Goal: Transaction & Acquisition: Download file/media

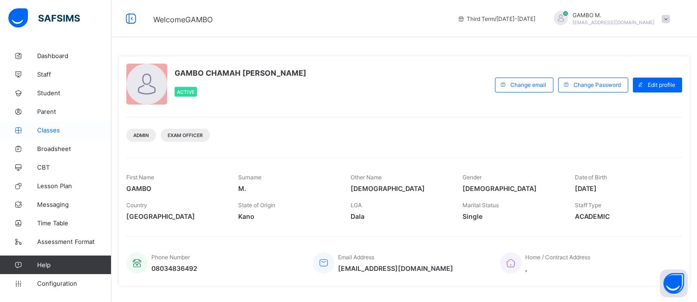
click at [49, 132] on span "Classes" at bounding box center [74, 129] width 74 height 7
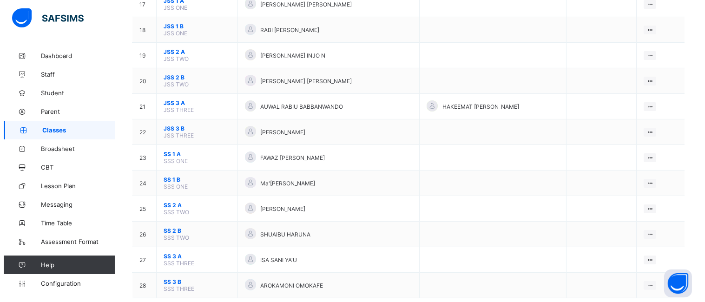
scroll to position [528, 0]
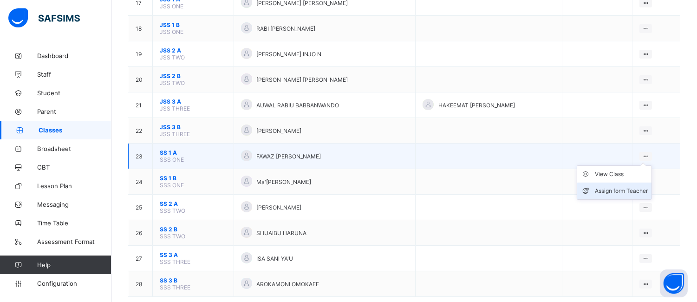
click at [639, 186] on div "Assign form Teacher" at bounding box center [621, 190] width 53 height 9
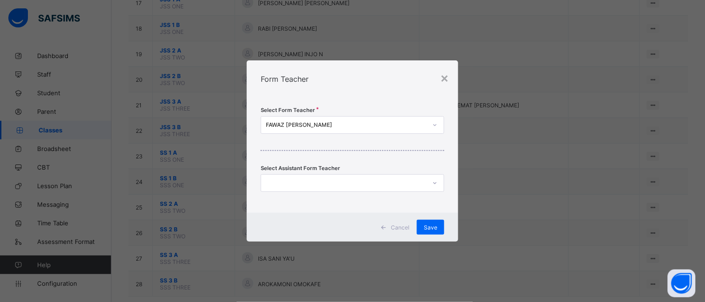
click at [360, 126] on div "FAWAZ [PERSON_NAME]" at bounding box center [346, 125] width 161 height 7
click at [363, 124] on div "FAWAZ [PERSON_NAME]" at bounding box center [346, 125] width 161 height 7
click at [360, 123] on div "FAWAZ [PERSON_NAME]" at bounding box center [346, 125] width 161 height 7
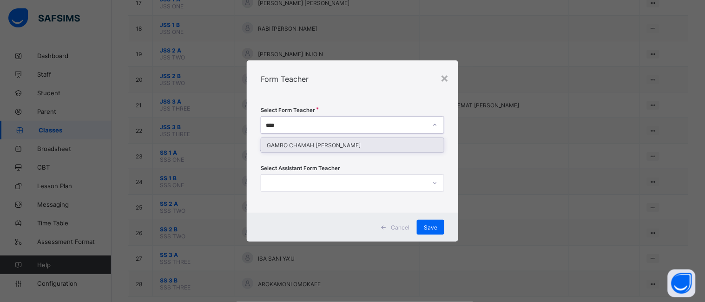
type input "*****"
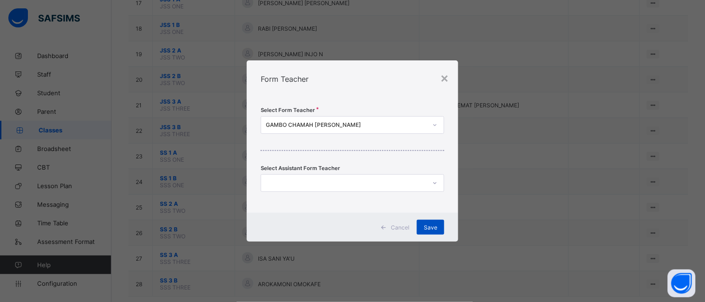
click at [421, 225] on div "Save" at bounding box center [430, 227] width 27 height 15
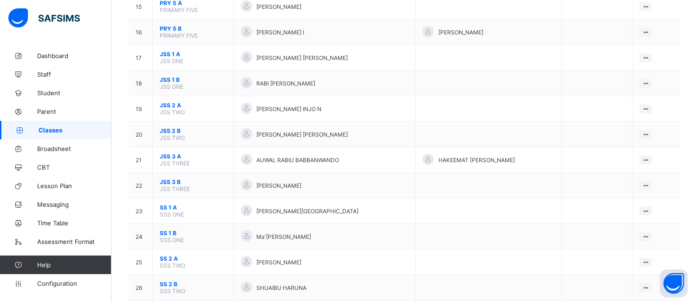
scroll to position [478, 0]
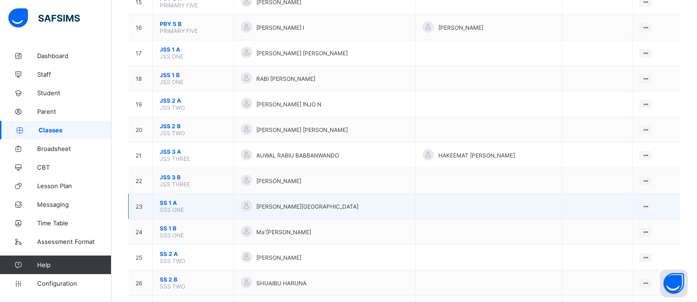
click at [170, 199] on span "SS 1 A" at bounding box center [193, 202] width 67 height 7
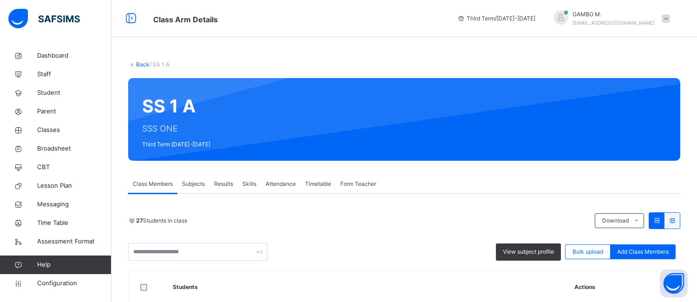
click at [249, 186] on span "Skills" at bounding box center [249, 184] width 14 height 8
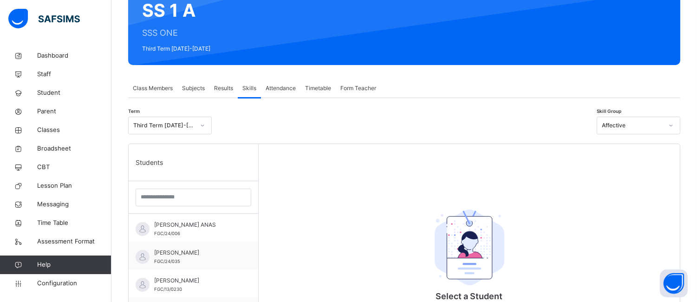
scroll to position [97, 0]
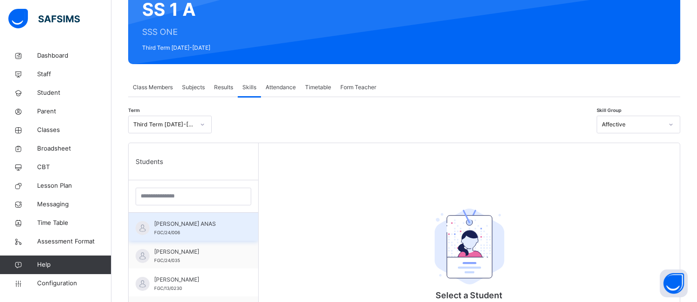
click at [164, 226] on span "ABDULHAKIM USMAN ANAS" at bounding box center [195, 224] width 83 height 8
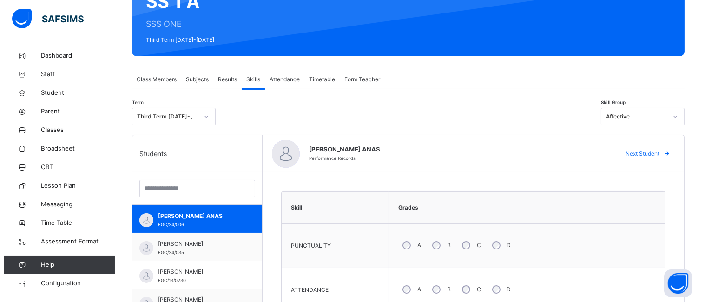
scroll to position [0, 0]
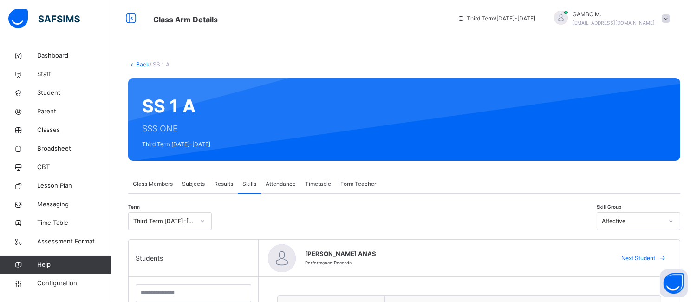
click at [670, 16] on span at bounding box center [666, 18] width 8 height 8
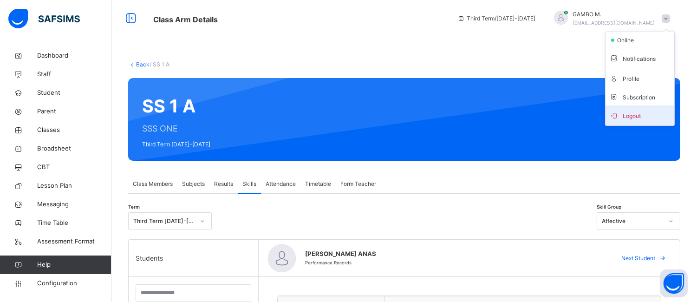
click at [648, 113] on span "Logout" at bounding box center [639, 115] width 61 height 13
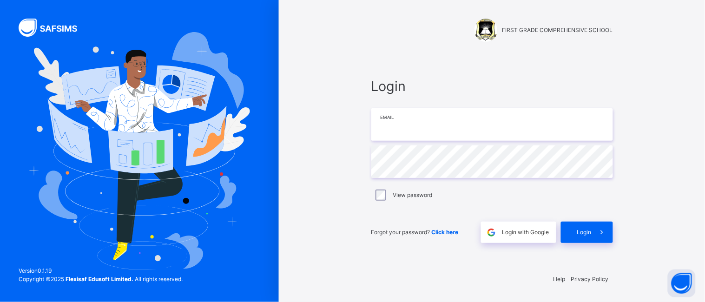
click at [469, 139] on input "email" at bounding box center [492, 124] width 242 height 33
type input "**********"
click at [565, 234] on div "Login" at bounding box center [587, 232] width 52 height 21
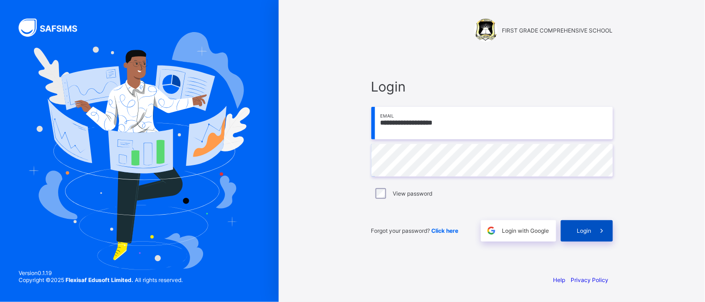
click at [589, 238] on div "Login" at bounding box center [587, 230] width 52 height 21
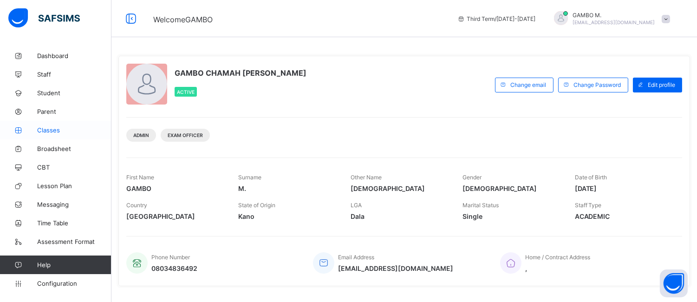
click at [49, 131] on span "Classes" at bounding box center [74, 129] width 74 height 7
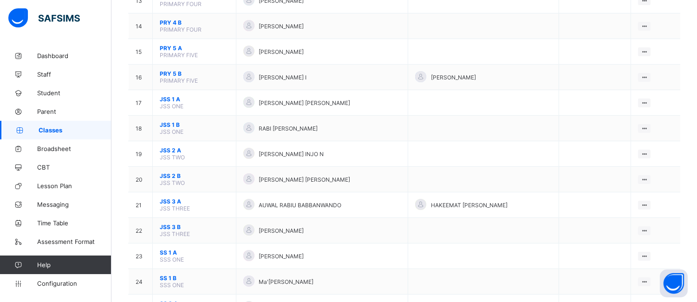
scroll to position [430, 0]
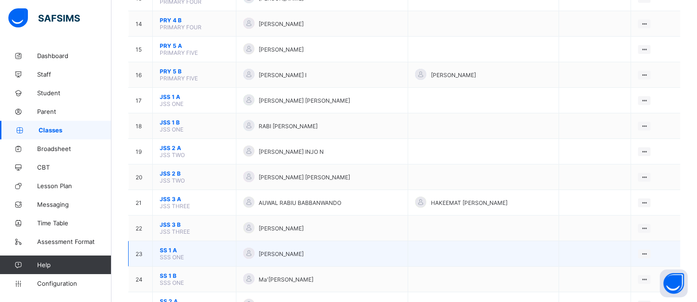
click at [174, 247] on span "SS 1 A" at bounding box center [194, 250] width 69 height 7
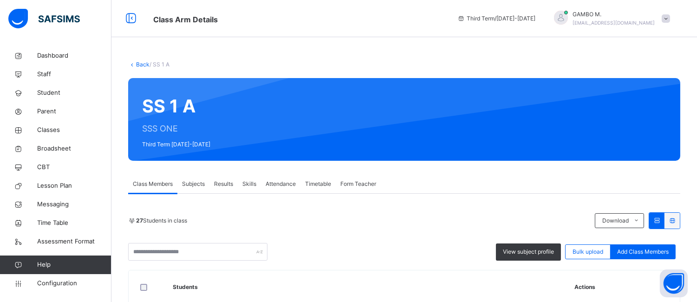
click at [251, 183] on span "Skills" at bounding box center [249, 184] width 14 height 8
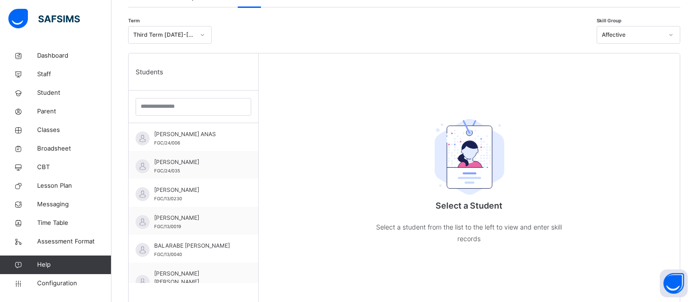
scroll to position [263, 0]
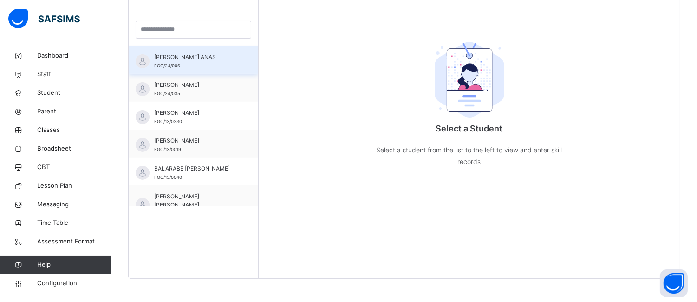
click at [201, 67] on div "[PERSON_NAME] ANAS FGC/24/006" at bounding box center [195, 61] width 83 height 17
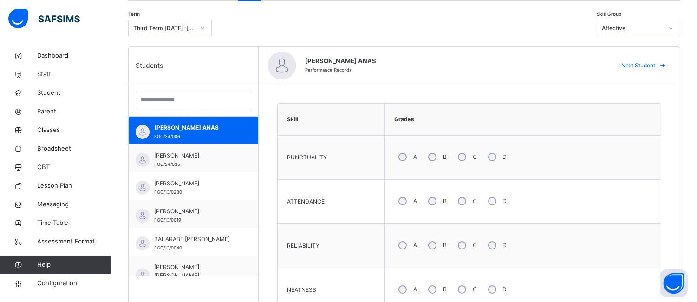
scroll to position [178, 0]
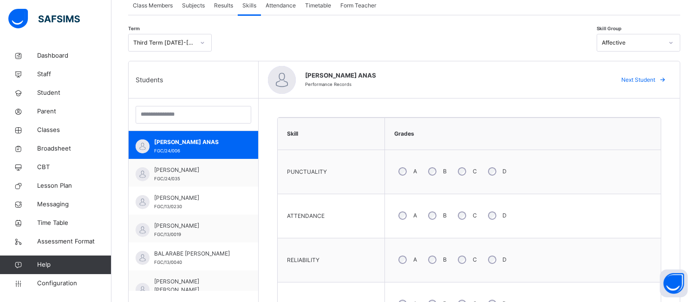
click at [437, 170] on div "B" at bounding box center [436, 172] width 25 height 20
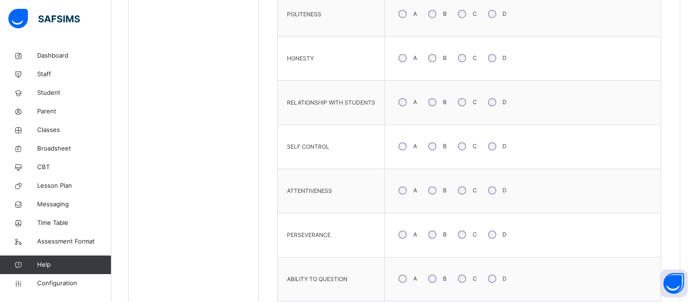
scroll to position [527, 0]
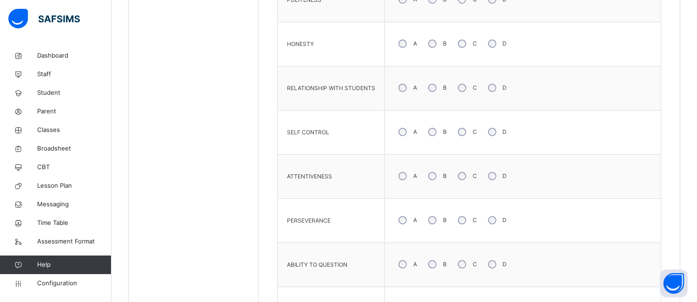
click at [435, 132] on div "B" at bounding box center [436, 132] width 25 height 20
click at [400, 227] on div "A" at bounding box center [406, 220] width 25 height 20
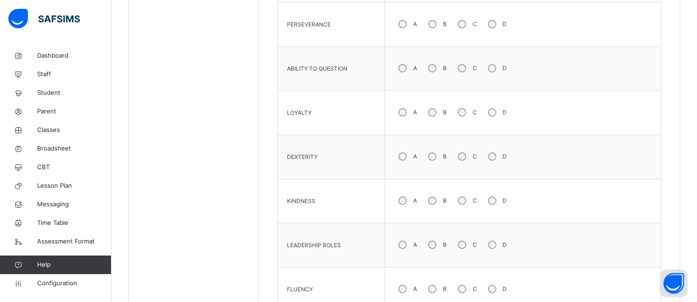
scroll to position [810, 0]
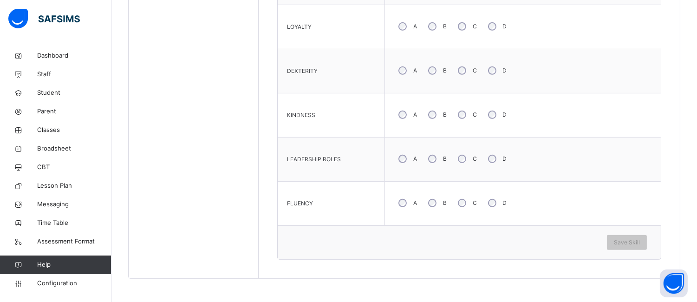
click at [465, 205] on div "C" at bounding box center [467, 203] width 26 height 20
click at [638, 246] on span "Save Skill" at bounding box center [627, 242] width 26 height 8
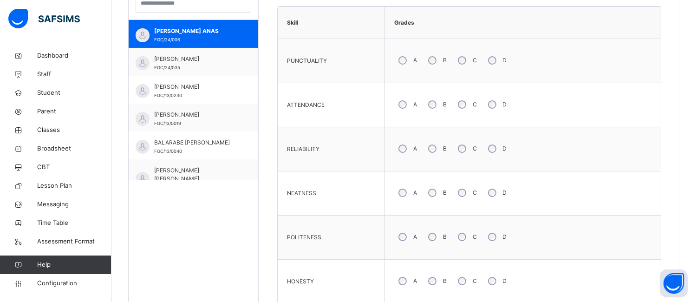
scroll to position [267, 0]
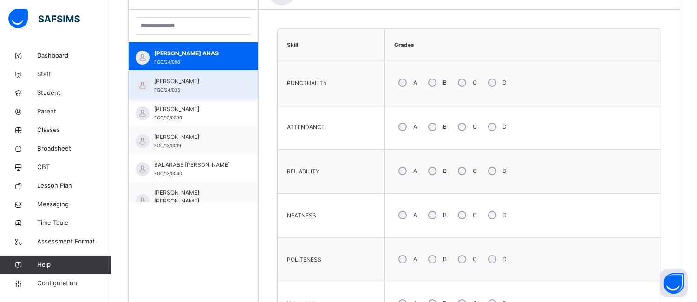
click at [212, 85] on span "ABDULWAHAB MUHAMMAD GAZZALI" at bounding box center [195, 81] width 83 height 8
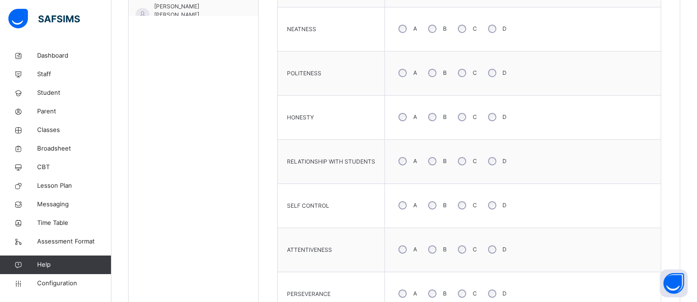
scroll to position [457, 0]
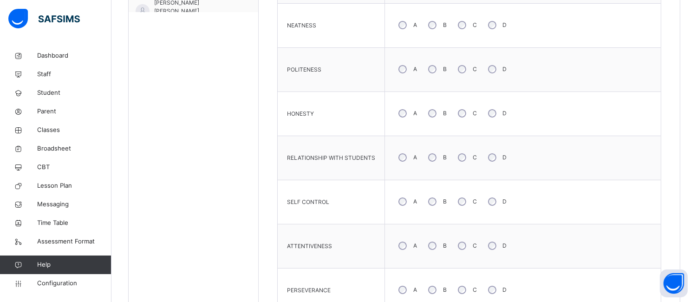
click at [436, 156] on div "B" at bounding box center [436, 158] width 25 height 20
click at [438, 203] on div "B" at bounding box center [436, 202] width 25 height 20
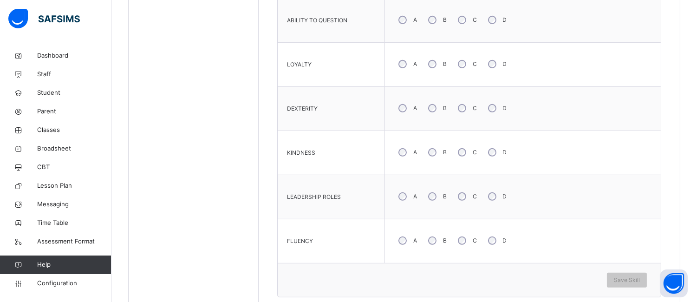
scroll to position [777, 0]
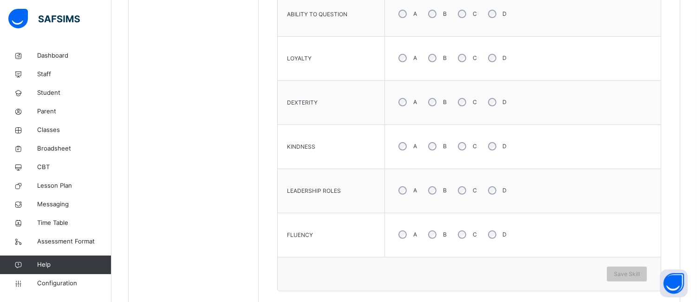
click at [427, 204] on div "A B C D" at bounding box center [523, 190] width 267 height 33
click at [635, 280] on div "Save Skill" at bounding box center [627, 274] width 40 height 15
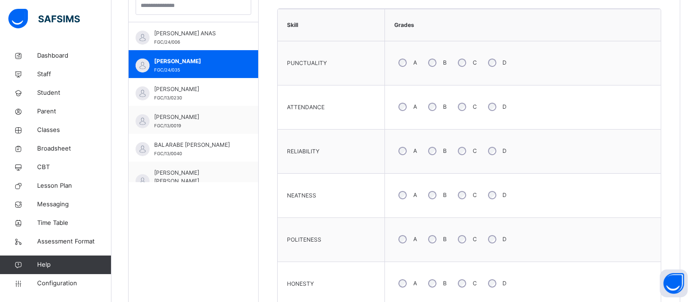
scroll to position [249, 0]
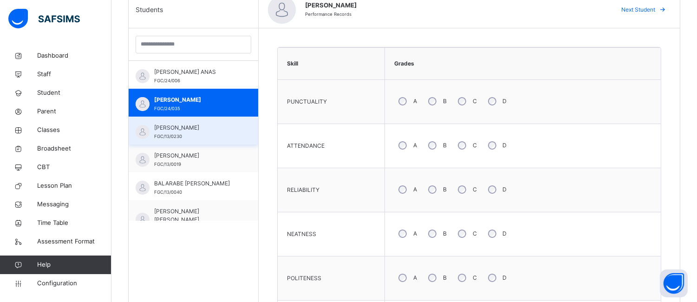
click at [161, 137] on span "FGC/13/0230" at bounding box center [168, 136] width 28 height 5
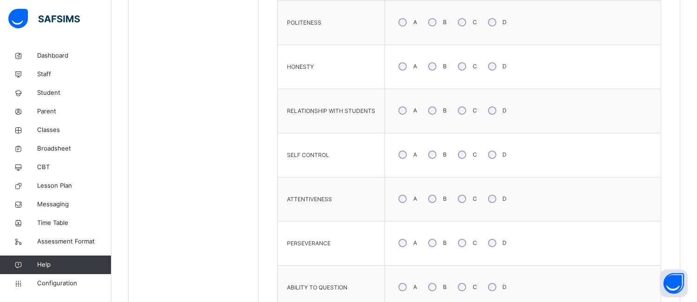
scroll to position [488, 0]
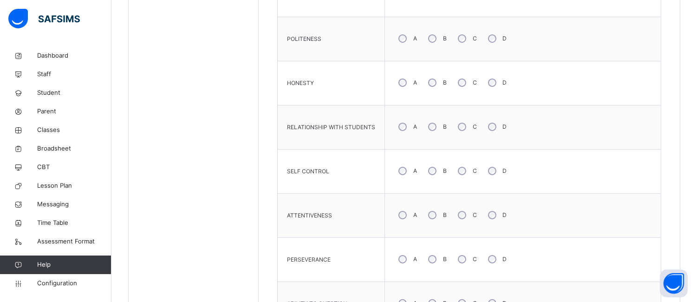
click at [438, 130] on div "B" at bounding box center [436, 127] width 25 height 20
click at [434, 175] on div "B" at bounding box center [436, 171] width 25 height 20
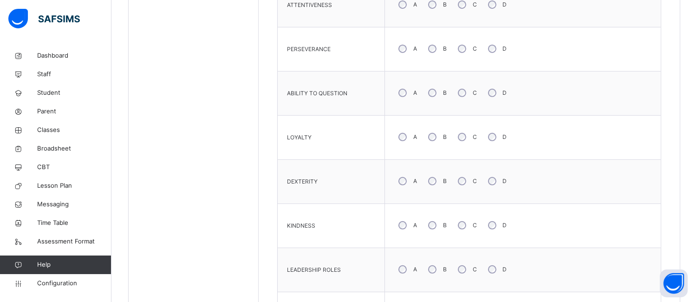
scroll to position [702, 0]
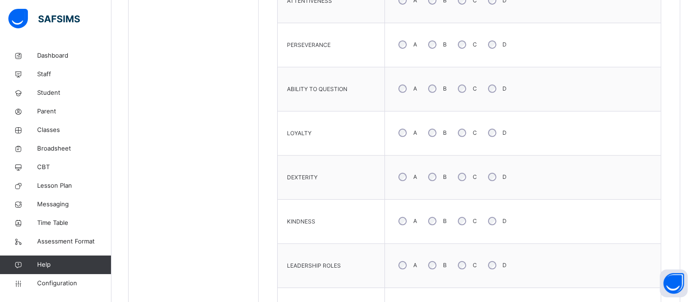
click at [405, 231] on div "A B C D" at bounding box center [523, 220] width 267 height 33
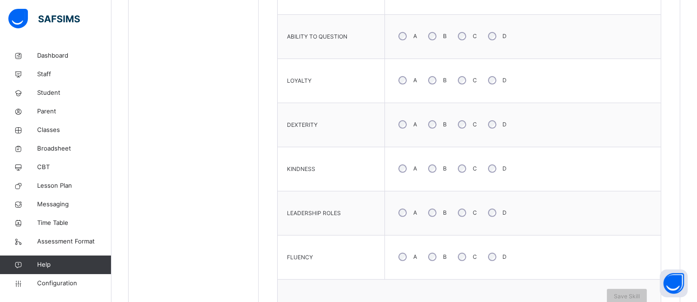
scroll to position [810, 0]
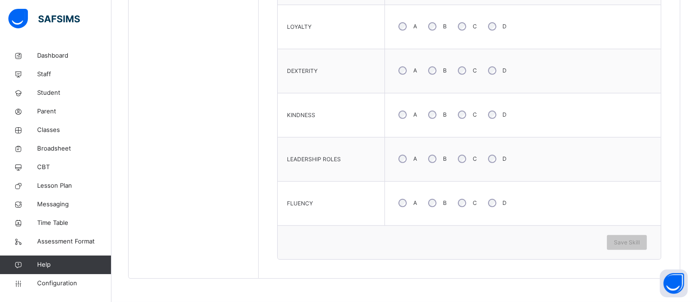
click at [435, 203] on div "B" at bounding box center [436, 203] width 25 height 20
click at [629, 242] on span "Save Skill" at bounding box center [627, 242] width 26 height 8
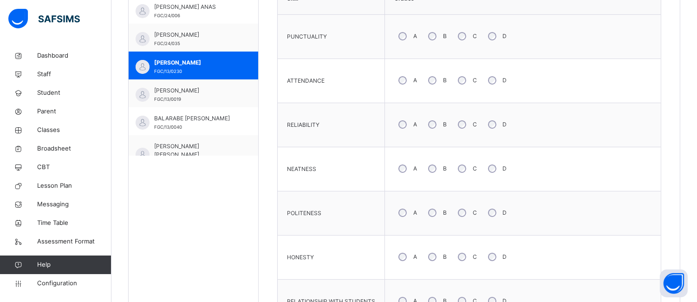
scroll to position [322, 0]
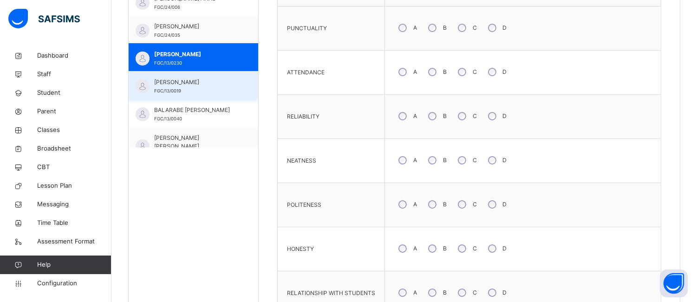
click at [197, 86] on span "ALIYU ABDULLAHI SHEHU" at bounding box center [195, 82] width 83 height 8
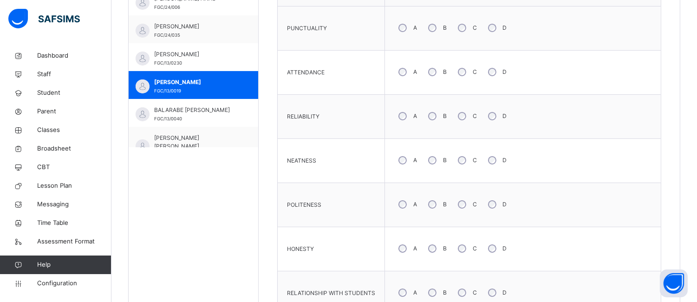
click at [437, 116] on div "B" at bounding box center [436, 116] width 25 height 20
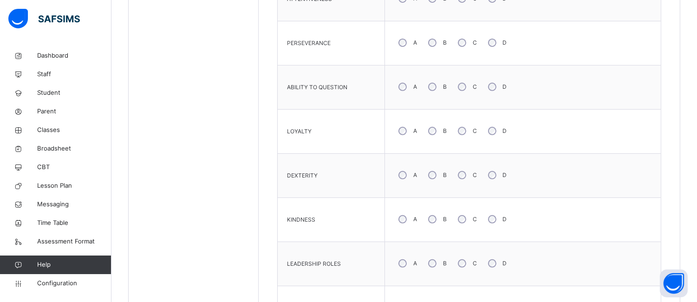
scroll to position [810, 0]
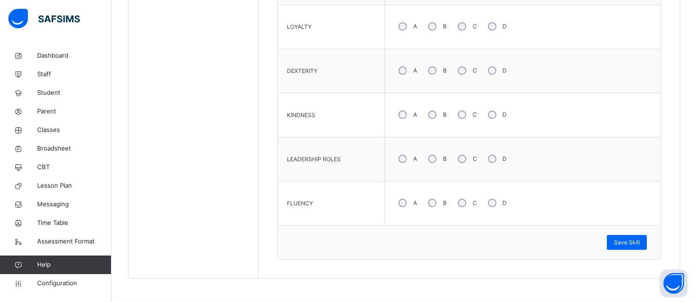
click at [465, 206] on div "C" at bounding box center [467, 203] width 26 height 20
click at [640, 241] on span "Save Skill" at bounding box center [627, 242] width 26 height 8
click at [630, 244] on span "Save Skill" at bounding box center [627, 242] width 26 height 8
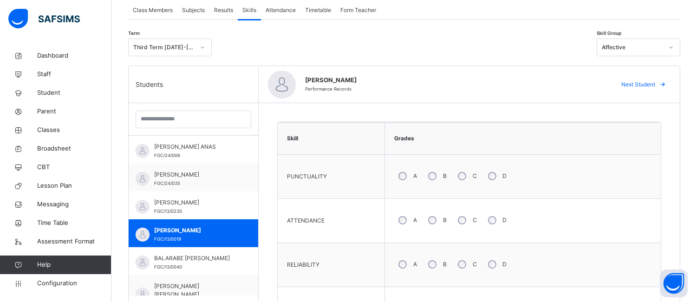
scroll to position [178, 0]
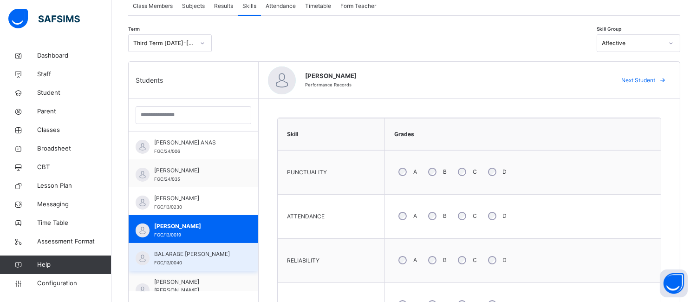
click at [200, 260] on div "BALARABE MUSA MAHMUD FGC/13/0040" at bounding box center [195, 258] width 83 height 17
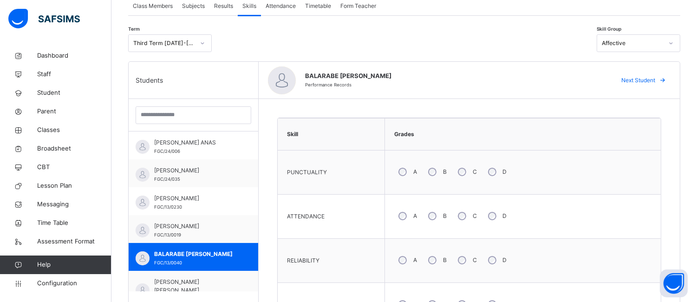
click at [396, 215] on div "A" at bounding box center [406, 216] width 25 height 20
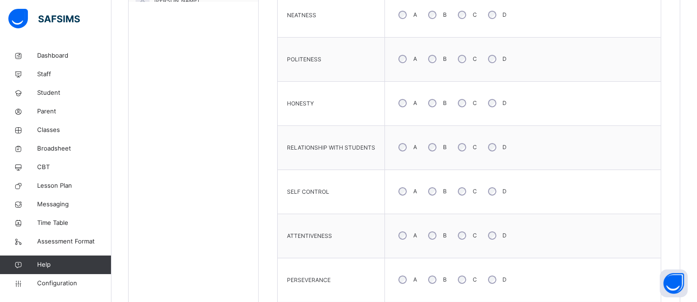
scroll to position [476, 0]
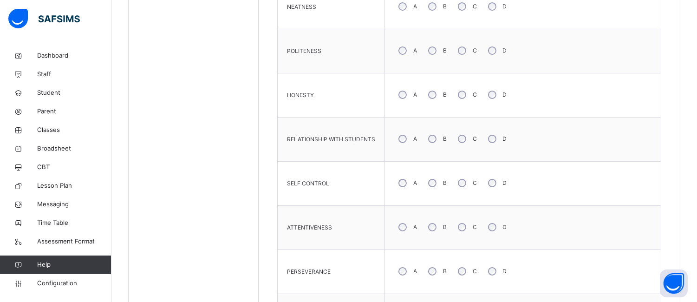
click at [399, 223] on div "A" at bounding box center [406, 227] width 25 height 20
click at [437, 271] on div "B" at bounding box center [436, 272] width 25 height 20
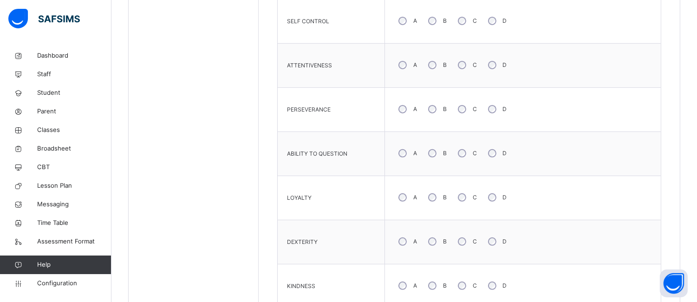
scroll to position [640, 0]
click at [426, 196] on div "B" at bounding box center [436, 196] width 25 height 20
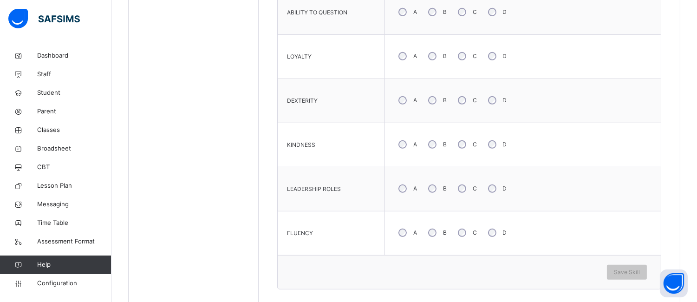
scroll to position [786, 0]
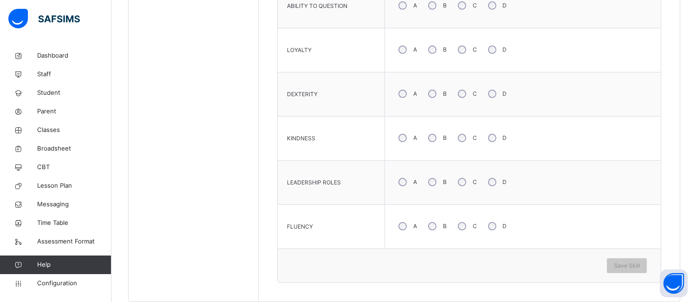
click at [435, 223] on div "B" at bounding box center [436, 226] width 25 height 20
click at [631, 269] on span "Save Skill" at bounding box center [627, 266] width 26 height 8
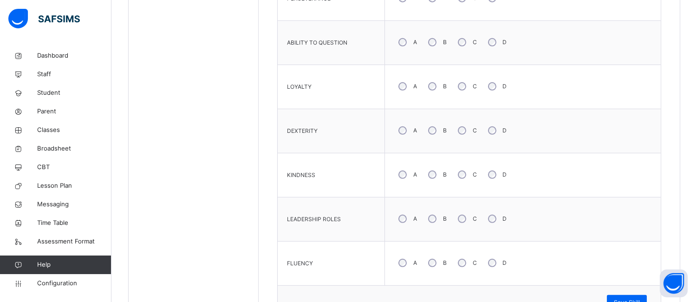
scroll to position [763, 0]
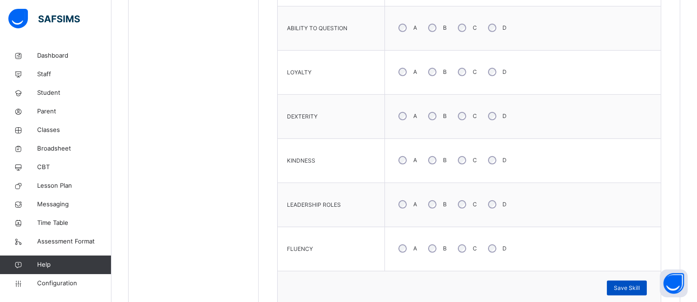
click at [638, 286] on span "Save Skill" at bounding box center [627, 288] width 26 height 8
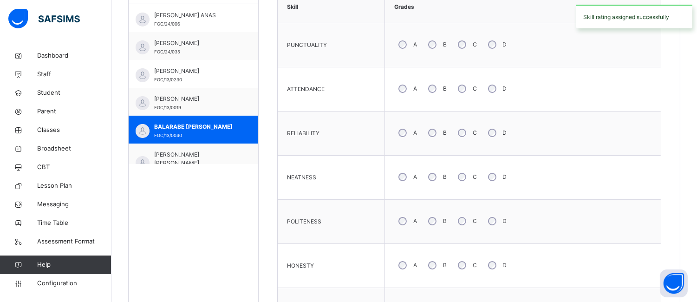
scroll to position [303, 0]
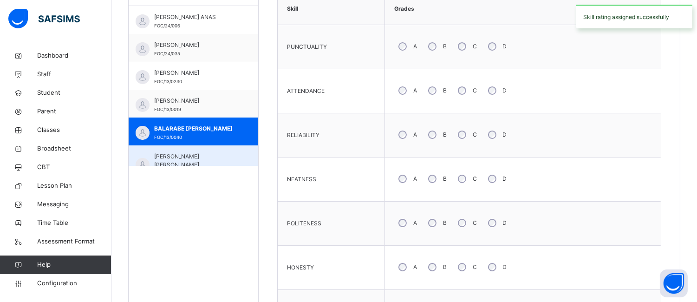
click at [190, 154] on span "BASHIR MUKADDAM BASHIR" at bounding box center [195, 160] width 83 height 17
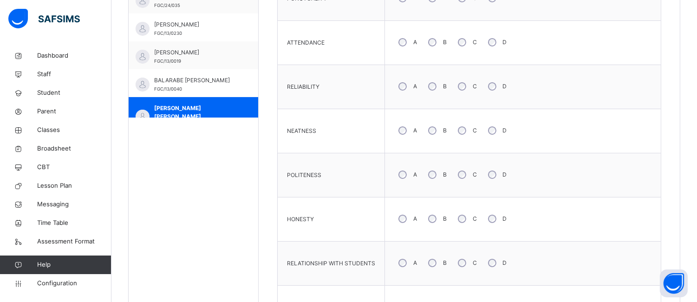
scroll to position [372, 0]
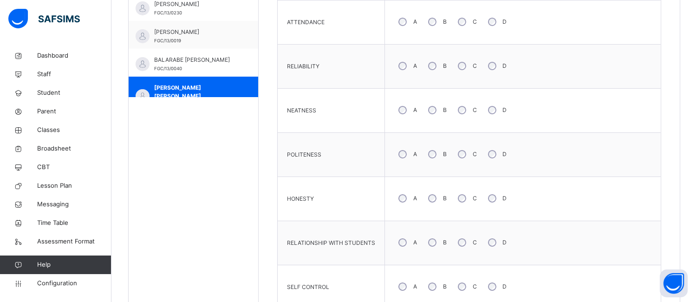
click at [435, 152] on div "B" at bounding box center [436, 154] width 25 height 20
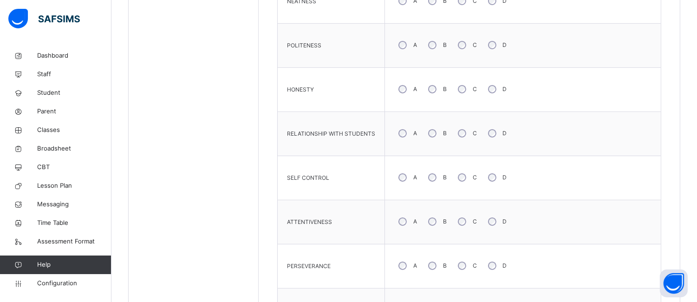
scroll to position [498, 0]
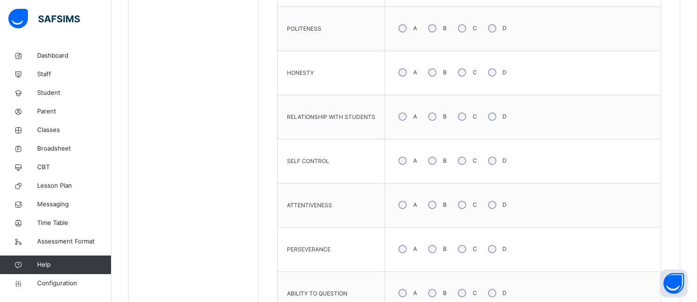
click at [424, 215] on div "B" at bounding box center [436, 205] width 25 height 20
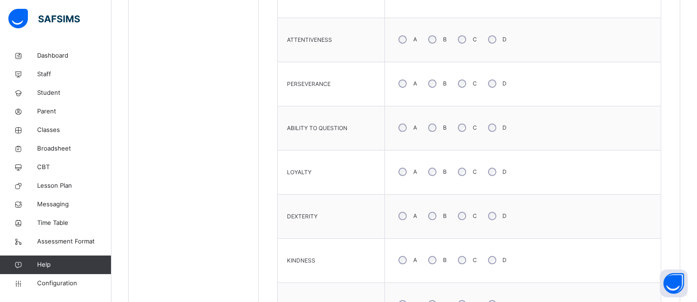
scroll to position [676, 0]
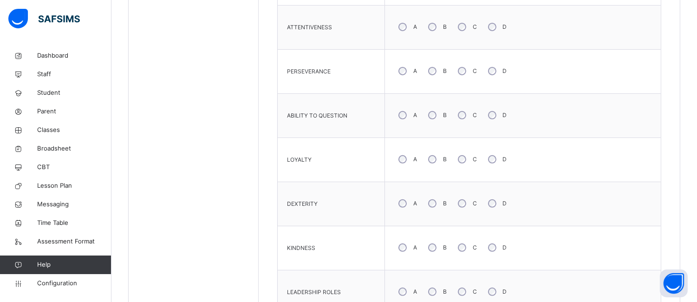
click at [439, 249] on div "B" at bounding box center [436, 248] width 25 height 20
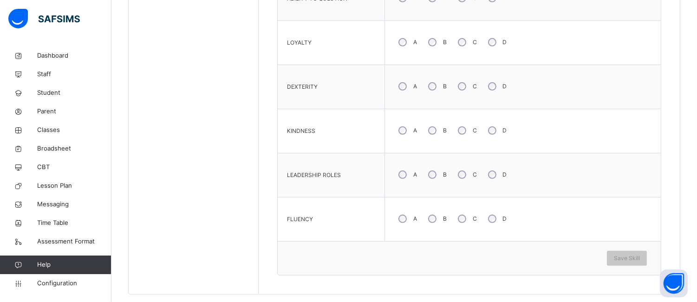
scroll to position [795, 0]
click at [629, 259] on span "Save Skill" at bounding box center [627, 256] width 26 height 8
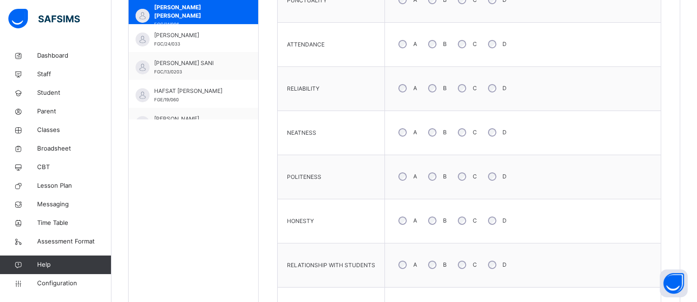
scroll to position [103, 0]
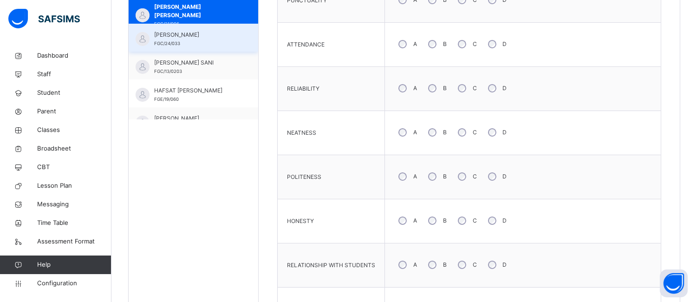
click at [197, 41] on div "FATIMA AMINU SULAIMAN FGC/24/033" at bounding box center [195, 39] width 83 height 17
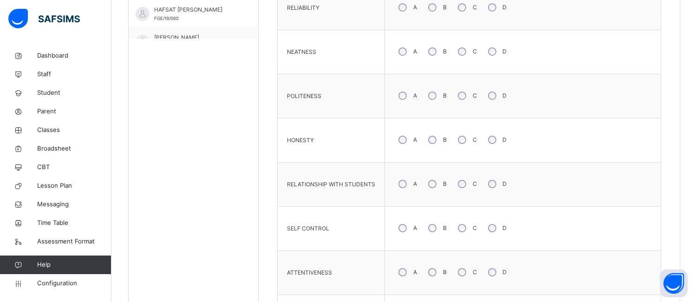
scroll to position [435, 0]
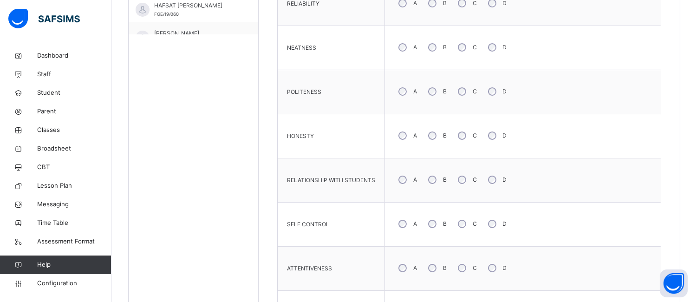
click at [400, 93] on div "A" at bounding box center [406, 92] width 25 height 20
click at [396, 178] on div "A" at bounding box center [406, 180] width 25 height 20
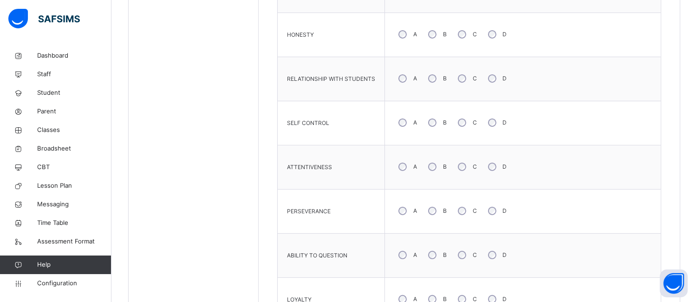
scroll to position [540, 0]
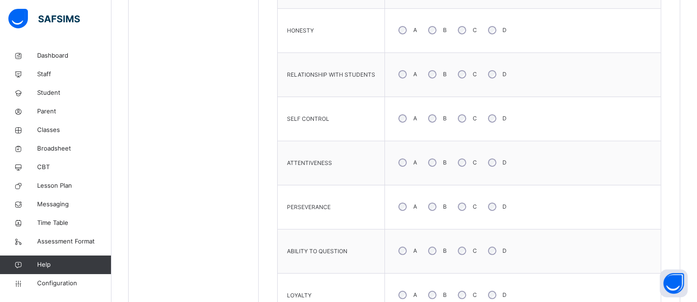
click at [439, 251] on div "B" at bounding box center [436, 251] width 25 height 20
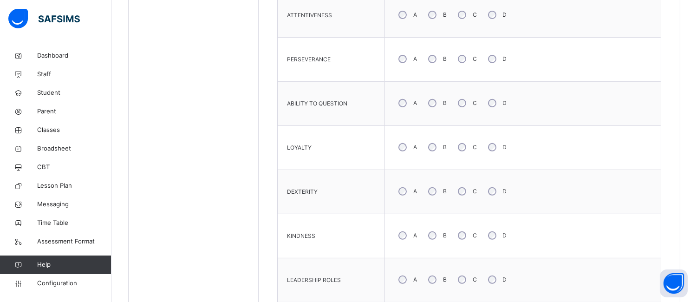
scroll to position [692, 0]
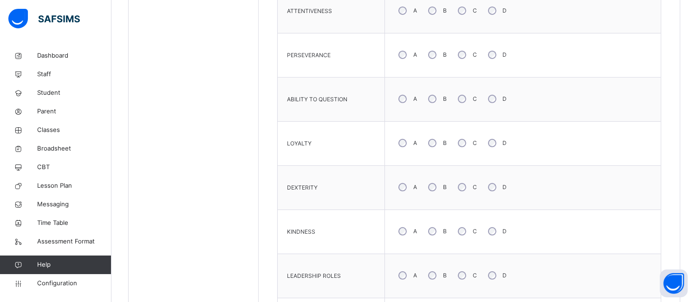
click at [405, 234] on div "A" at bounding box center [406, 232] width 25 height 20
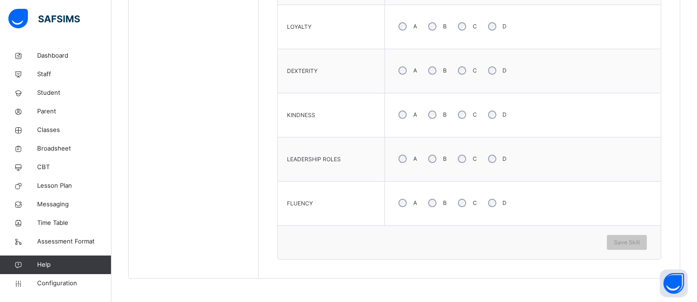
click at [437, 203] on div "B" at bounding box center [436, 203] width 25 height 20
click at [635, 240] on span "Save Skill" at bounding box center [627, 242] width 26 height 8
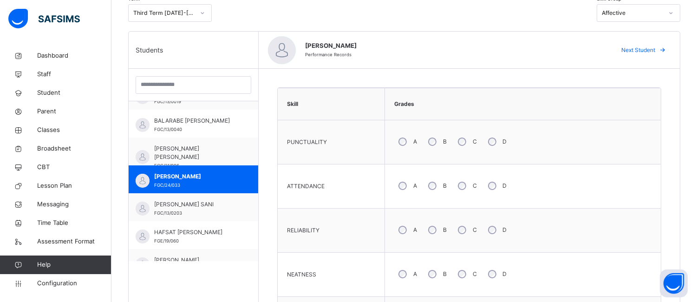
scroll to position [212, 0]
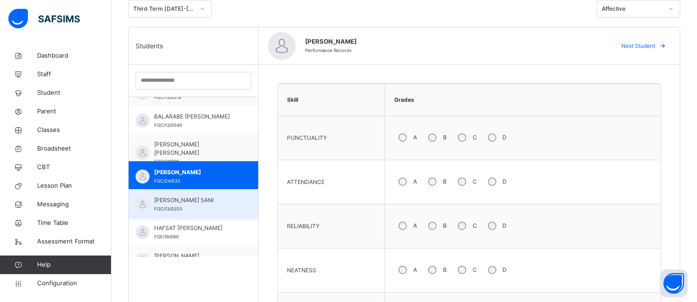
click at [180, 201] on span "FATIMA MUKTAR SANI" at bounding box center [195, 200] width 83 height 8
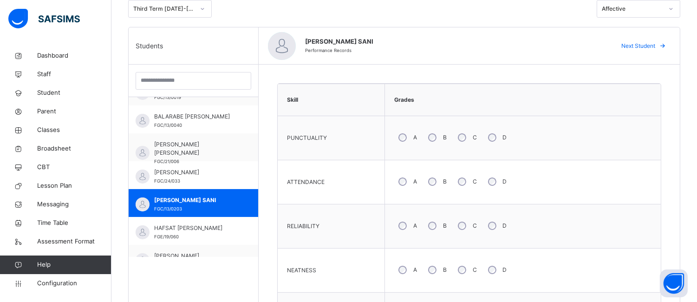
click at [401, 275] on div "A" at bounding box center [406, 270] width 25 height 20
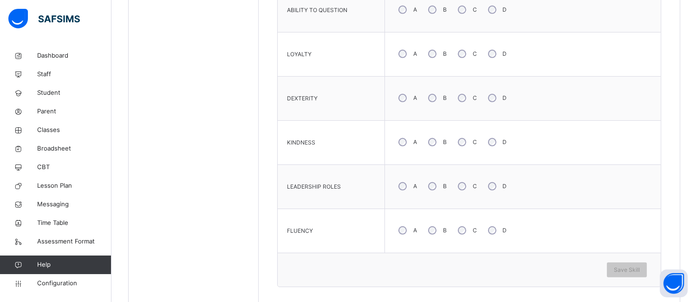
scroll to position [792, 0]
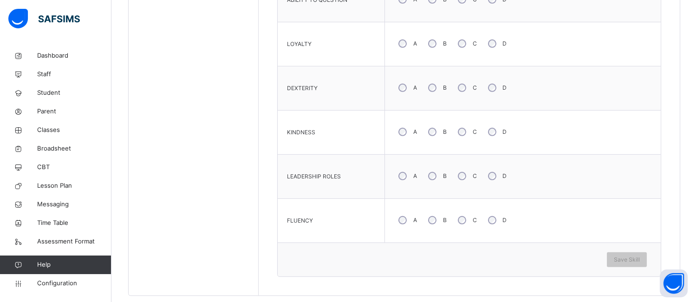
click at [400, 180] on div "A" at bounding box center [406, 176] width 25 height 20
click at [437, 224] on div "B" at bounding box center [436, 220] width 25 height 20
click at [628, 257] on span "Save Skill" at bounding box center [627, 259] width 26 height 8
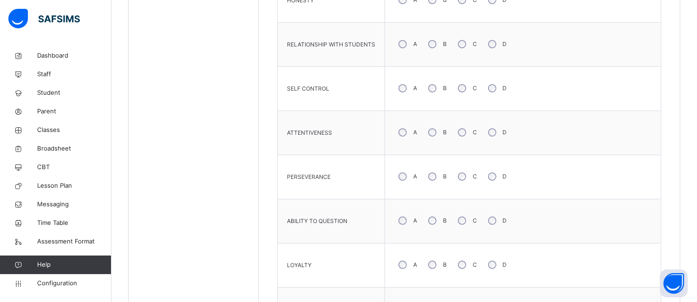
scroll to position [237, 0]
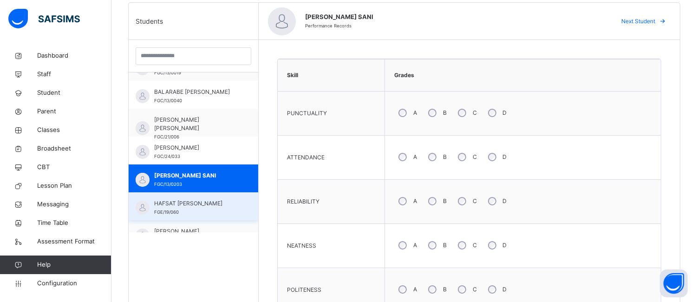
click at [212, 208] on span "HAFSAT YAHAYA ABDULLAHI" at bounding box center [195, 203] width 83 height 8
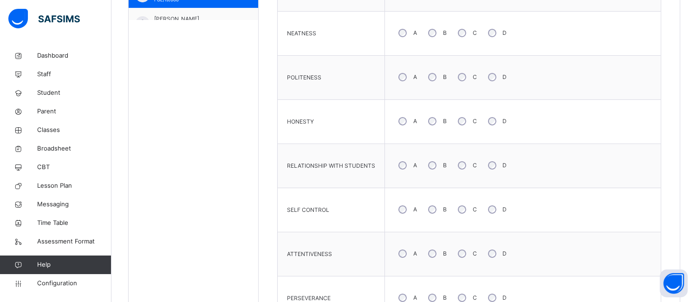
scroll to position [456, 0]
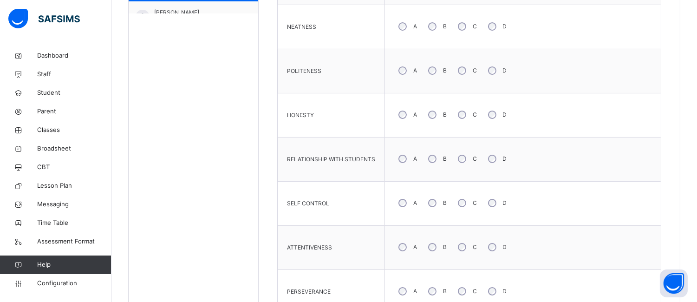
drag, startPoint x: 438, startPoint y: 158, endPoint x: 426, endPoint y: 165, distance: 13.5
click at [437, 158] on div "B" at bounding box center [436, 159] width 25 height 20
click at [398, 295] on div "A" at bounding box center [406, 292] width 25 height 20
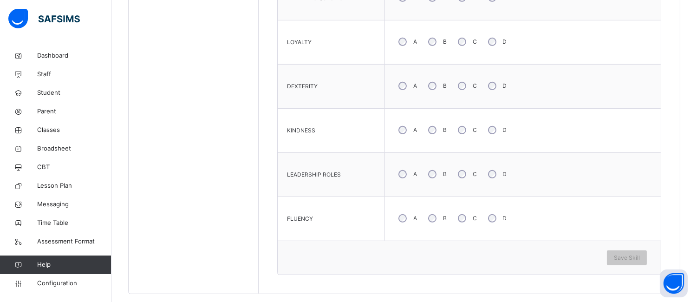
scroll to position [806, 0]
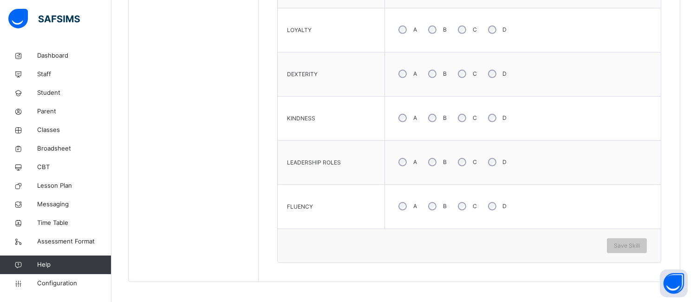
click at [431, 167] on div "B" at bounding box center [436, 162] width 25 height 20
click at [640, 249] on span "Save Skill" at bounding box center [627, 246] width 26 height 8
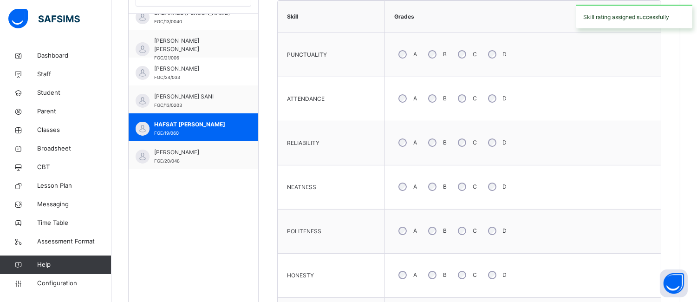
scroll to position [144, 0]
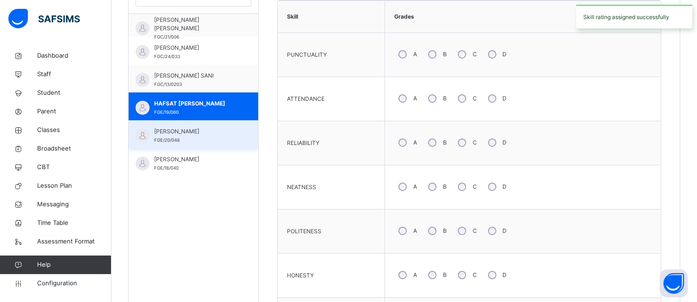
click at [217, 147] on div "HAUWA RAMAT SALEH FGE/20/048" at bounding box center [194, 134] width 130 height 28
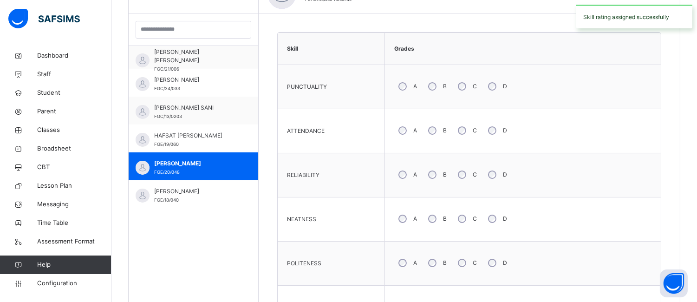
scroll to position [295, 0]
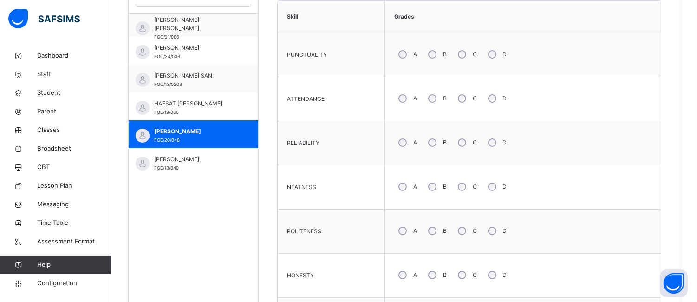
click at [436, 54] on div "B" at bounding box center [436, 55] width 25 height 20
click at [397, 103] on div "A" at bounding box center [406, 99] width 25 height 20
click at [405, 146] on div "A" at bounding box center [406, 143] width 25 height 20
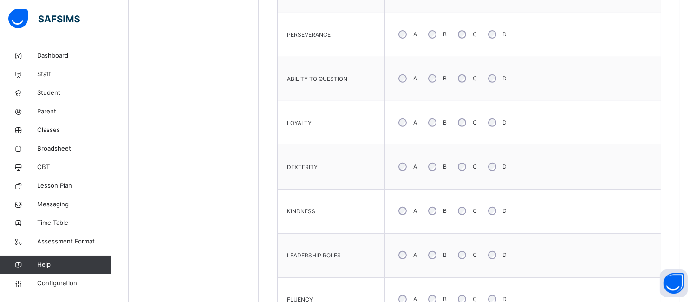
scroll to position [755, 0]
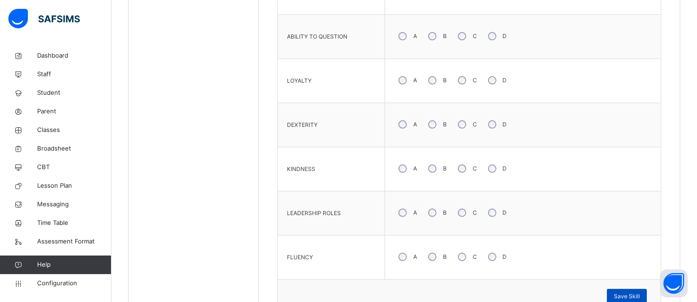
click at [632, 297] on span "Save Skill" at bounding box center [627, 296] width 26 height 8
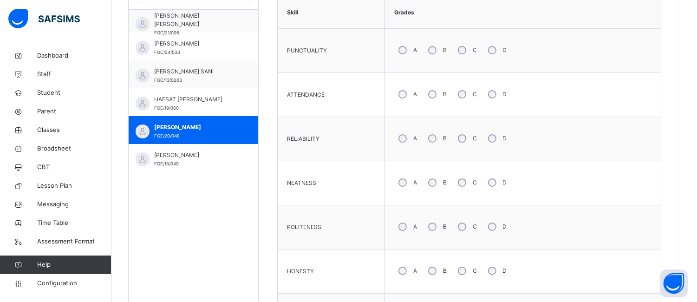
scroll to position [279, 0]
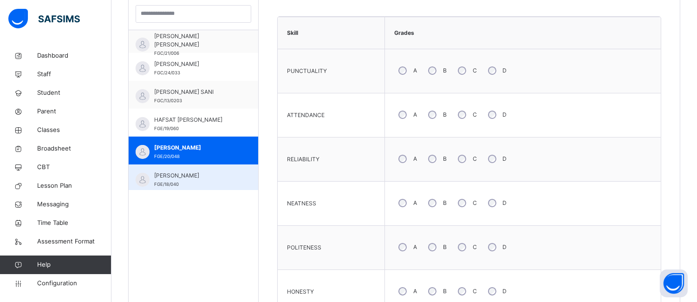
click at [198, 177] on span "HAUWA YAHAYA ABDULRAZAQ" at bounding box center [195, 175] width 83 height 8
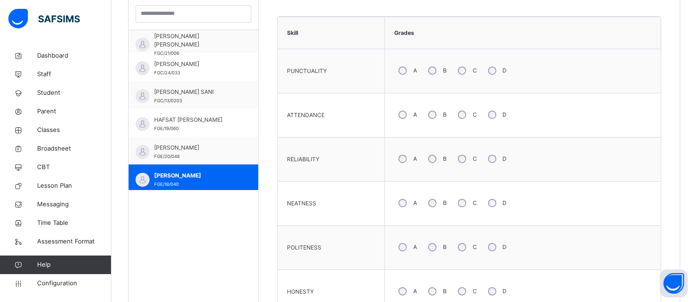
click at [396, 247] on div "A" at bounding box center [406, 247] width 25 height 20
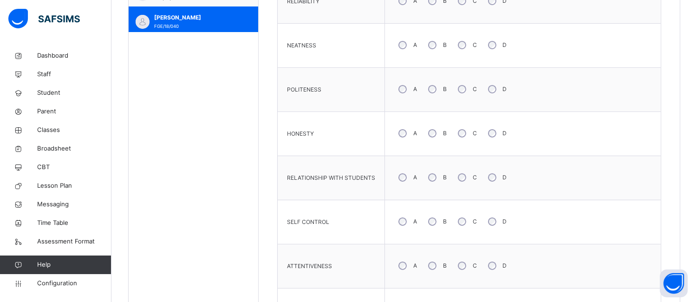
scroll to position [445, 0]
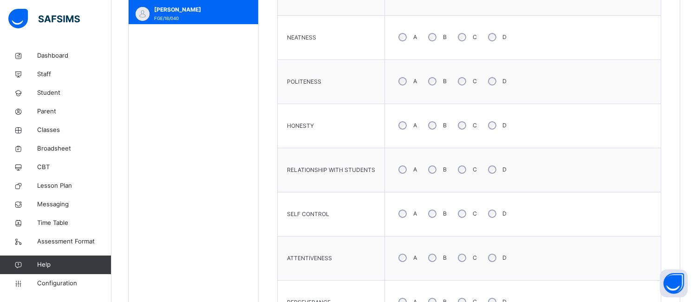
click at [405, 171] on div "A" at bounding box center [406, 170] width 25 height 20
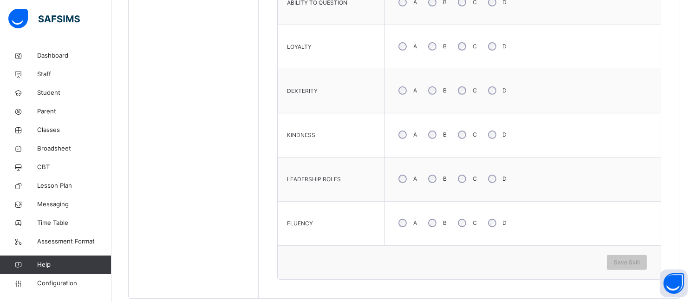
scroll to position [791, 0]
click at [435, 220] on div "B" at bounding box center [436, 221] width 25 height 20
click at [634, 263] on span "Save Skill" at bounding box center [627, 260] width 26 height 8
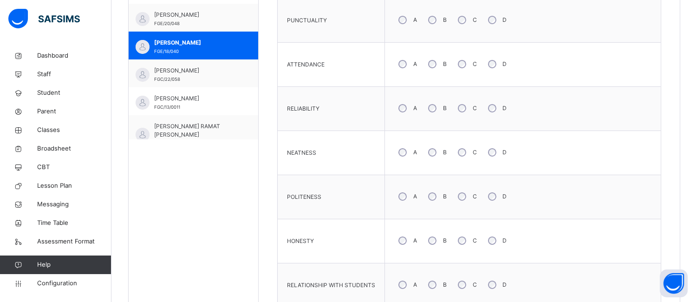
scroll to position [248, 0]
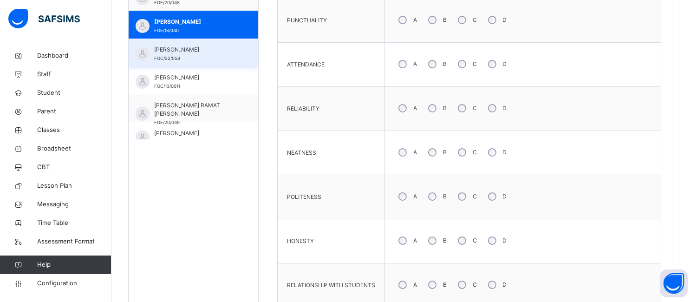
click at [174, 54] on span "HUMAIRA ADAMU ABUBAKAR" at bounding box center [195, 50] width 83 height 8
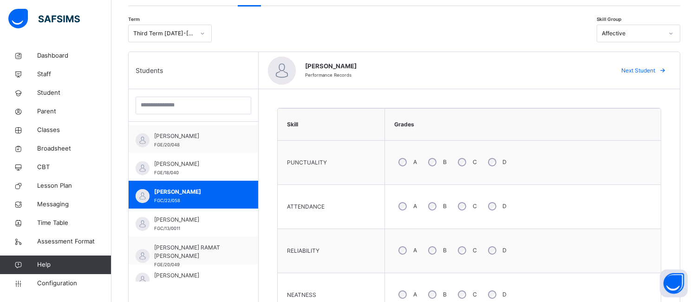
scroll to position [198, 0]
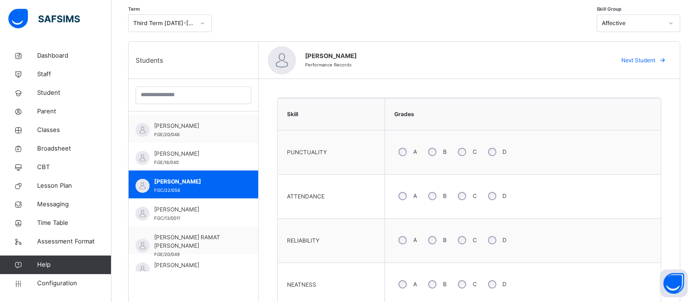
click at [435, 238] on div "B" at bounding box center [436, 240] width 25 height 20
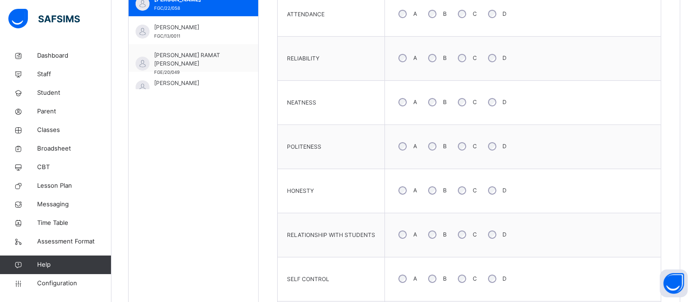
scroll to position [382, 0]
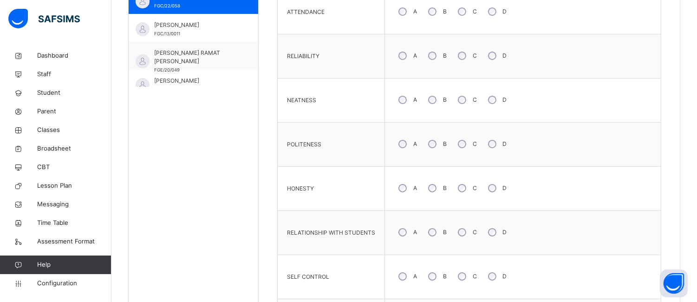
click at [406, 275] on div "A" at bounding box center [406, 277] width 25 height 20
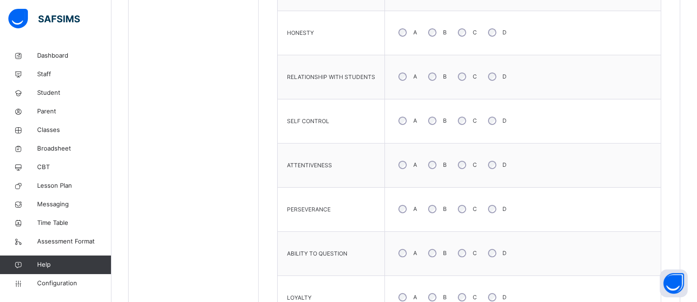
scroll to position [542, 0]
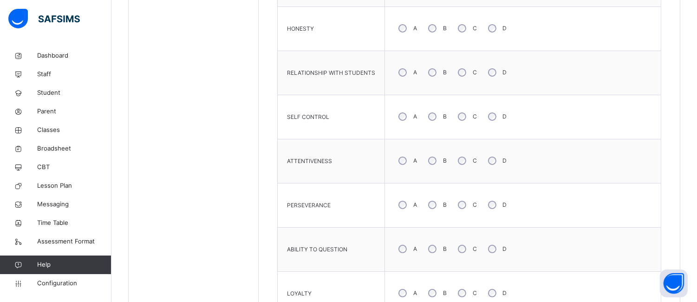
drag, startPoint x: 426, startPoint y: 161, endPoint x: 417, endPoint y: 200, distance: 40.0
click at [419, 195] on tbody "PUNCTUALITY A B C D ATTENDANCE A B C D RELIABILITY A B C D NEATNESS A B C D POL…" at bounding box center [469, 139] width 383 height 706
click at [396, 202] on div "A" at bounding box center [406, 205] width 25 height 20
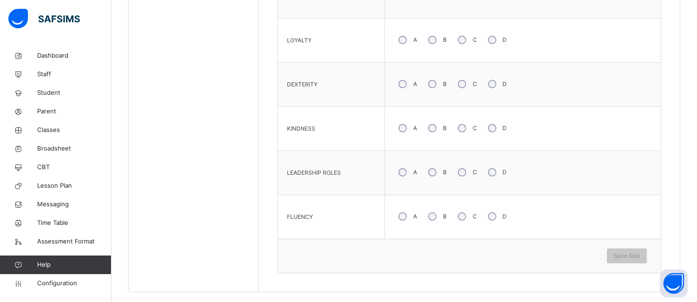
scroll to position [810, 0]
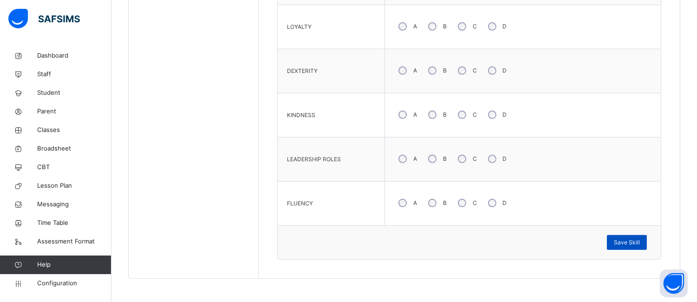
click at [625, 243] on span "Save Skill" at bounding box center [627, 242] width 26 height 8
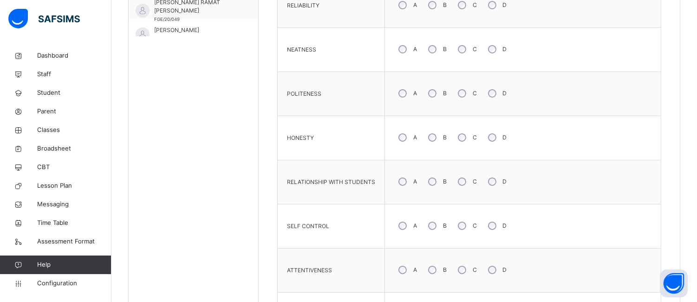
scroll to position [291, 0]
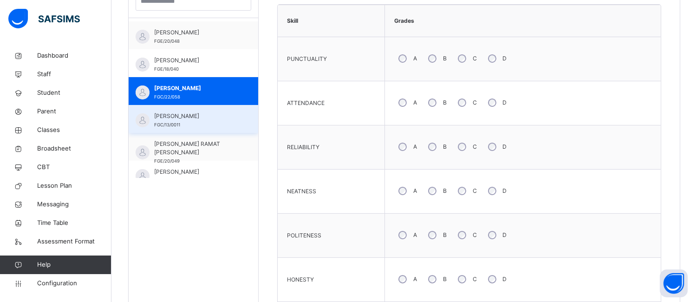
click at [212, 115] on span "IDRIS BELLO MUHD" at bounding box center [195, 116] width 83 height 8
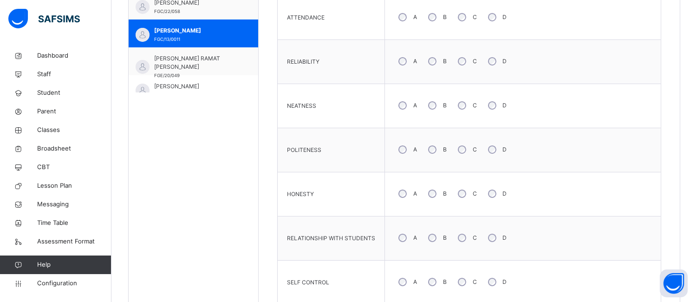
scroll to position [379, 0]
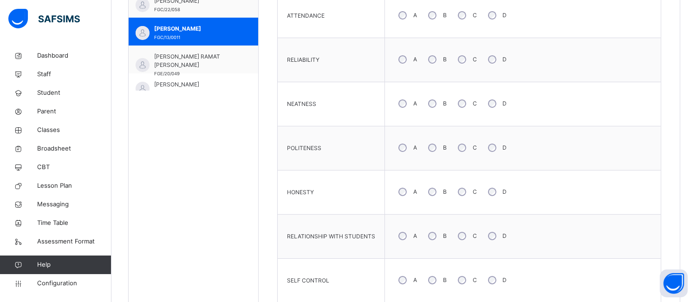
click at [430, 155] on div "B" at bounding box center [436, 148] width 25 height 20
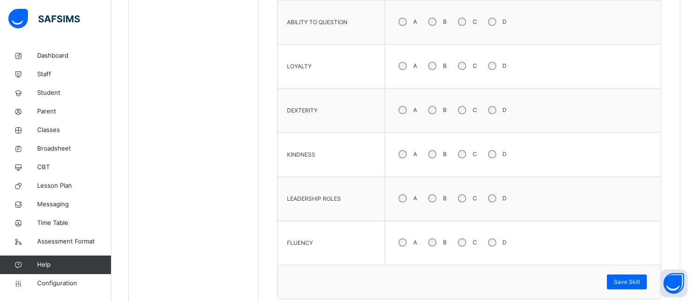
scroll to position [810, 0]
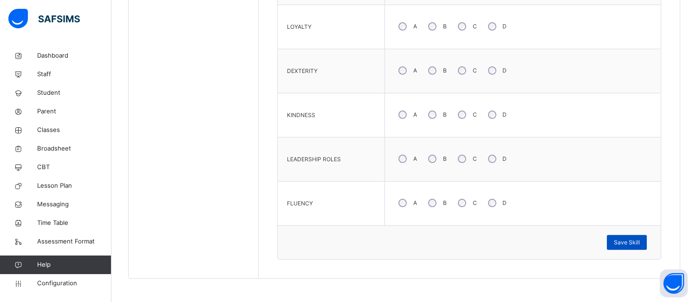
click at [625, 243] on span "Save Skill" at bounding box center [627, 242] width 26 height 8
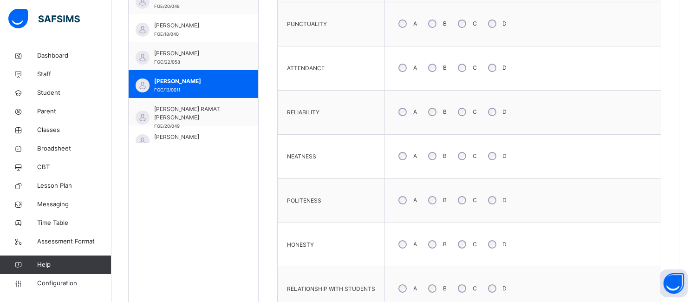
scroll to position [322, 0]
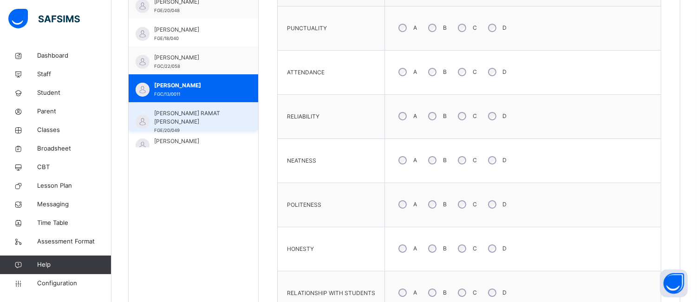
click at [226, 117] on div "KALTUMA RAMAT SALEH FGE/20/049" at bounding box center [195, 121] width 83 height 25
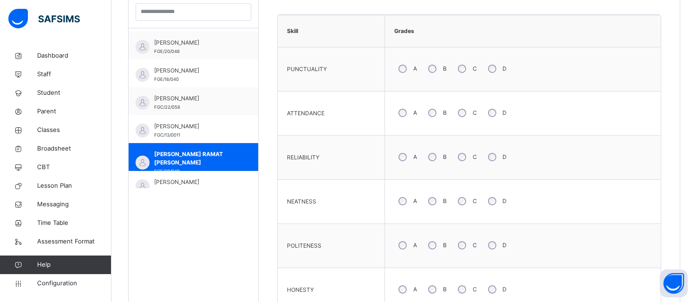
scroll to position [136, 0]
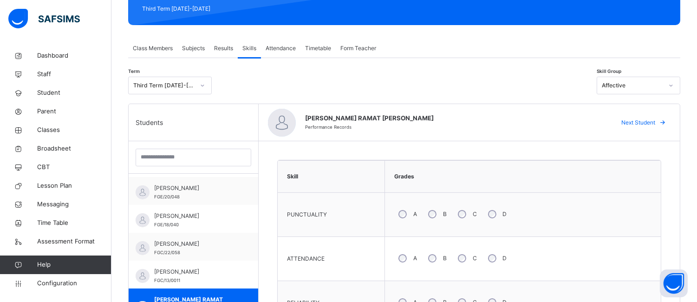
click at [416, 213] on div "A" at bounding box center [406, 214] width 25 height 20
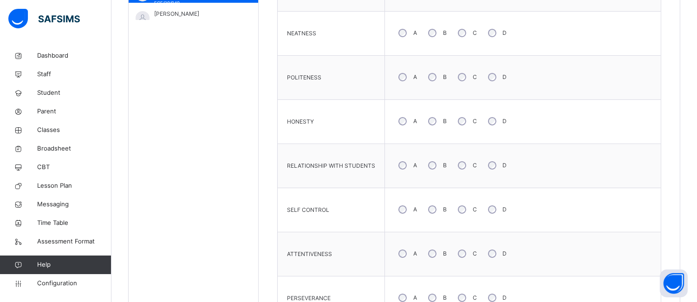
scroll to position [452, 0]
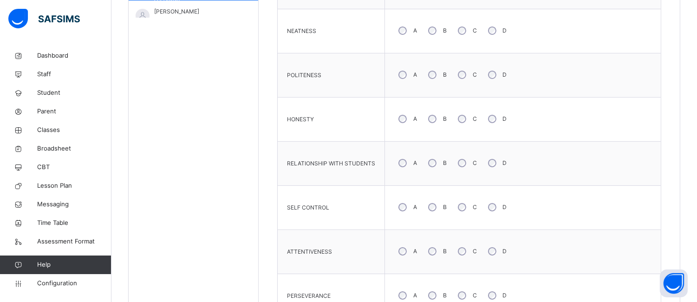
click at [435, 164] on div "B" at bounding box center [436, 163] width 25 height 20
click at [406, 206] on div "A" at bounding box center [406, 207] width 25 height 20
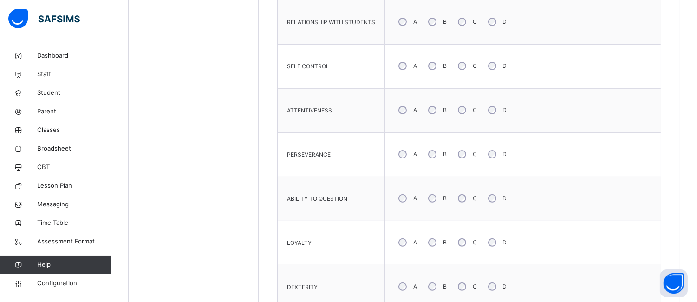
scroll to position [605, 0]
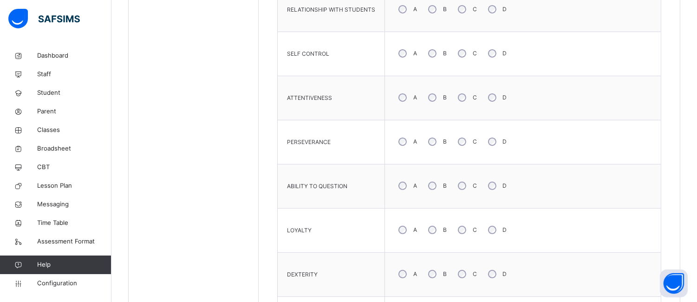
click at [465, 183] on div "C" at bounding box center [467, 186] width 26 height 20
click at [405, 235] on div "A" at bounding box center [406, 230] width 25 height 20
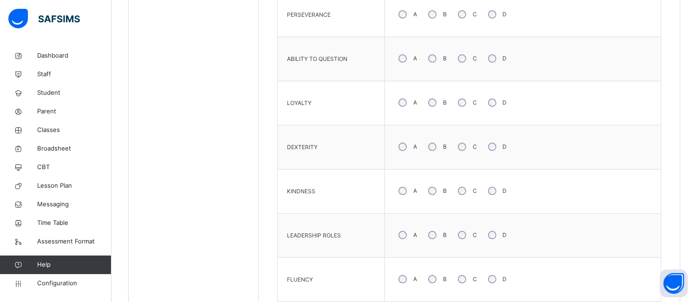
scroll to position [745, 0]
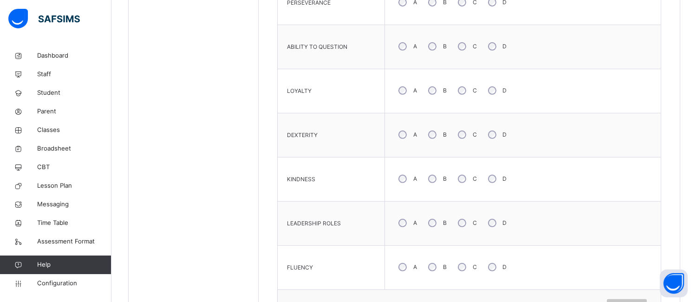
click at [437, 227] on div "B" at bounding box center [436, 223] width 25 height 20
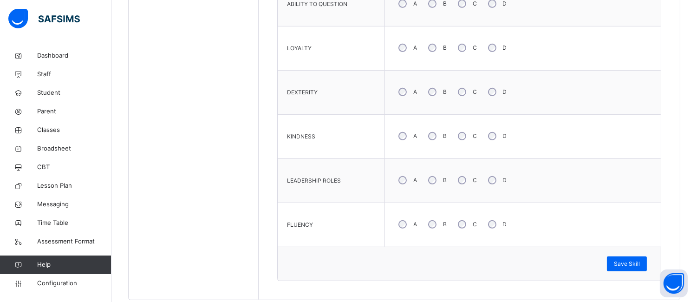
scroll to position [810, 0]
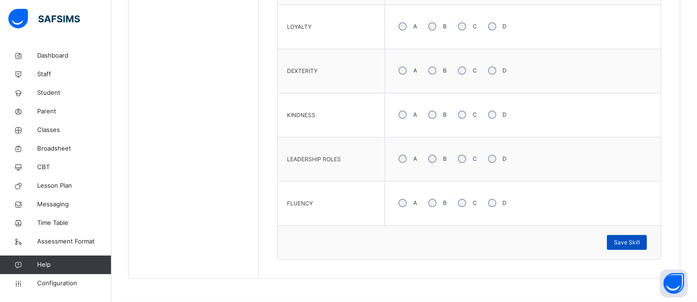
click at [634, 243] on span "Save Skill" at bounding box center [627, 242] width 26 height 8
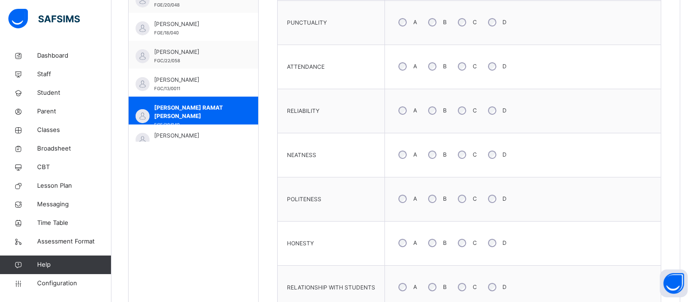
scroll to position [324, 0]
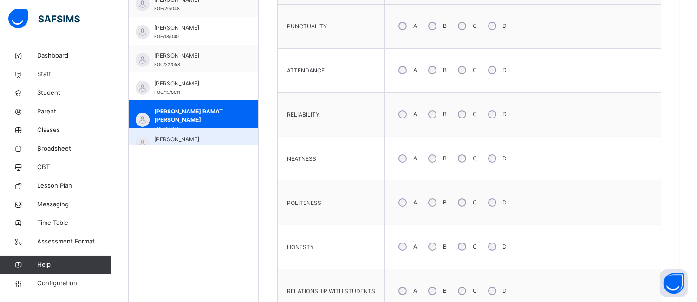
click at [198, 138] on span "KHADIJA SALISU ALI" at bounding box center [195, 139] width 83 height 8
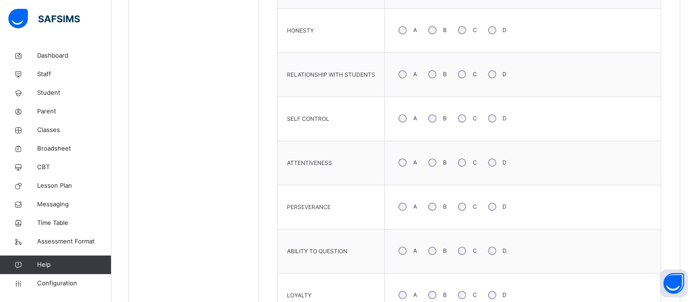
scroll to position [546, 0]
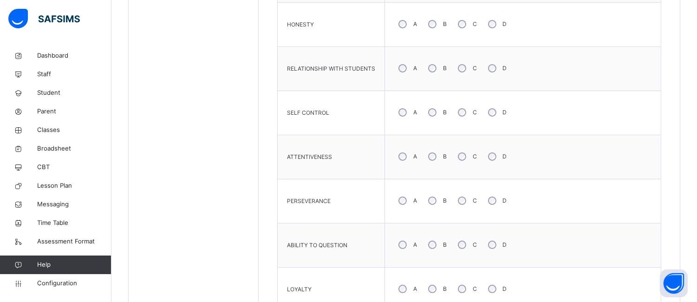
click at [426, 288] on div "B" at bounding box center [436, 289] width 25 height 20
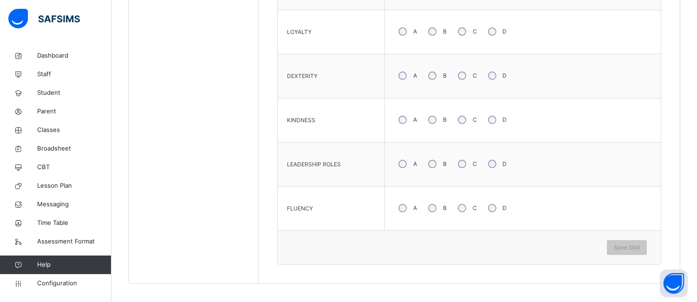
scroll to position [810, 0]
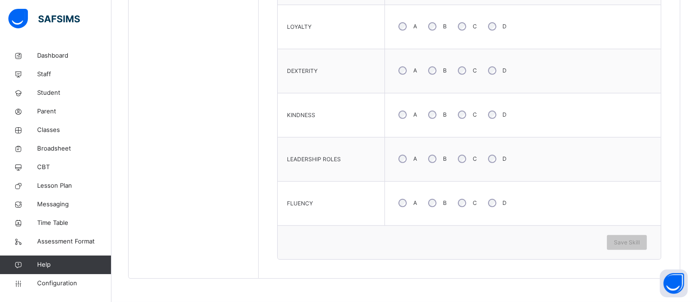
click at [436, 204] on div "B" at bounding box center [436, 203] width 25 height 20
click at [637, 243] on span "Save Skill" at bounding box center [627, 242] width 26 height 8
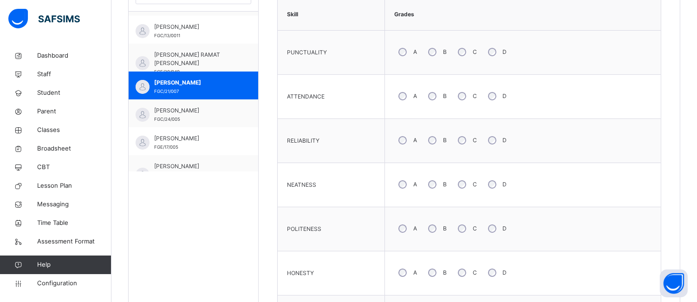
scroll to position [351, 0]
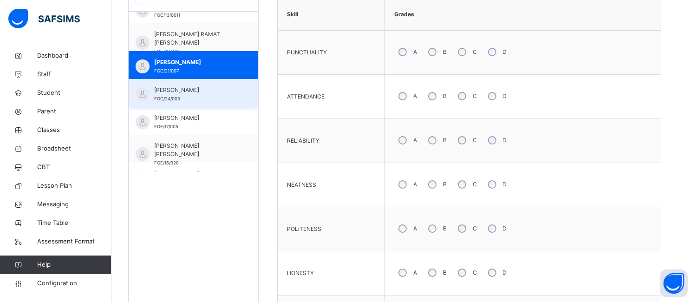
click at [188, 94] on span "KHALID NURUDDEEN SULEIMAN" at bounding box center [195, 90] width 83 height 8
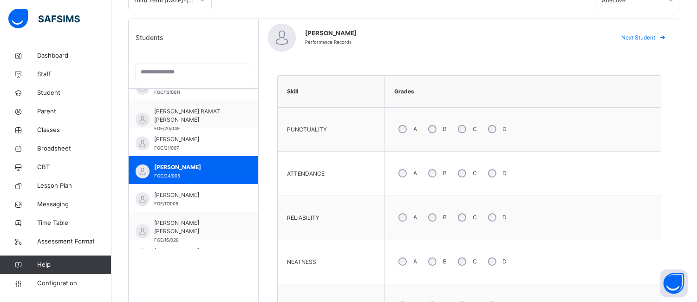
scroll to position [226, 0]
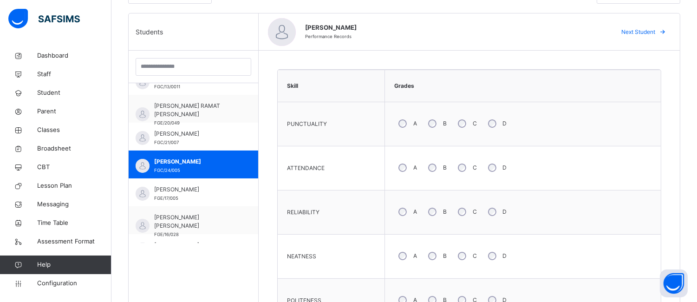
click at [406, 170] on div "A" at bounding box center [406, 168] width 25 height 20
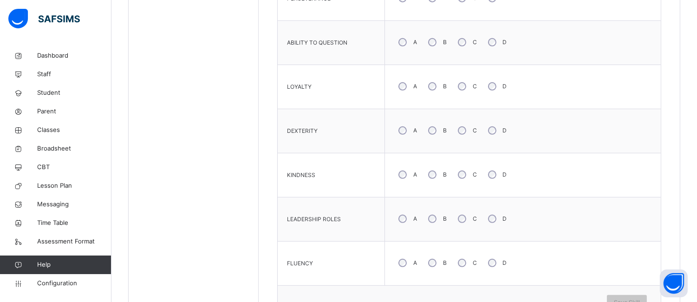
scroll to position [759, 0]
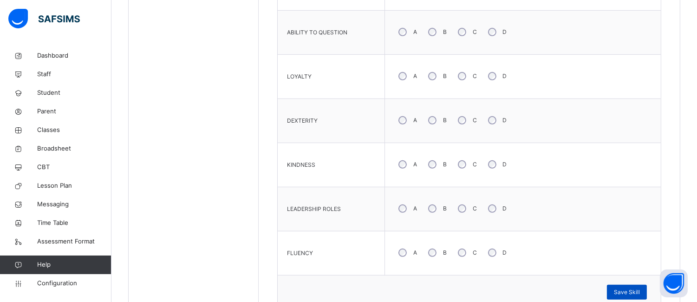
click at [636, 294] on span "Save Skill" at bounding box center [627, 292] width 26 height 8
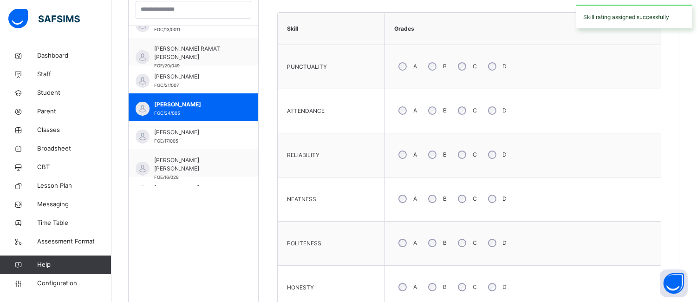
scroll to position [281, 0]
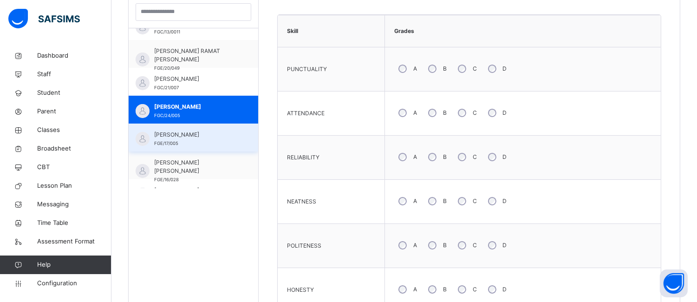
click at [183, 139] on span "MUHAMMAD ABDULLAH YAHAYA" at bounding box center [195, 135] width 83 height 8
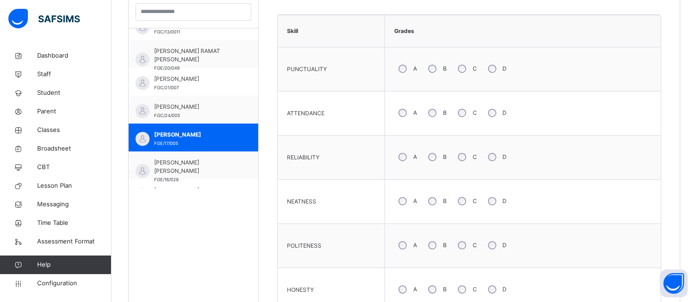
scroll to position [204, 0]
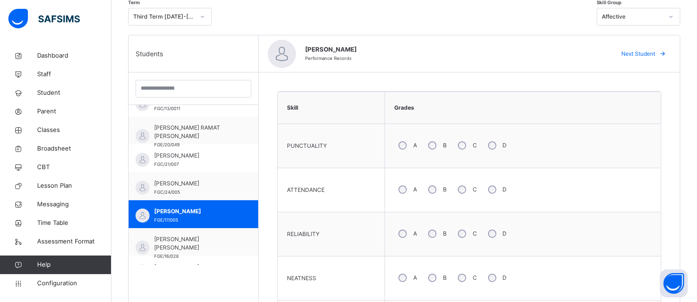
click at [470, 262] on div "A B C D" at bounding box center [523, 277] width 267 height 33
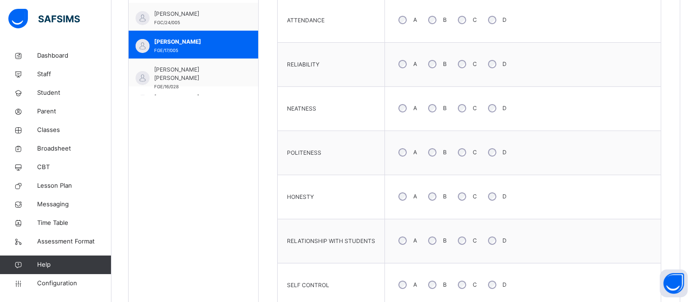
scroll to position [376, 0]
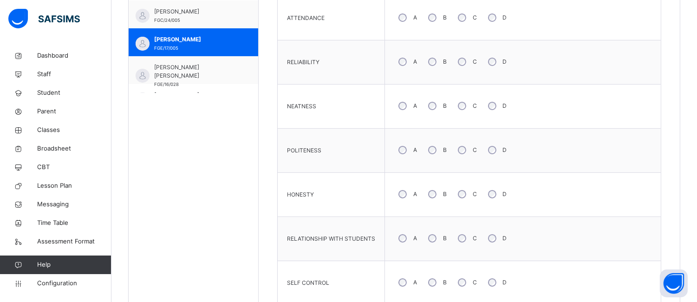
click at [434, 154] on div "B" at bounding box center [436, 150] width 25 height 20
click at [436, 240] on div "B" at bounding box center [436, 239] width 25 height 20
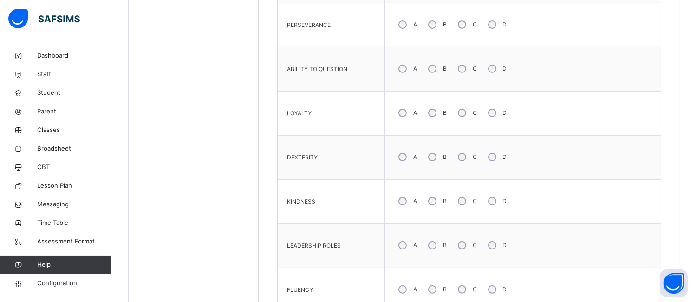
scroll to position [728, 0]
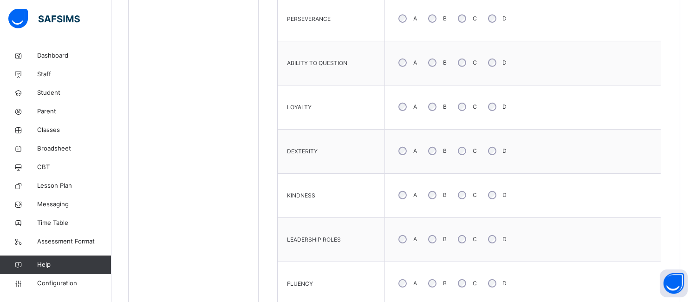
click at [454, 153] on div "C" at bounding box center [467, 151] width 26 height 20
click at [405, 236] on div "A" at bounding box center [406, 239] width 25 height 20
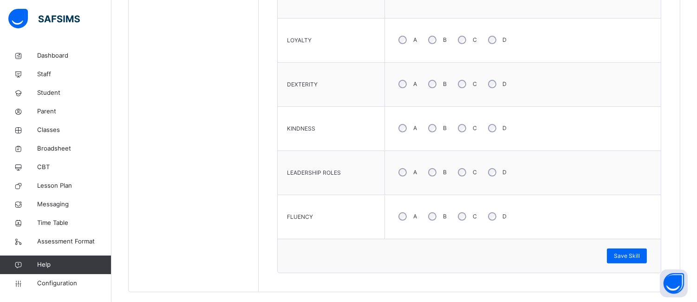
scroll to position [810, 0]
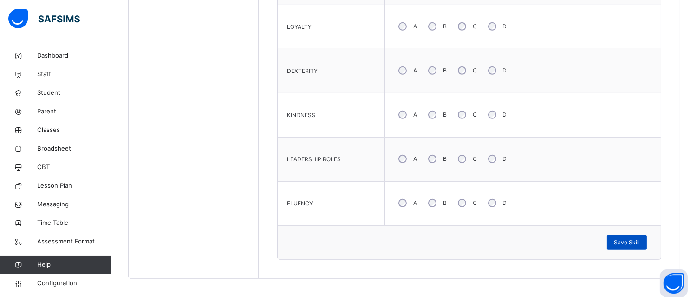
click at [637, 240] on span "Save Skill" at bounding box center [627, 242] width 26 height 8
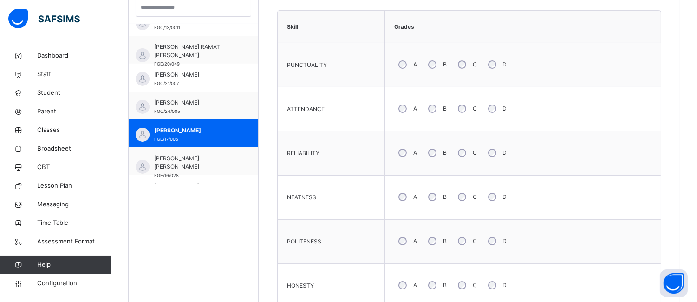
scroll to position [295, 0]
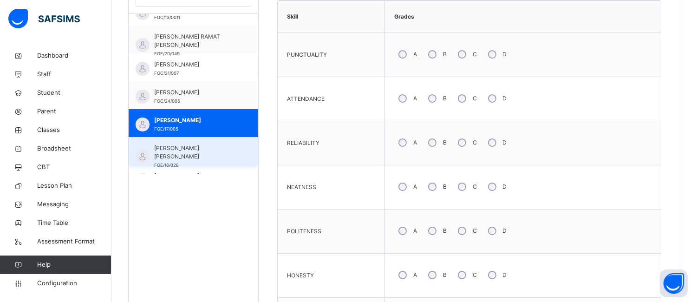
click at [180, 154] on span "MUHAMMAD ABDULLAHI MUSTAPHA" at bounding box center [195, 152] width 83 height 17
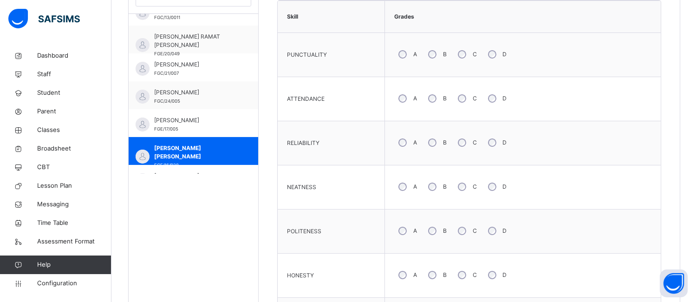
click at [405, 109] on div "A B C D" at bounding box center [523, 98] width 267 height 33
click at [435, 188] on div "B" at bounding box center [436, 187] width 25 height 20
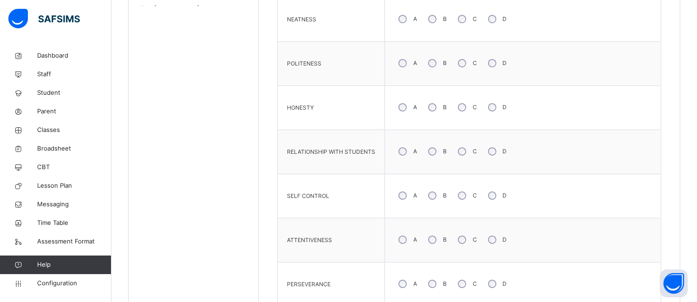
scroll to position [465, 0]
click at [436, 200] on div "B" at bounding box center [436, 193] width 25 height 20
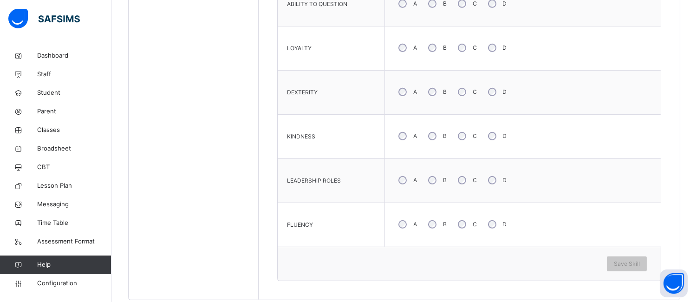
scroll to position [796, 0]
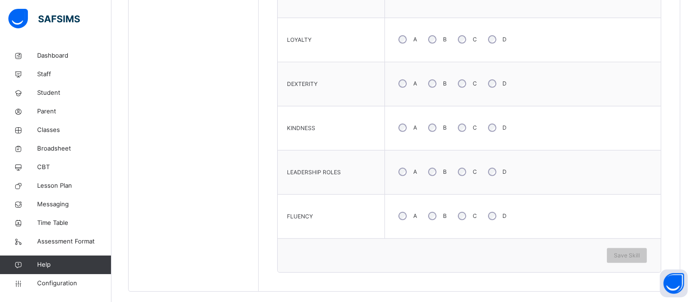
click at [435, 175] on div "B" at bounding box center [436, 172] width 25 height 20
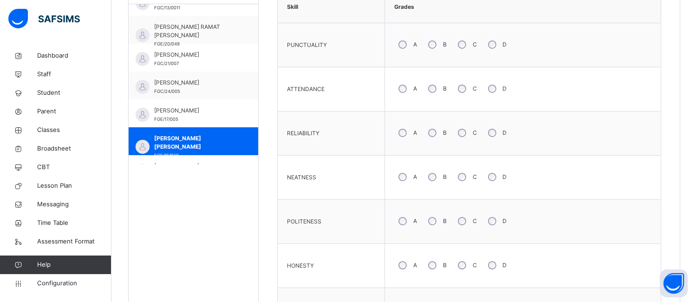
scroll to position [298, 0]
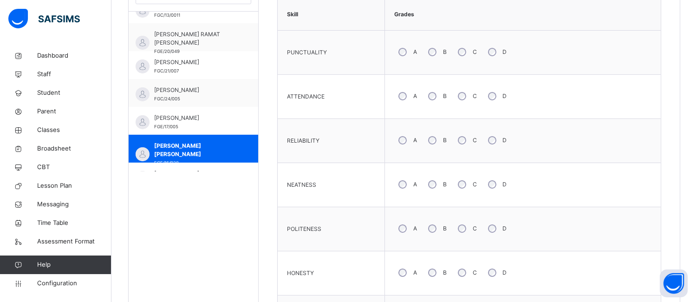
click at [406, 96] on div "A" at bounding box center [406, 96] width 25 height 20
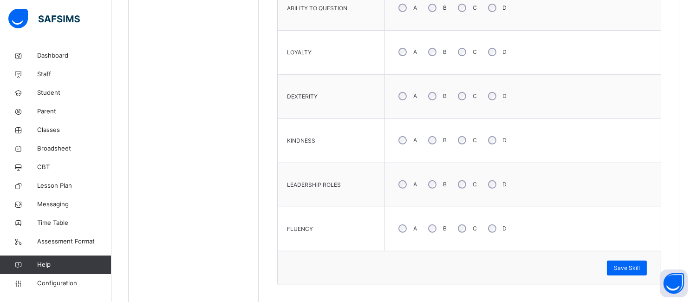
scroll to position [810, 0]
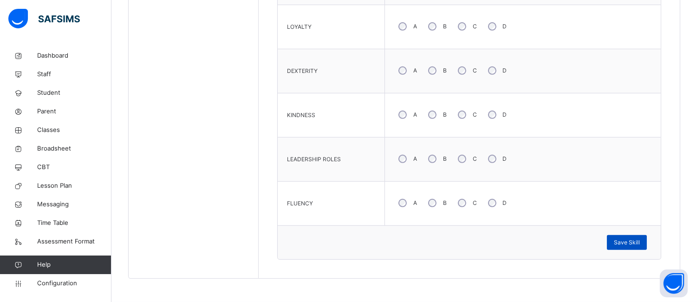
click at [630, 244] on span "Save Skill" at bounding box center [627, 242] width 26 height 8
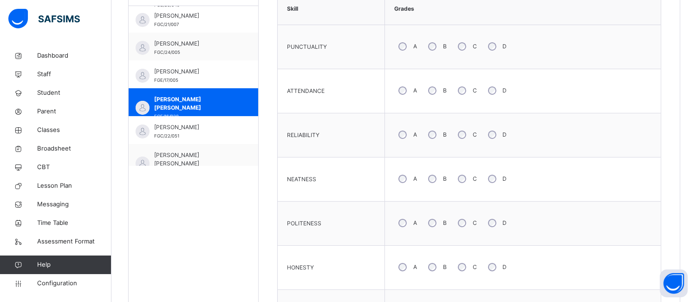
scroll to position [392, 0]
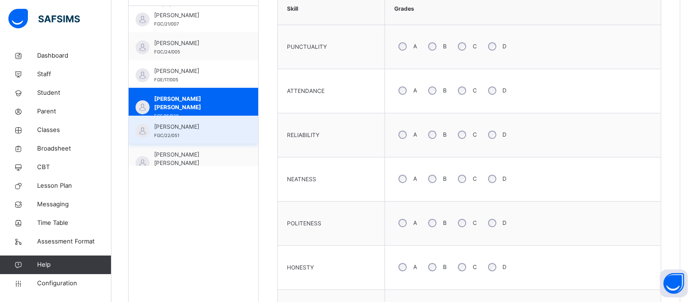
click at [187, 131] on span "MUHAMMAD BARKO KACHALLA" at bounding box center [195, 127] width 83 height 8
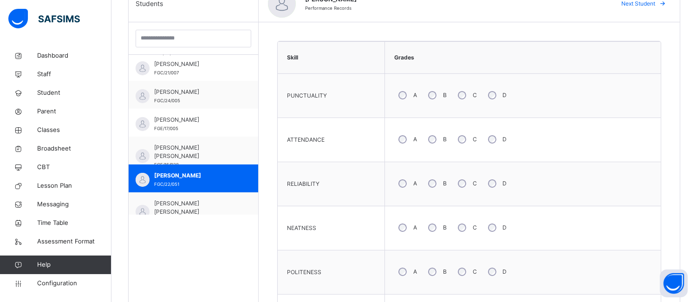
scroll to position [253, 0]
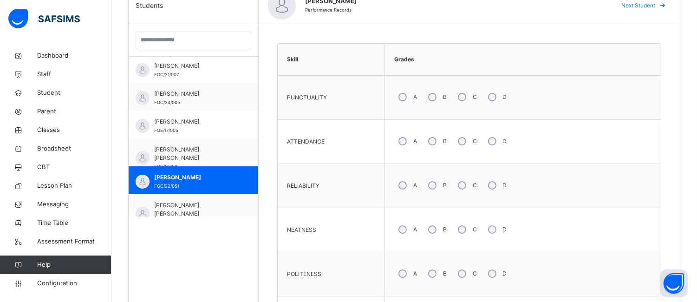
click at [439, 273] on div "B" at bounding box center [436, 274] width 25 height 20
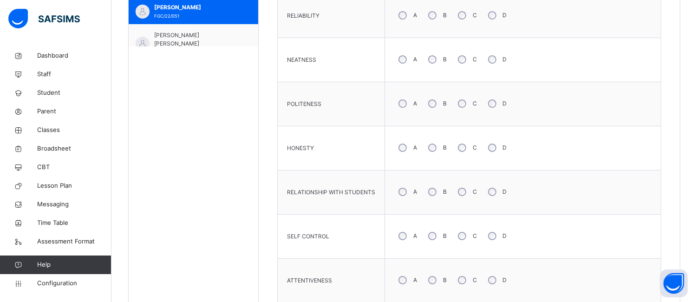
scroll to position [425, 0]
click at [471, 146] on div "C" at bounding box center [467, 146] width 26 height 20
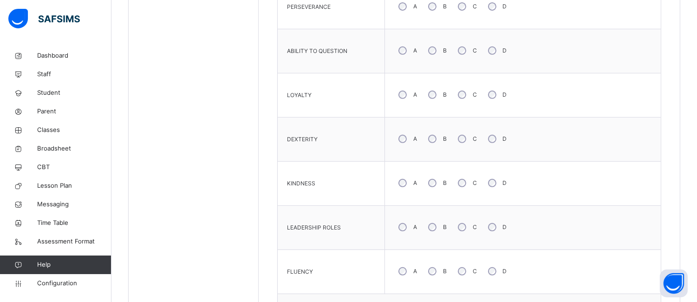
scroll to position [749, 0]
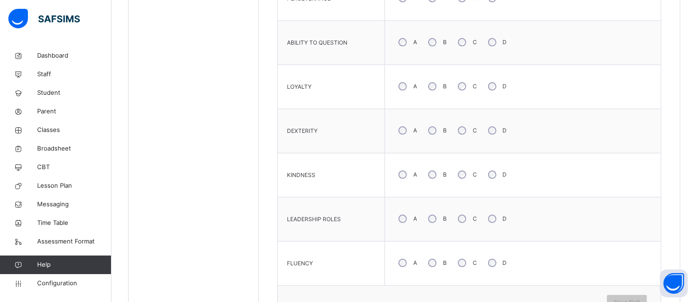
click at [471, 262] on div "C" at bounding box center [467, 263] width 26 height 20
click at [646, 296] on div "Save Skill" at bounding box center [627, 302] width 40 height 15
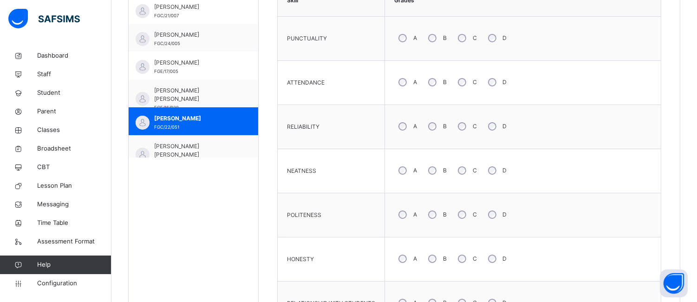
scroll to position [303, 0]
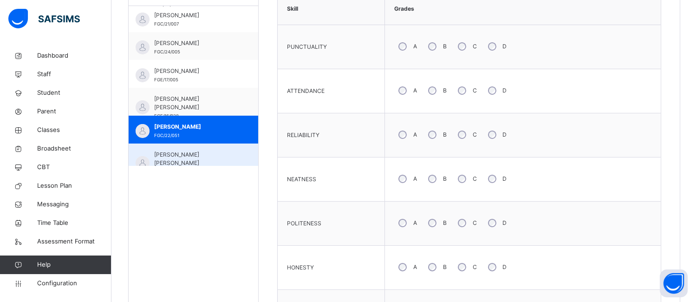
click at [184, 152] on span "MUHAMMAD SULAIMAN IBRAHIM" at bounding box center [195, 159] width 83 height 17
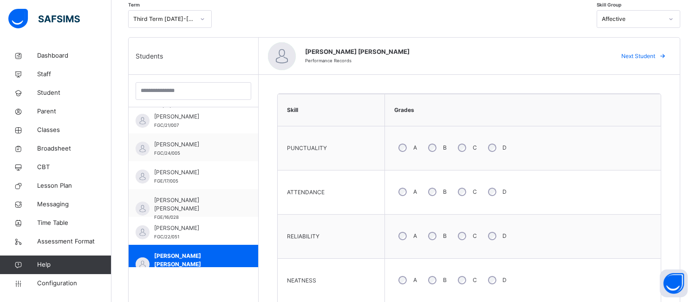
scroll to position [198, 0]
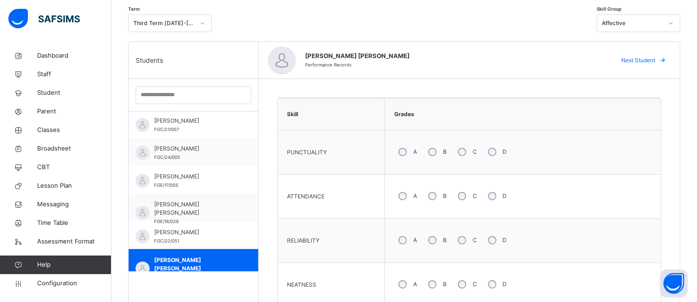
click at [437, 196] on div "B" at bounding box center [436, 196] width 25 height 20
click at [404, 281] on div "A" at bounding box center [406, 285] width 25 height 20
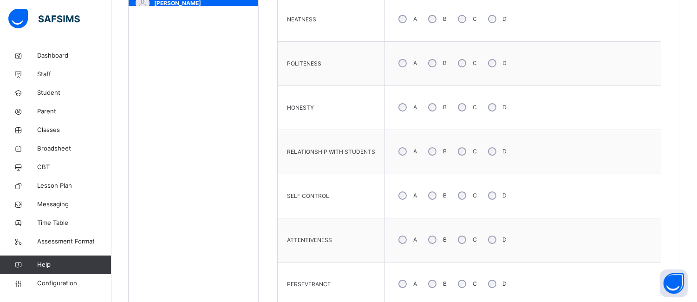
scroll to position [479, 0]
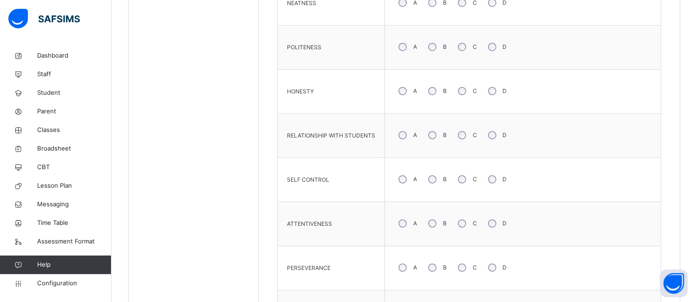
click at [407, 90] on div "A" at bounding box center [406, 91] width 25 height 20
click at [437, 134] on div "B" at bounding box center [436, 135] width 25 height 20
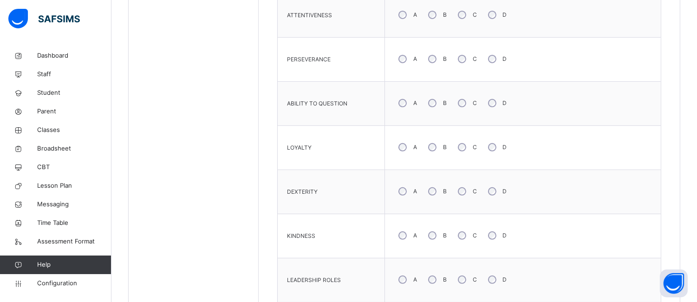
scroll to position [722, 0]
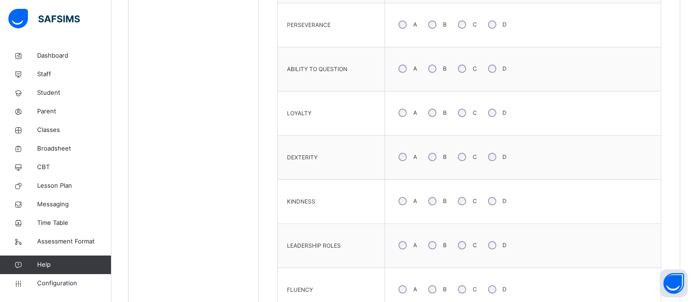
click at [426, 116] on div "B" at bounding box center [436, 113] width 25 height 20
click at [454, 288] on div "C" at bounding box center [467, 290] width 26 height 20
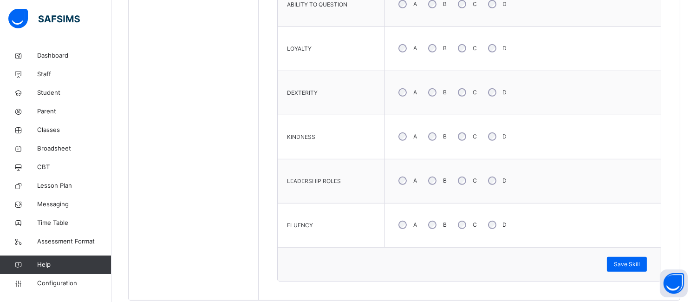
scroll to position [810, 0]
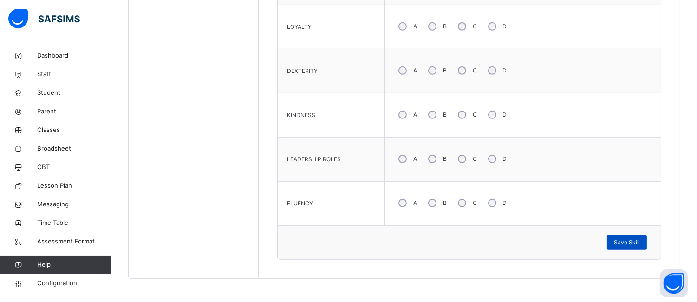
click at [621, 238] on div "Save Skill" at bounding box center [627, 242] width 40 height 15
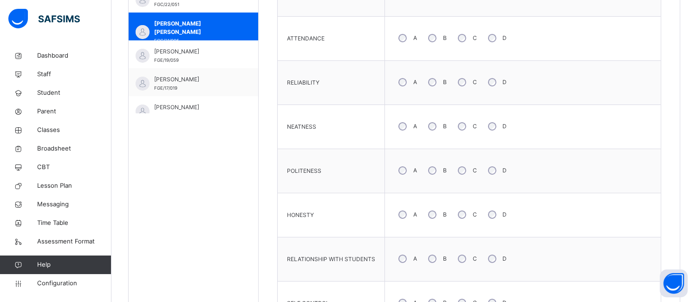
scroll to position [475, 0]
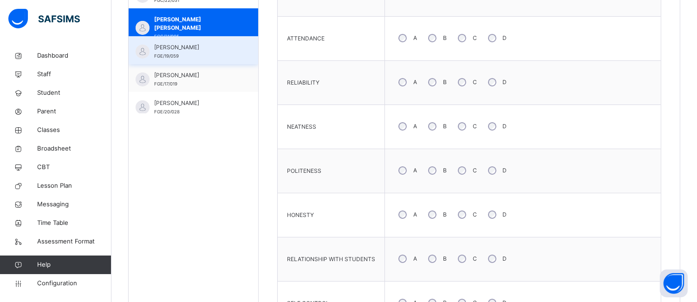
click at [179, 50] on span "RABI MUKTAR" at bounding box center [195, 47] width 83 height 8
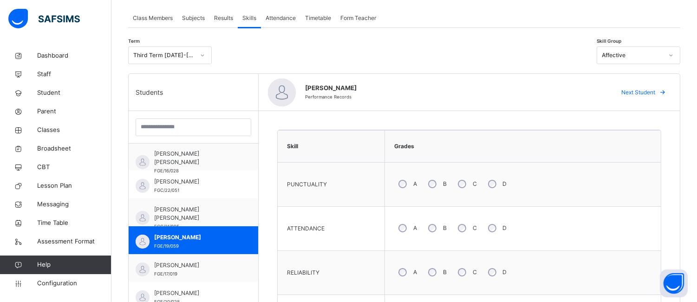
scroll to position [152, 0]
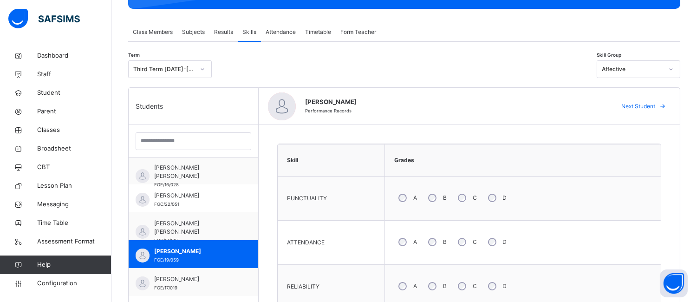
click at [430, 291] on div "B" at bounding box center [436, 286] width 25 height 20
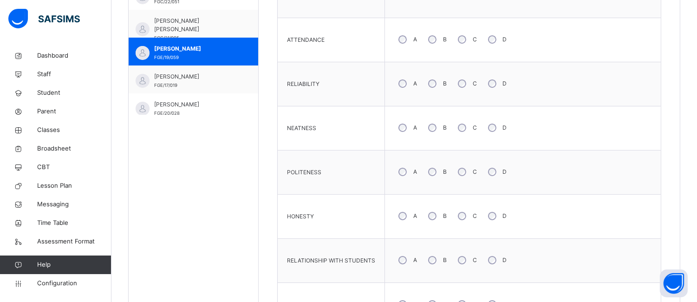
scroll to position [367, 0]
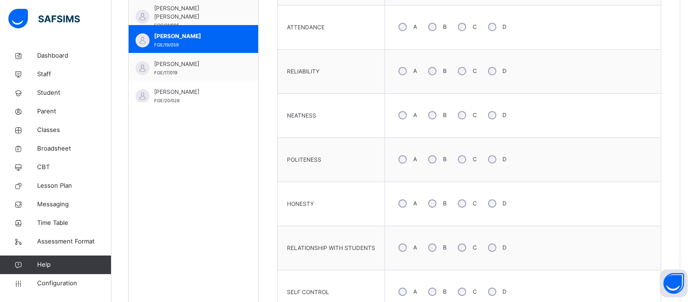
click at [438, 244] on div "B" at bounding box center [436, 248] width 25 height 20
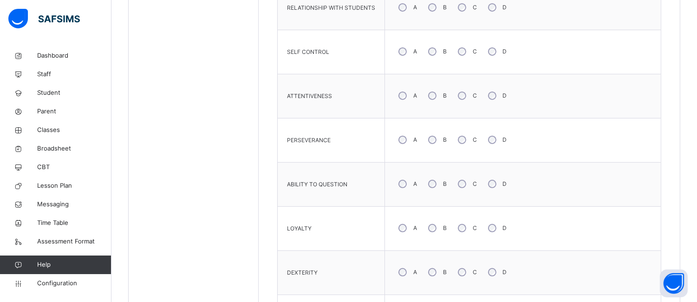
scroll to position [614, 0]
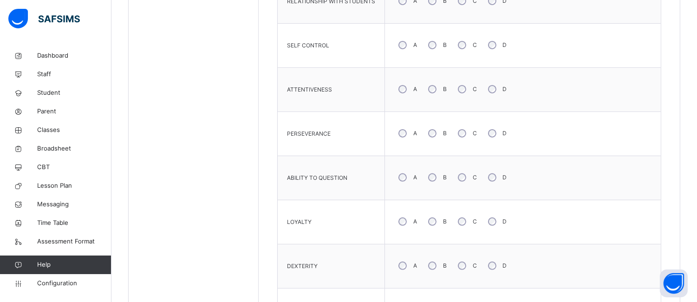
click at [439, 175] on div "B" at bounding box center [436, 178] width 25 height 20
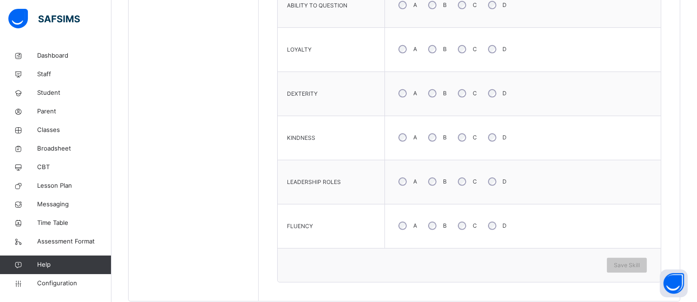
scroll to position [793, 0]
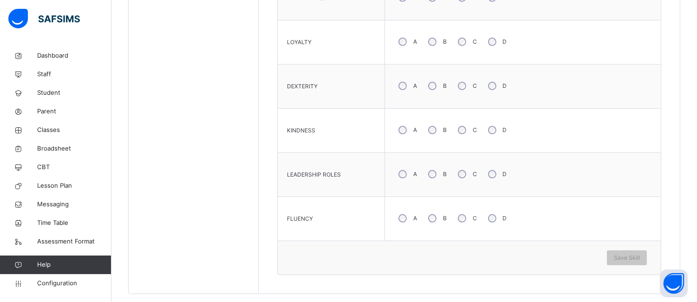
click at [429, 136] on div "B" at bounding box center [436, 130] width 25 height 20
drag, startPoint x: 399, startPoint y: 170, endPoint x: 415, endPoint y: 189, distance: 25.0
click at [404, 181] on div "A" at bounding box center [406, 174] width 25 height 20
click at [633, 256] on span "Save Skill" at bounding box center [627, 258] width 26 height 8
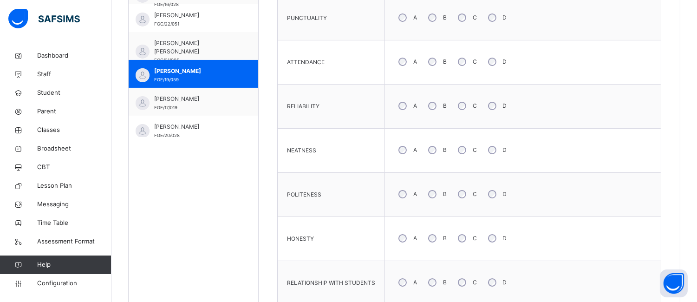
scroll to position [328, 0]
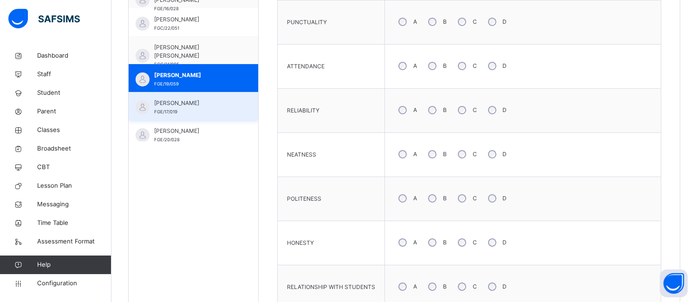
click at [165, 114] on div "RUKAYYA ALIYU ABDULLAHI FGE/17/019" at bounding box center [195, 107] width 83 height 17
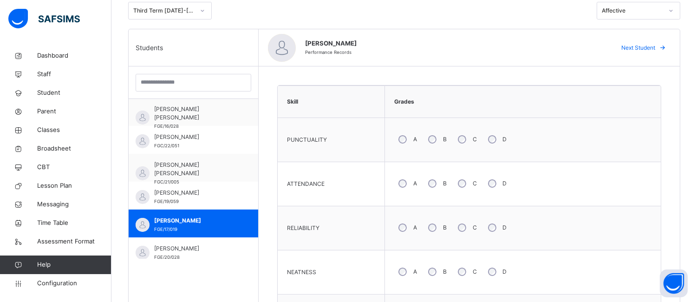
scroll to position [205, 0]
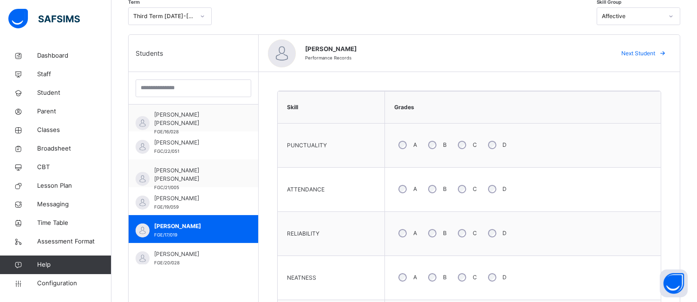
click at [416, 198] on div "A" at bounding box center [406, 189] width 25 height 20
click at [439, 234] on div "B" at bounding box center [436, 233] width 25 height 20
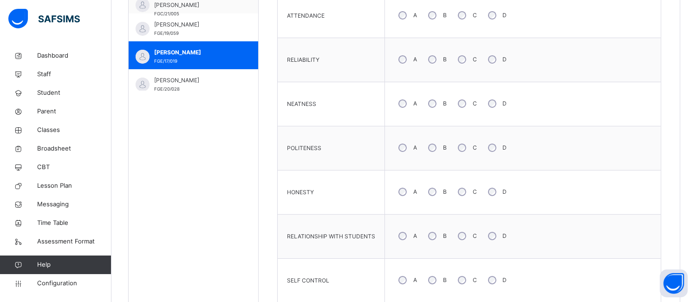
scroll to position [387, 0]
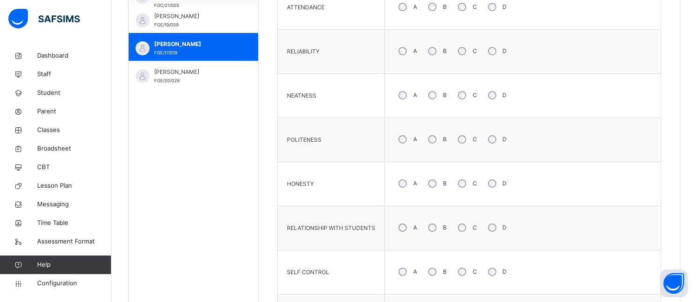
click at [438, 140] on div "B" at bounding box center [436, 140] width 25 height 20
click at [430, 188] on div "B" at bounding box center [436, 184] width 25 height 20
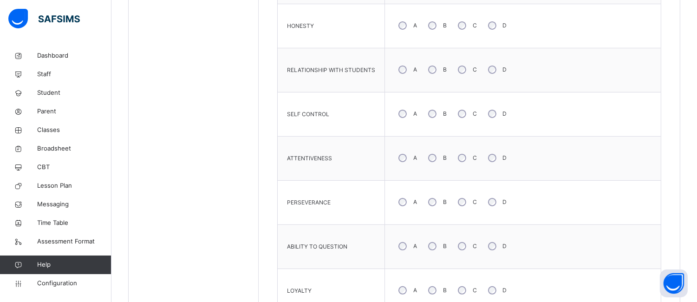
scroll to position [583, 0]
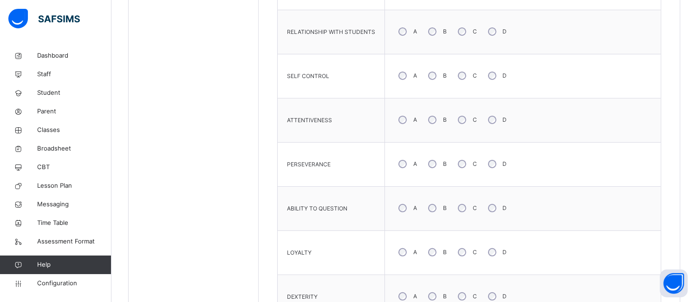
click at [454, 216] on div "C" at bounding box center [467, 208] width 26 height 20
click at [441, 295] on div "B" at bounding box center [436, 297] width 25 height 20
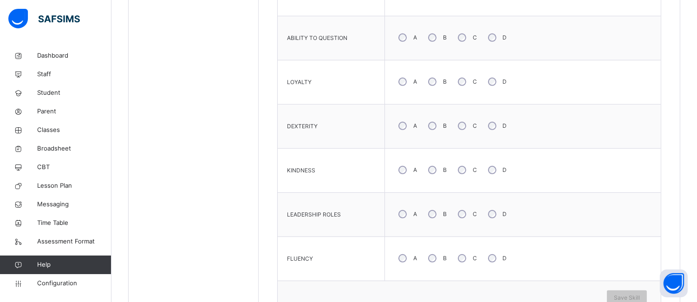
scroll to position [769, 0]
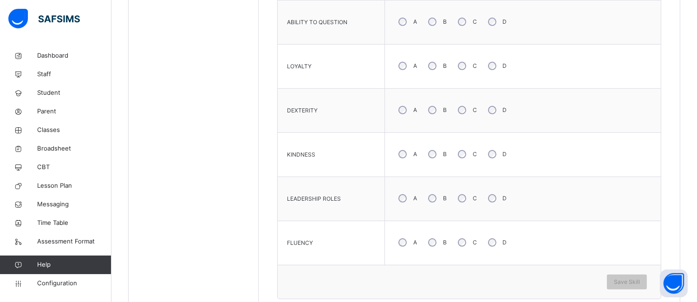
click at [437, 247] on div "B" at bounding box center [436, 243] width 25 height 20
click at [647, 279] on div "Save Skill" at bounding box center [627, 282] width 40 height 15
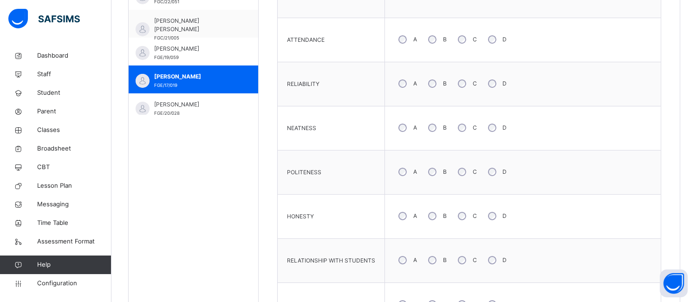
scroll to position [350, 0]
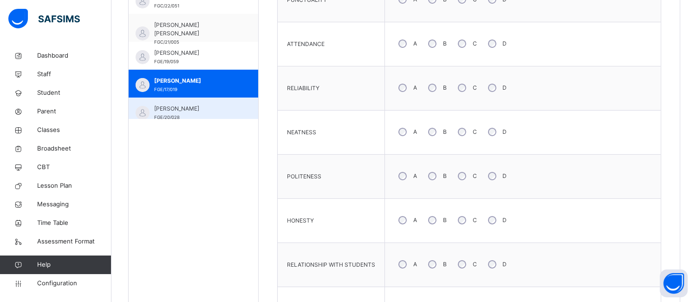
click at [161, 112] on span "SADIQ AHMAD ABDULRASHID" at bounding box center [195, 109] width 83 height 8
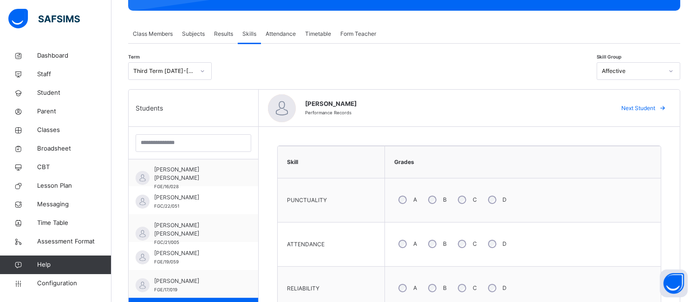
scroll to position [131, 0]
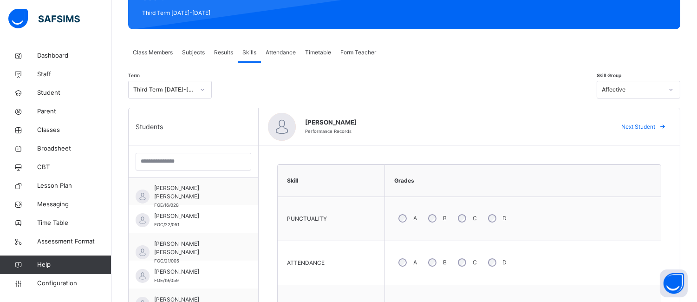
click at [410, 220] on div "A" at bounding box center [406, 219] width 25 height 20
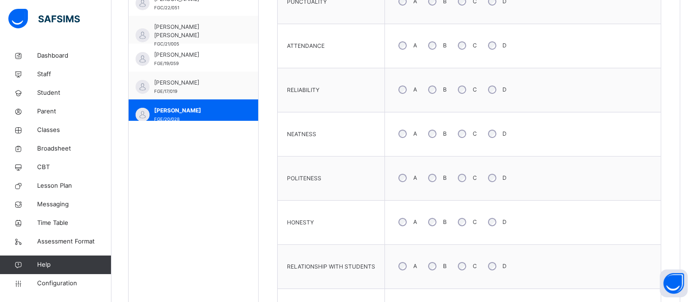
scroll to position [350, 0]
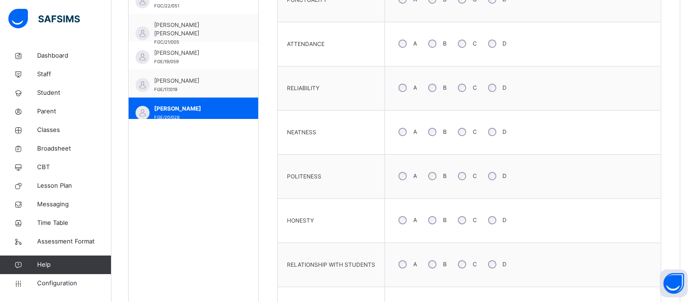
click at [406, 134] on div "A" at bounding box center [406, 132] width 25 height 20
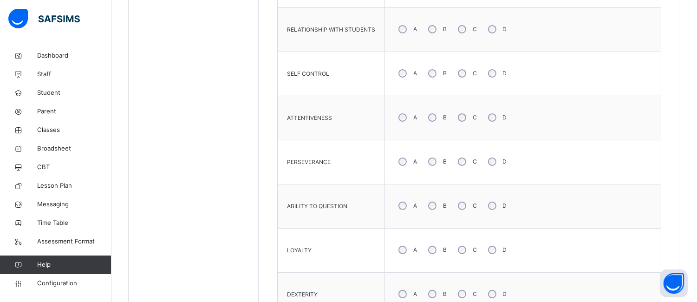
scroll to position [603, 0]
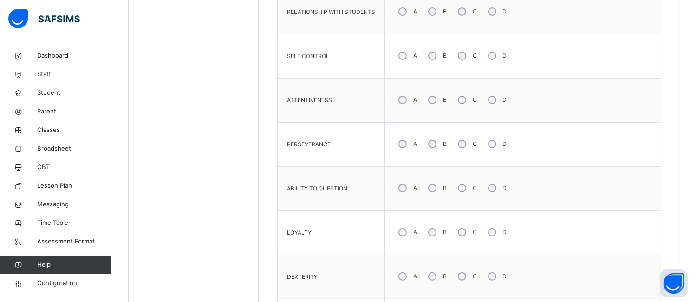
click at [432, 61] on div "B" at bounding box center [436, 56] width 25 height 20
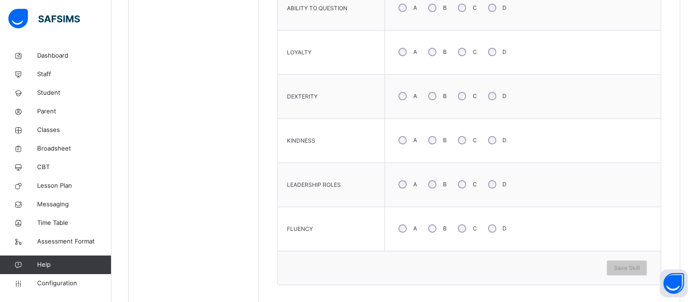
scroll to position [786, 0]
click at [439, 180] on div "B" at bounding box center [436, 182] width 25 height 20
click at [440, 225] on div "B" at bounding box center [436, 226] width 25 height 20
click at [634, 268] on span "Save Skill" at bounding box center [627, 266] width 26 height 8
click at [640, 265] on span "Save Skill" at bounding box center [627, 266] width 26 height 8
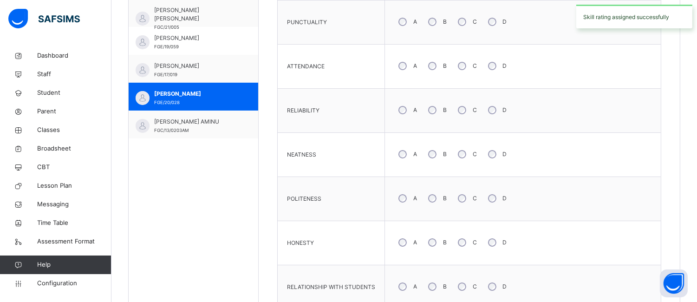
scroll to position [516, 0]
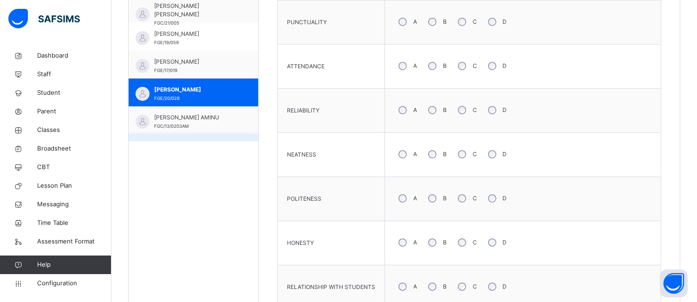
click at [205, 135] on div "SHEHU ABDULLAHI NASIR FGC/13/0020" at bounding box center [194, 148] width 130 height 28
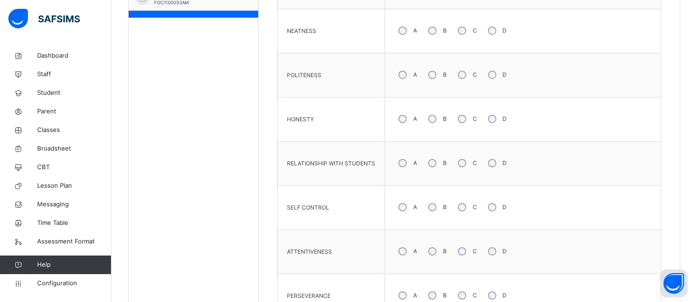
scroll to position [462, 0]
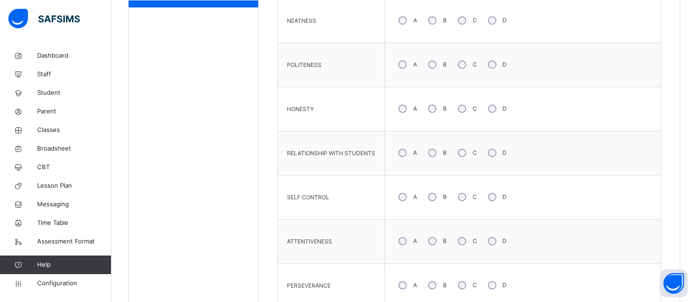
click at [406, 200] on div "A" at bounding box center [406, 197] width 25 height 20
click at [429, 197] on div "B" at bounding box center [436, 197] width 25 height 20
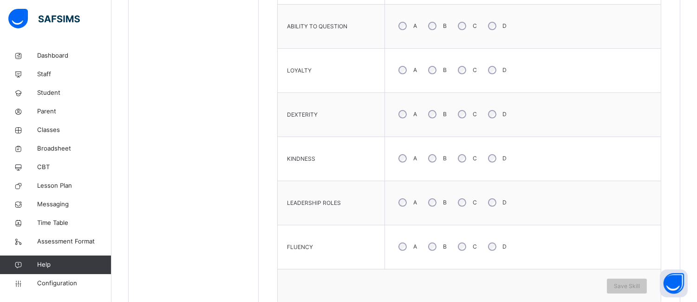
scroll to position [767, 0]
click at [466, 245] on div "C" at bounding box center [467, 245] width 26 height 20
click at [640, 278] on div "Save Skill" at bounding box center [627, 283] width 40 height 15
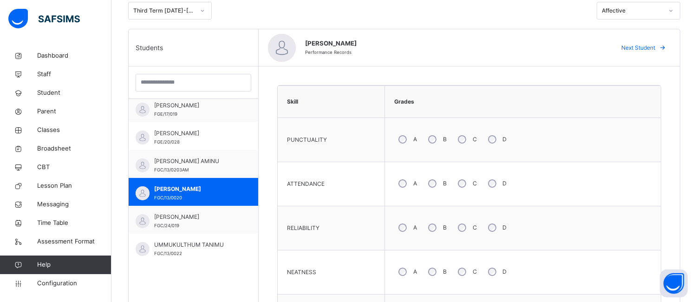
scroll to position [592, 0]
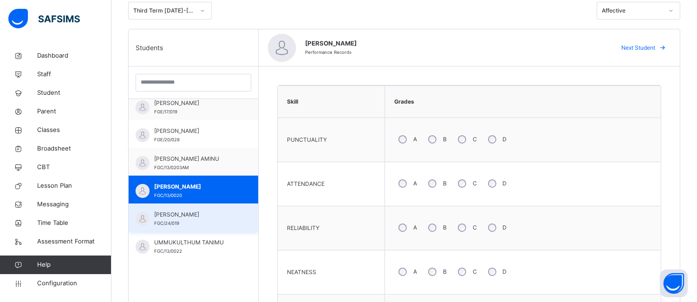
click at [210, 227] on div "SUMAYYA ABUBAKAR MUHAMMAD FGC/24/019" at bounding box center [195, 218] width 83 height 17
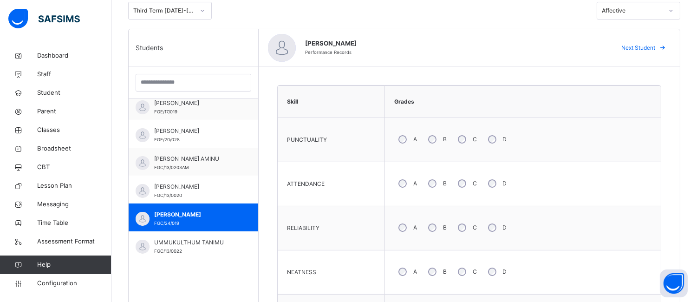
click at [437, 272] on div "B" at bounding box center [436, 272] width 25 height 20
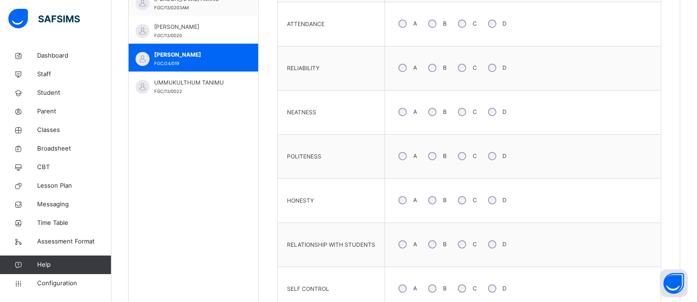
scroll to position [401, 0]
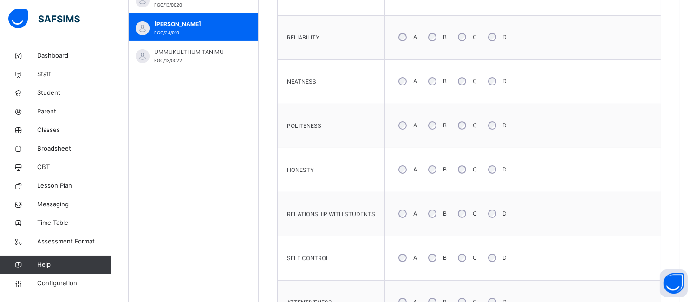
click at [465, 124] on div "C" at bounding box center [467, 126] width 26 height 20
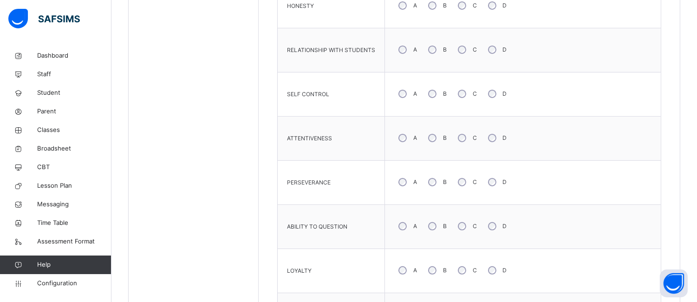
scroll to position [567, 0]
click at [460, 176] on div "C" at bounding box center [467, 180] width 26 height 20
click at [455, 226] on div "C" at bounding box center [467, 224] width 26 height 20
click at [439, 269] on div "B" at bounding box center [436, 268] width 25 height 20
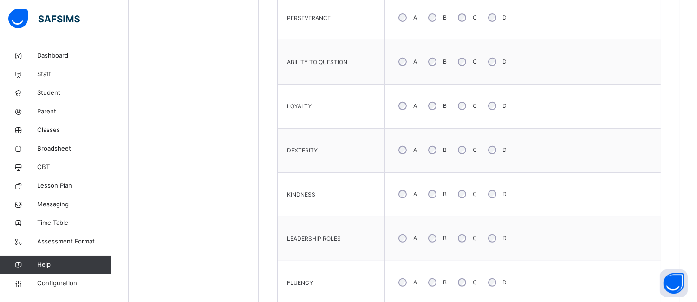
scroll to position [733, 0]
click at [443, 189] on label "B" at bounding box center [445, 191] width 4 height 8
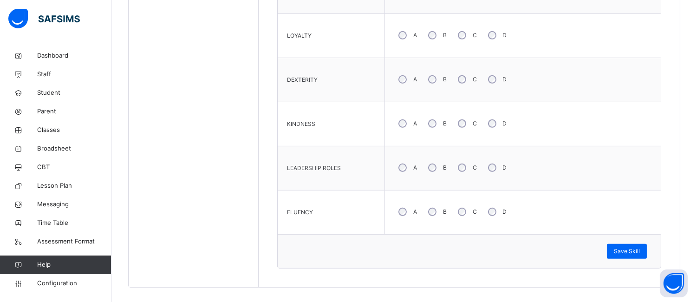
scroll to position [810, 0]
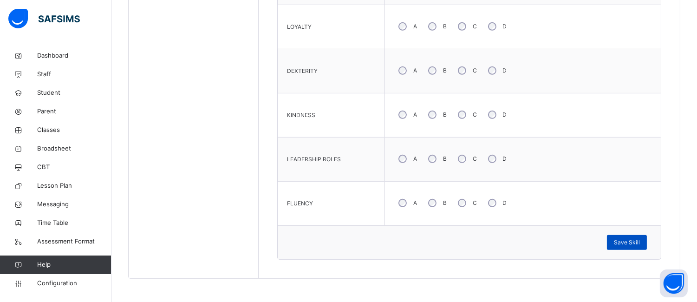
click at [635, 245] on span "Save Skill" at bounding box center [627, 242] width 26 height 8
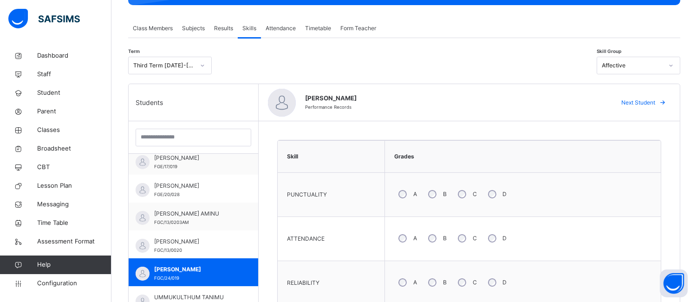
scroll to position [229, 0]
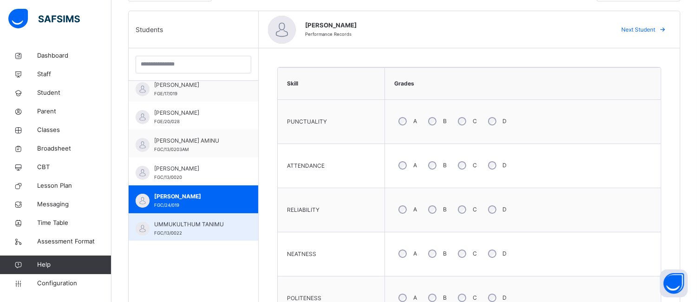
click at [204, 229] on div "UMMUKULTHUM TANIMU FGC/13/0022" at bounding box center [195, 228] width 83 height 17
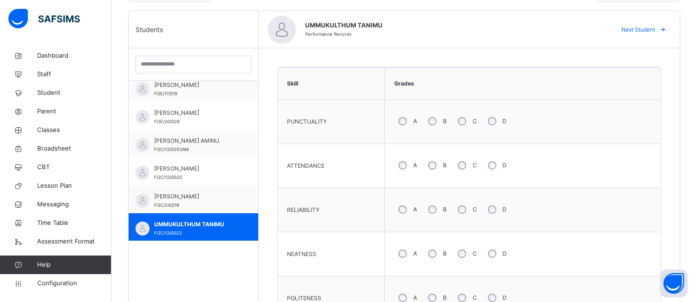
click at [411, 210] on div "A" at bounding box center [406, 210] width 25 height 20
click at [405, 251] on div "A" at bounding box center [406, 254] width 25 height 20
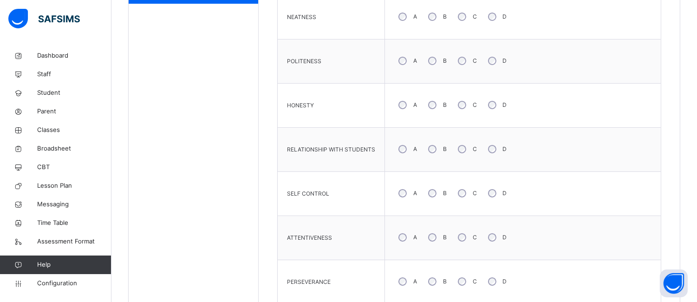
scroll to position [463, 0]
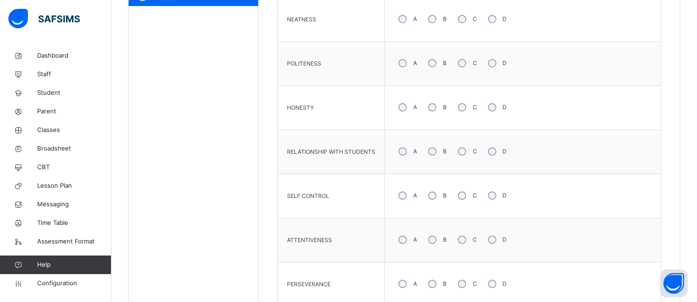
click at [394, 238] on div "A" at bounding box center [406, 240] width 25 height 20
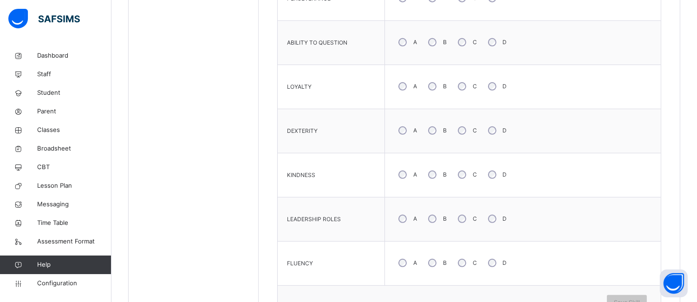
scroll to position [810, 0]
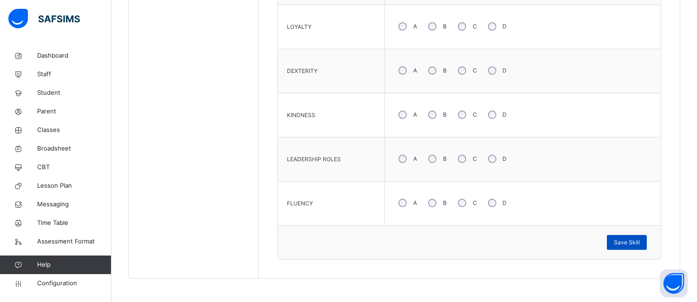
click at [633, 239] on span "Save Skill" at bounding box center [627, 242] width 26 height 8
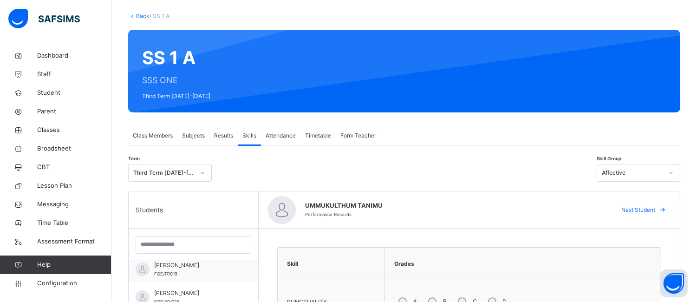
scroll to position [42, 0]
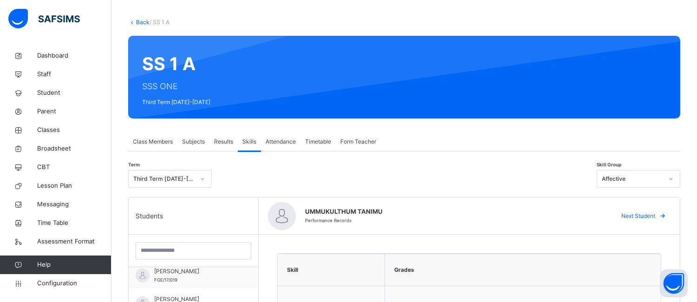
click at [635, 172] on div "Affective" at bounding box center [629, 179] width 65 height 14
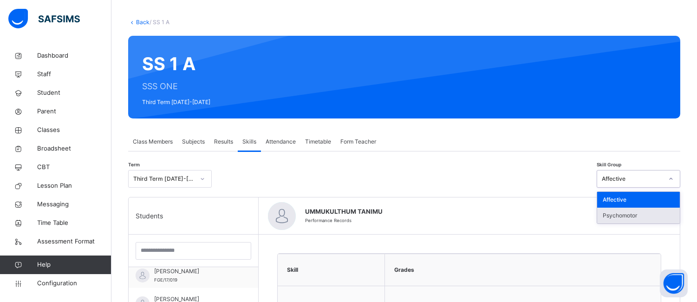
click at [633, 213] on div "Psychomotor" at bounding box center [638, 216] width 83 height 16
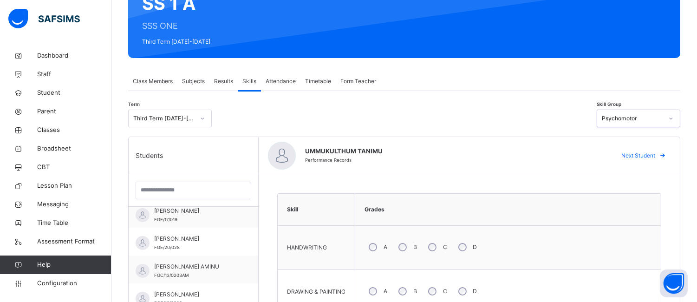
scroll to position [106, 0]
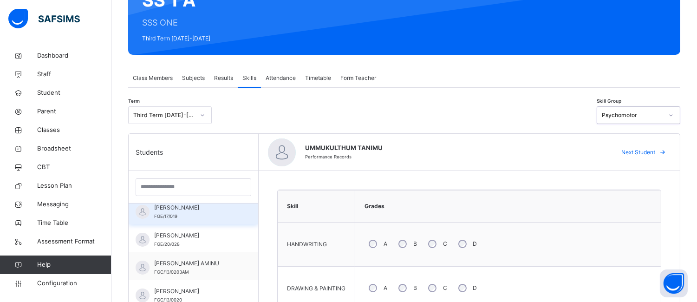
click at [206, 210] on span "RUKAYYA ALIYU ABDULLAHI" at bounding box center [195, 207] width 83 height 8
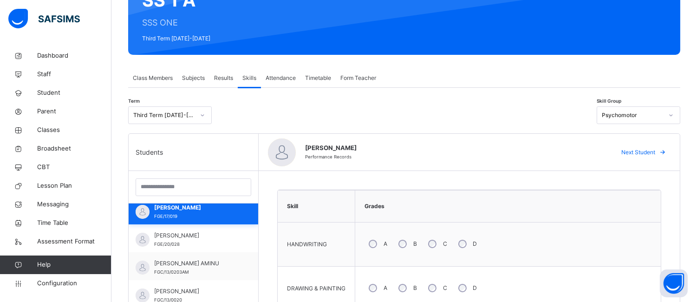
click at [250, 208] on div "RUKAYYA ALIYU ABDULLAHI FGE/17/019" at bounding box center [194, 210] width 130 height 28
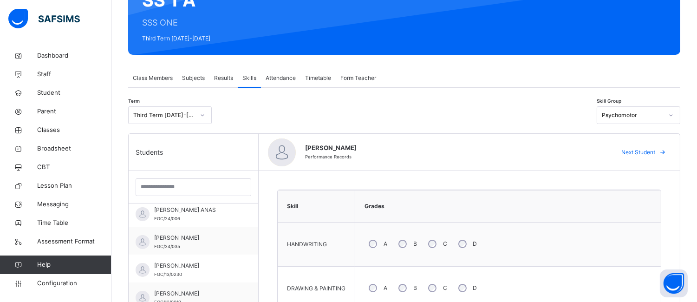
scroll to position [0, 0]
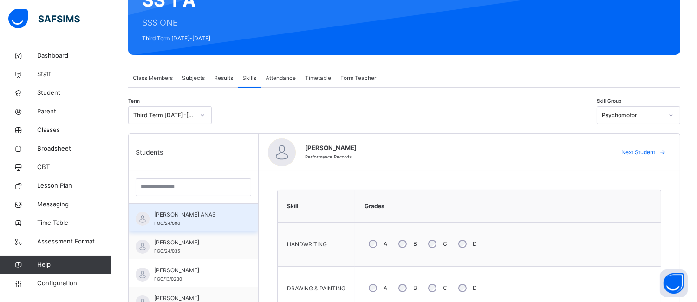
click at [203, 220] on div "ABDULHAKIM USMAN ANAS FGC/24/006" at bounding box center [195, 218] width 83 height 17
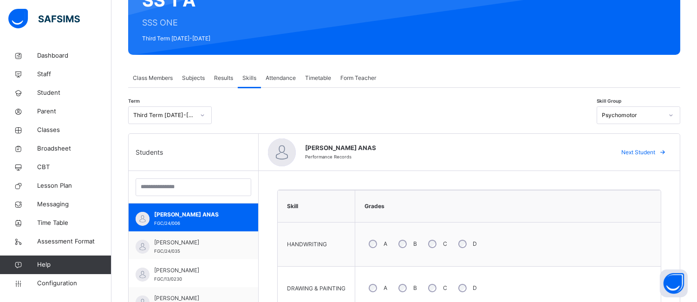
click at [395, 288] on div "B" at bounding box center [406, 288] width 25 height 20
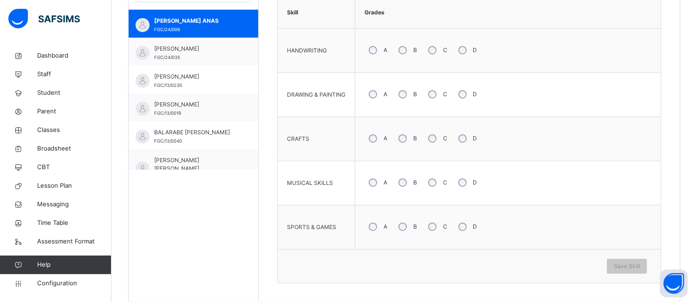
scroll to position [301, 0]
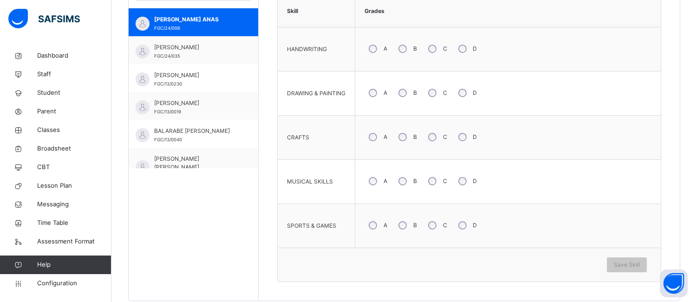
click at [409, 179] on div "B" at bounding box center [406, 181] width 25 height 20
click at [637, 259] on div "Save Skill" at bounding box center [627, 264] width 40 height 15
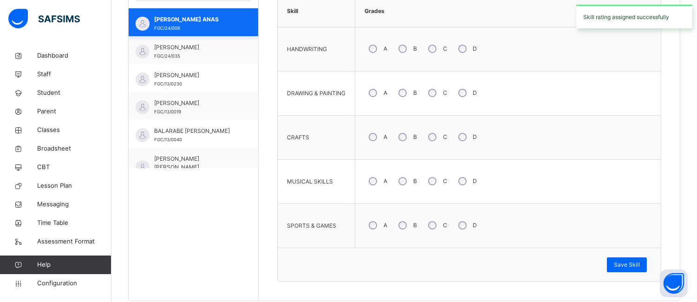
click at [198, 52] on span "ABDULWAHAB MUHAMMAD GAZZALI" at bounding box center [195, 47] width 83 height 8
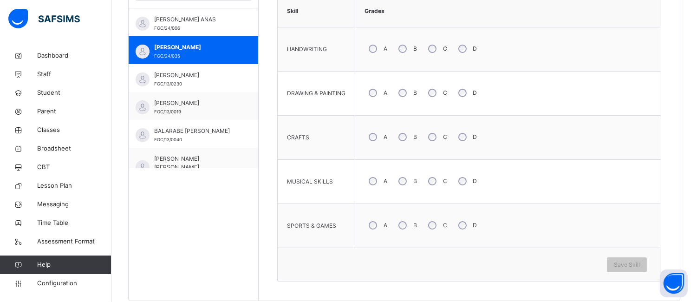
click at [411, 91] on div "B" at bounding box center [406, 93] width 25 height 20
click at [434, 141] on div "C" at bounding box center [437, 137] width 26 height 20
click at [622, 266] on span "Save Skill" at bounding box center [627, 265] width 26 height 8
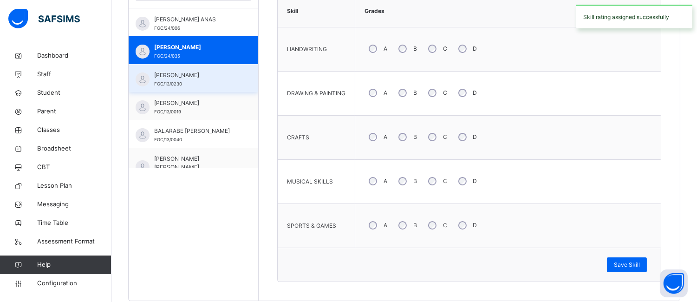
click at [184, 76] on span "Abdurrahman Zauwal Muhd" at bounding box center [195, 75] width 83 height 8
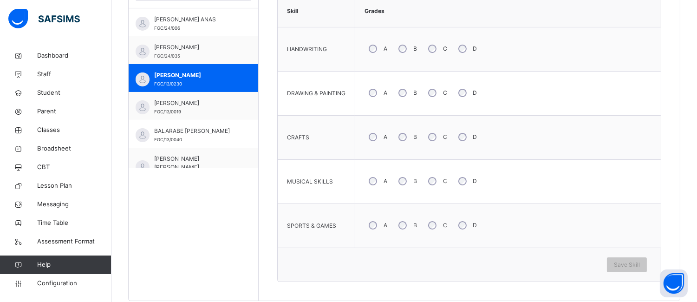
click at [373, 97] on div "A" at bounding box center [377, 93] width 25 height 20
click at [640, 263] on span "Save Skill" at bounding box center [627, 265] width 26 height 8
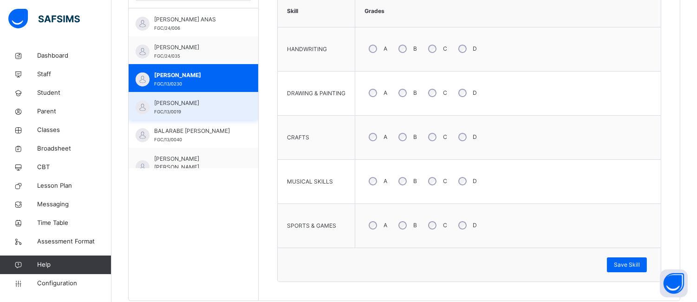
click at [170, 113] on span "FGC/13/0019" at bounding box center [167, 111] width 27 height 5
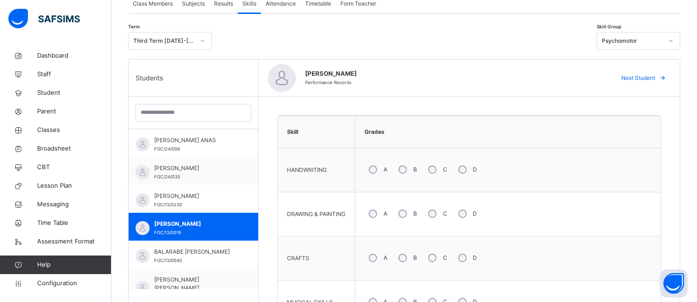
scroll to position [179, 0]
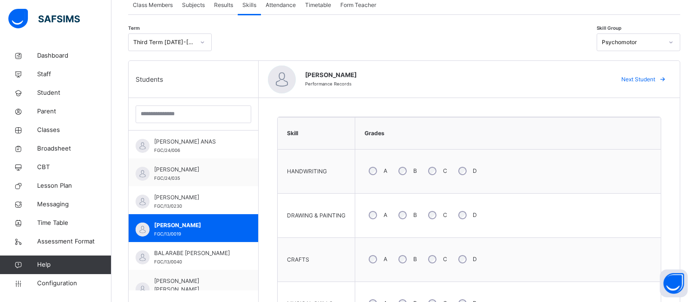
drag, startPoint x: 411, startPoint y: 216, endPoint x: 410, endPoint y: 263, distance: 47.4
click at [410, 263] on tbody "HANDWRITING A B C D DRAWING & PAINTING A B C D CRAFTS A B C D MUSICAL SKILLS A …" at bounding box center [469, 260] width 383 height 221
click at [414, 259] on label "B" at bounding box center [415, 259] width 4 height 8
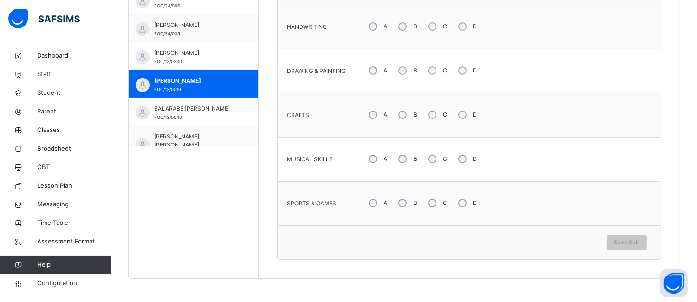
click at [399, 203] on div "A B C D" at bounding box center [508, 202] width 296 height 33
click at [624, 237] on div "Save Skill" at bounding box center [627, 242] width 40 height 15
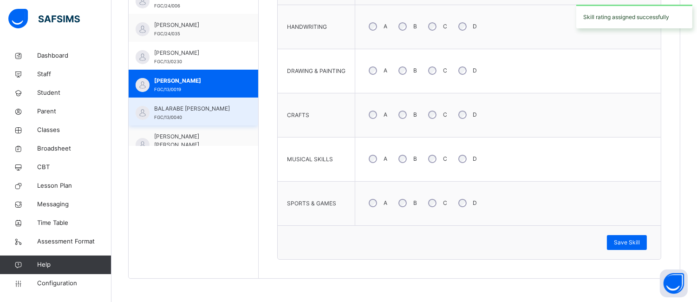
click at [220, 122] on div "BALARABE MUSA MAHMUD FGC/13/0040" at bounding box center [194, 112] width 130 height 28
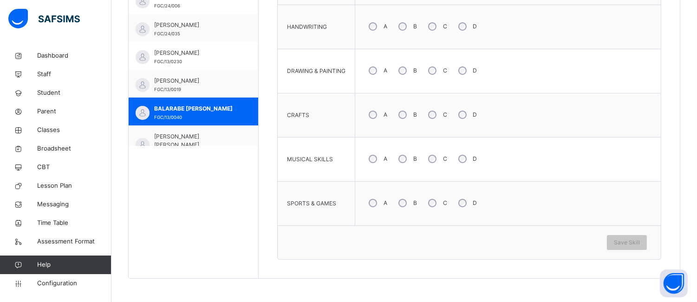
click at [406, 118] on div "B" at bounding box center [406, 115] width 25 height 20
click at [640, 238] on span "Save Skill" at bounding box center [627, 242] width 26 height 8
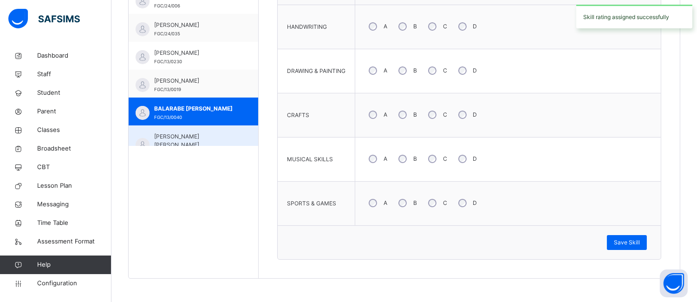
click at [176, 135] on span "BASHIR MUKADDAM BASHIR" at bounding box center [195, 140] width 83 height 17
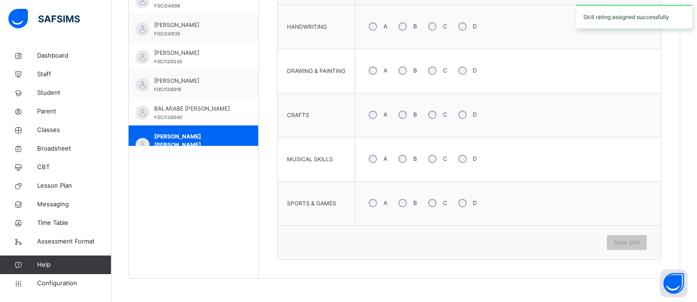
click at [379, 25] on div "A" at bounding box center [377, 27] width 25 height 20
click at [398, 116] on div "B" at bounding box center [406, 115] width 25 height 20
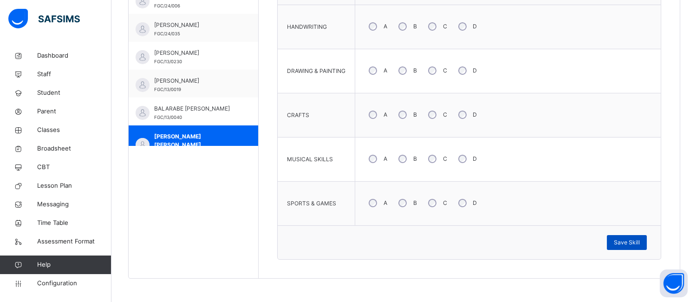
click at [622, 247] on span "Save Skill" at bounding box center [627, 242] width 26 height 8
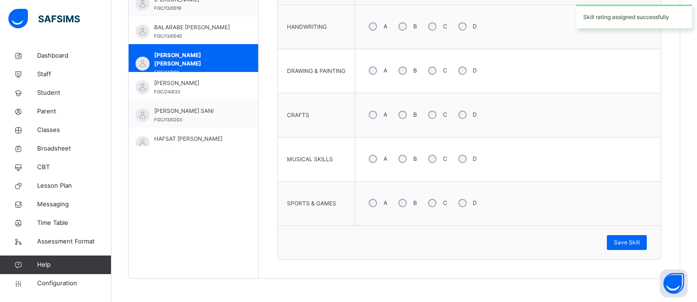
scroll to position [82, 0]
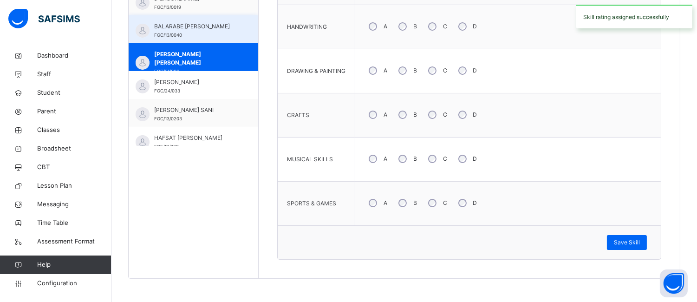
click at [195, 89] on div "FATIMA AMINU SULAIMAN FGC/24/033" at bounding box center [195, 86] width 83 height 17
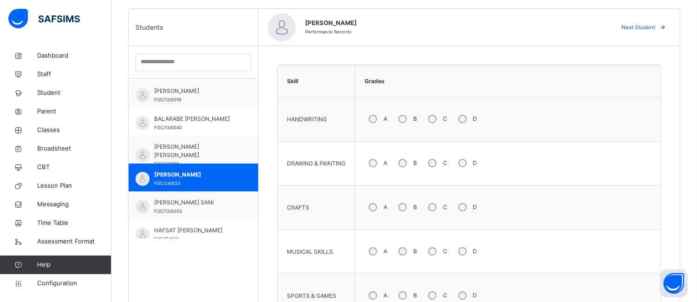
scroll to position [228, 0]
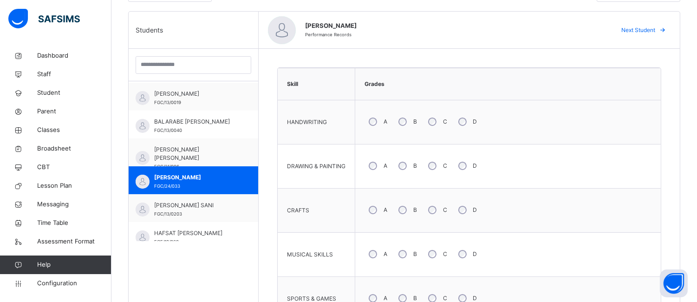
click at [415, 116] on div "B" at bounding box center [406, 122] width 25 height 20
click at [392, 164] on div "A B C D" at bounding box center [508, 165] width 296 height 33
click at [408, 209] on div "B" at bounding box center [406, 210] width 25 height 20
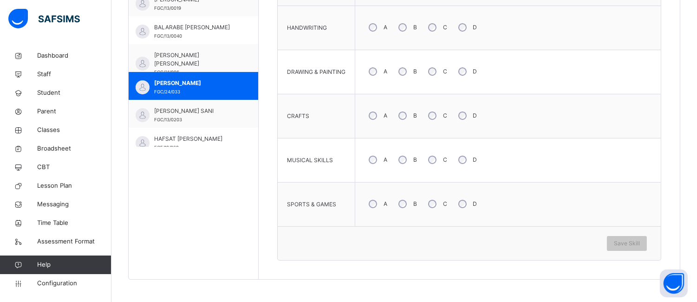
scroll to position [323, 0]
click at [409, 70] on div "B" at bounding box center [406, 71] width 25 height 20
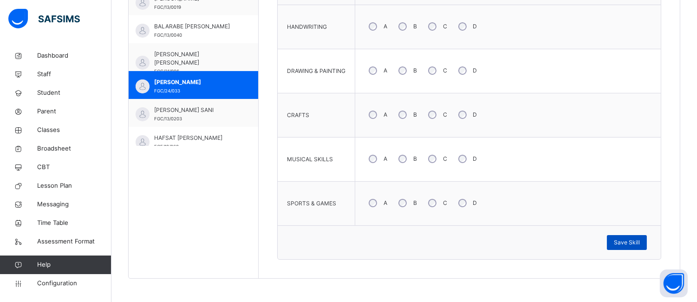
click at [628, 243] on span "Save Skill" at bounding box center [627, 242] width 26 height 8
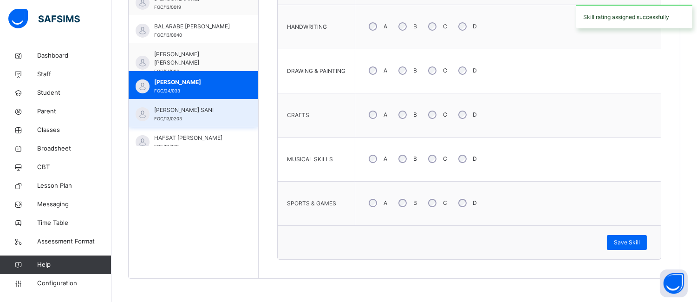
click at [205, 115] on div "FATIMA MUKTAR SANI FGC/13/0203" at bounding box center [195, 114] width 83 height 17
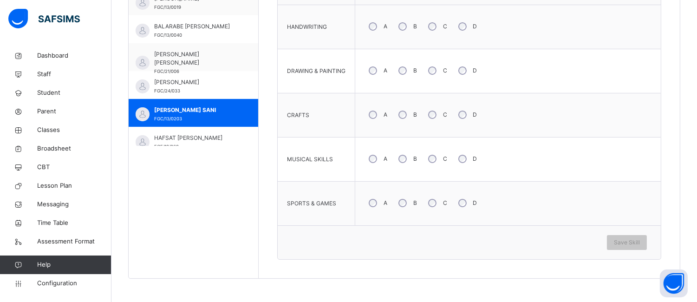
click at [406, 68] on div "B" at bounding box center [406, 71] width 25 height 20
click at [436, 200] on div "C" at bounding box center [437, 203] width 26 height 20
click at [626, 238] on span "Save Skill" at bounding box center [627, 242] width 26 height 8
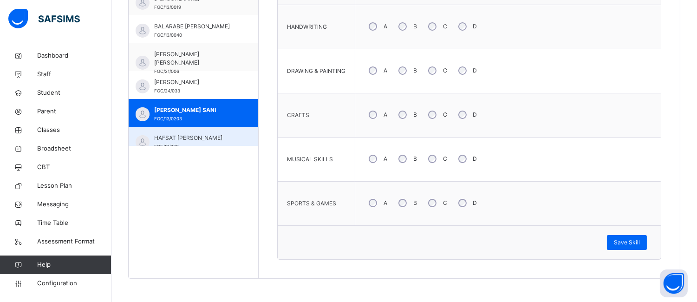
click at [210, 138] on span "HAFSAT YAHAYA ABDULLAHI" at bounding box center [195, 138] width 83 height 8
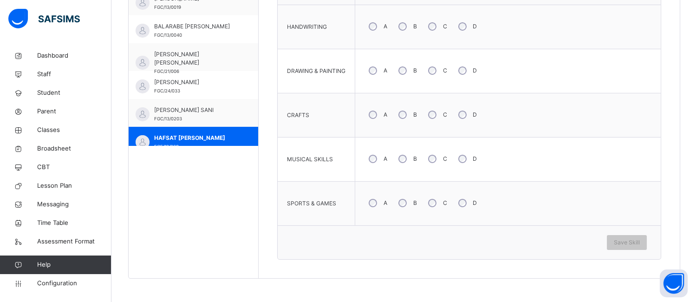
click at [415, 118] on label "B" at bounding box center [415, 115] width 4 height 8
click at [426, 158] on div "C" at bounding box center [437, 159] width 26 height 20
click at [640, 246] on span "Save Skill" at bounding box center [627, 242] width 26 height 8
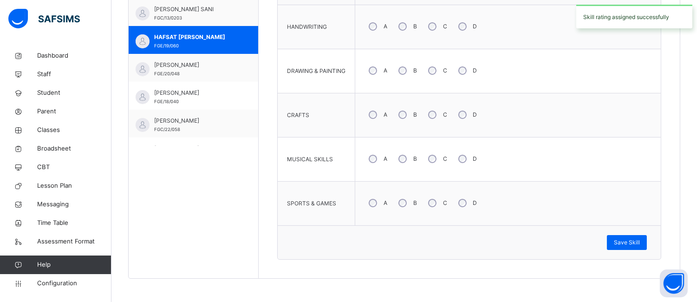
scroll to position [186, 0]
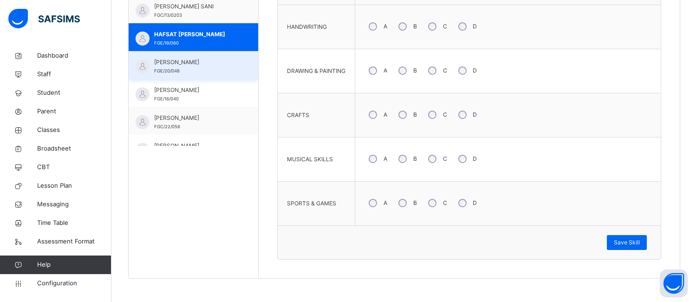
click at [187, 59] on span "HAUWA RAMAT SALEH" at bounding box center [195, 62] width 83 height 8
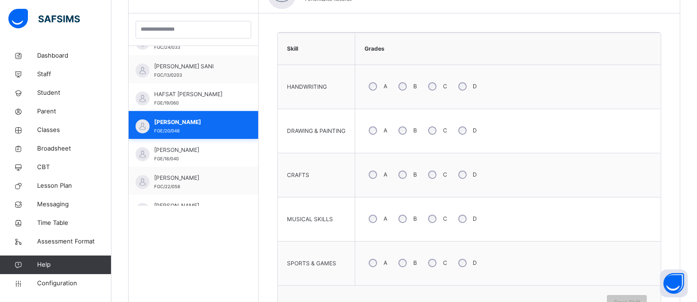
scroll to position [323, 0]
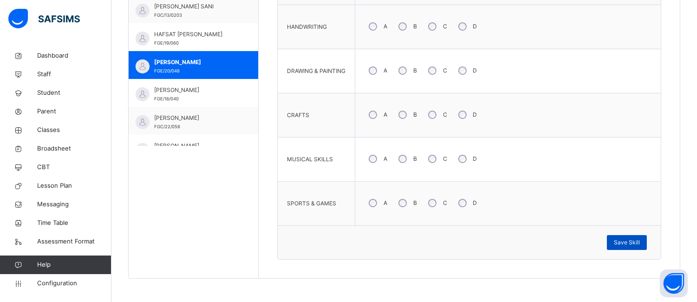
click at [621, 244] on div "Save Skill" at bounding box center [627, 242] width 40 height 15
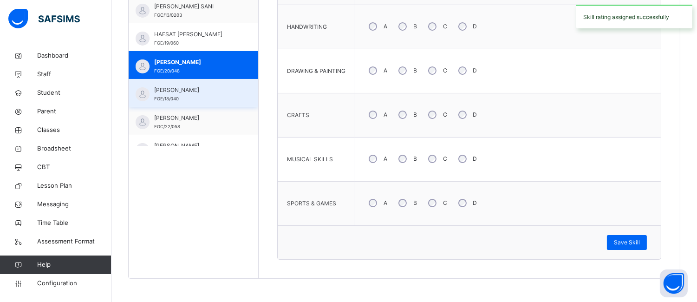
click at [179, 94] on span "HAUWA YAHAYA ABDULRAZAQ" at bounding box center [195, 90] width 83 height 8
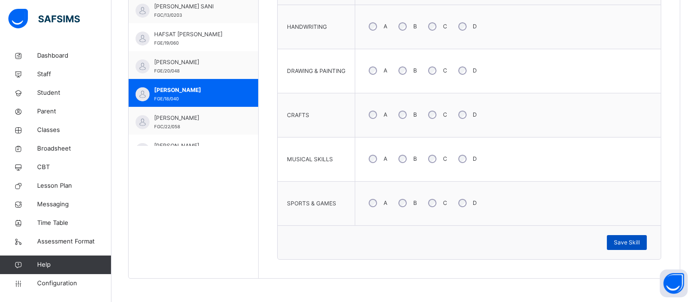
click at [620, 242] on div "Save Skill" at bounding box center [627, 242] width 40 height 15
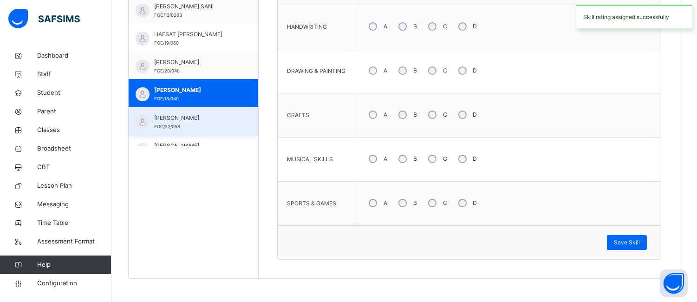
click at [183, 118] on span "HUMAIRA ADAMU ABUBAKAR" at bounding box center [195, 118] width 83 height 8
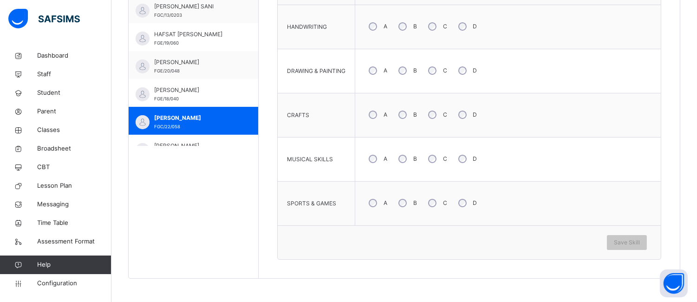
click at [378, 112] on div "A" at bounding box center [377, 115] width 25 height 20
click at [369, 163] on div "A" at bounding box center [377, 159] width 25 height 20
click at [623, 242] on span "Save Skill" at bounding box center [627, 242] width 26 height 8
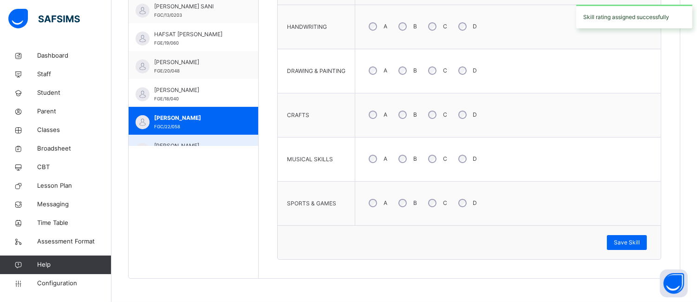
click at [188, 143] on span "IDRIS BELLO MUHD" at bounding box center [195, 146] width 83 height 8
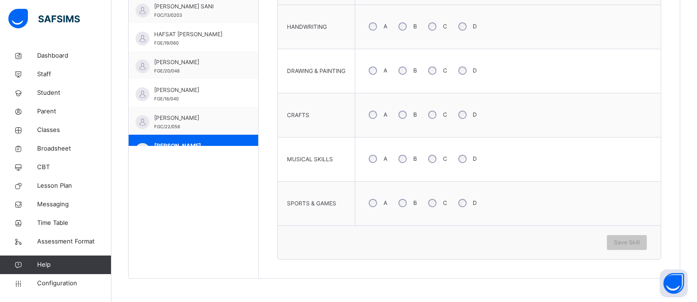
click at [409, 111] on div "B" at bounding box center [406, 115] width 25 height 20
click at [624, 244] on span "Save Skill" at bounding box center [627, 242] width 26 height 8
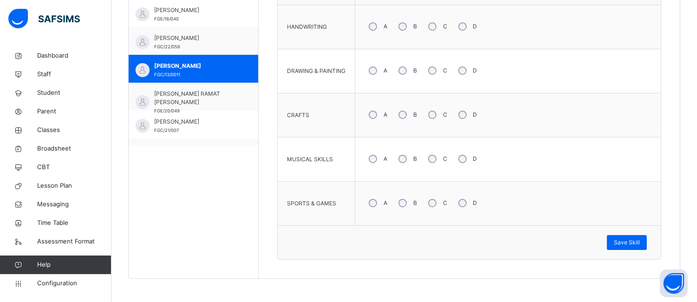
scroll to position [289, 0]
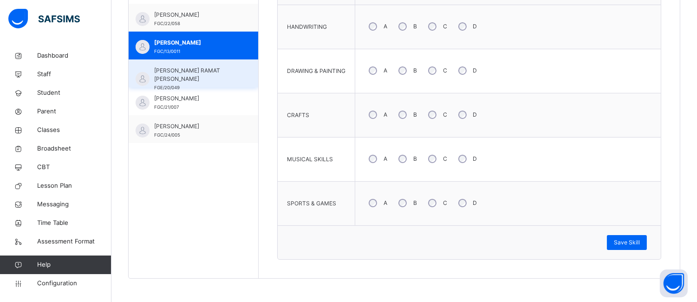
click at [160, 62] on div "KALTUMA RAMAT SALEH FGE/20/049" at bounding box center [194, 73] width 130 height 28
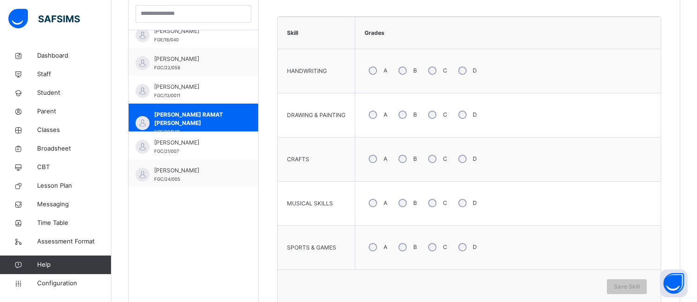
scroll to position [276, 0]
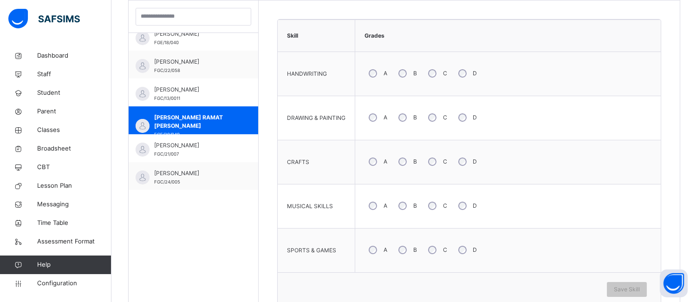
click at [413, 160] on div "B" at bounding box center [406, 162] width 25 height 20
click at [406, 201] on div "B" at bounding box center [406, 206] width 25 height 20
click at [360, 207] on div "A B C D" at bounding box center [508, 205] width 296 height 33
click at [379, 204] on div "A" at bounding box center [377, 206] width 25 height 20
click at [625, 286] on span "Save Skill" at bounding box center [627, 289] width 26 height 8
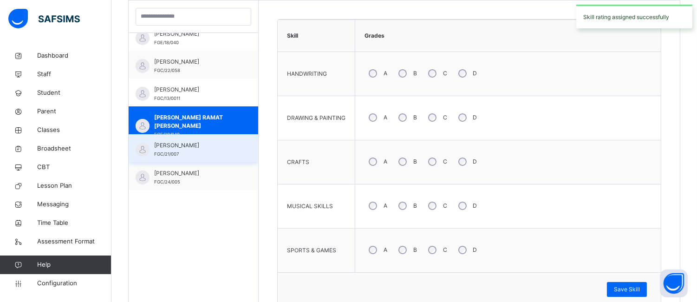
click at [195, 155] on div "KHADIJA SALISU ALI FGC/21/007" at bounding box center [195, 149] width 83 height 17
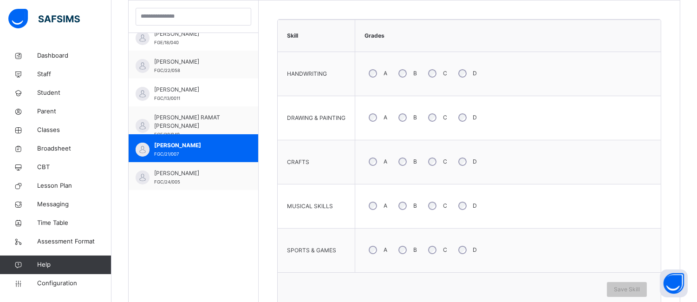
click at [410, 114] on div "B" at bounding box center [406, 118] width 25 height 20
click at [366, 209] on div "A" at bounding box center [377, 206] width 25 height 20
click at [637, 287] on span "Save Skill" at bounding box center [627, 289] width 26 height 8
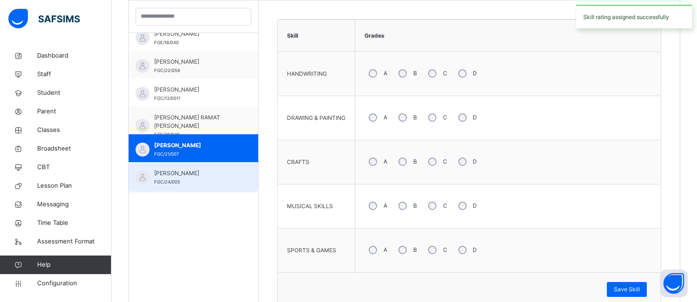
click at [168, 177] on span "KHALID NURUDDEEN SULEIMAN" at bounding box center [195, 173] width 83 height 8
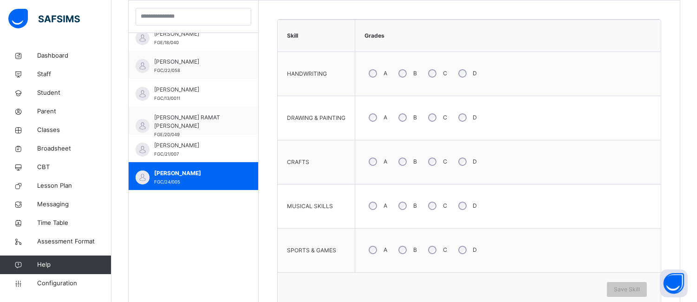
click at [413, 163] on label "B" at bounding box center [415, 161] width 4 height 8
click at [437, 203] on div "C" at bounding box center [437, 206] width 26 height 20
click at [637, 292] on span "Save Skill" at bounding box center [627, 289] width 26 height 8
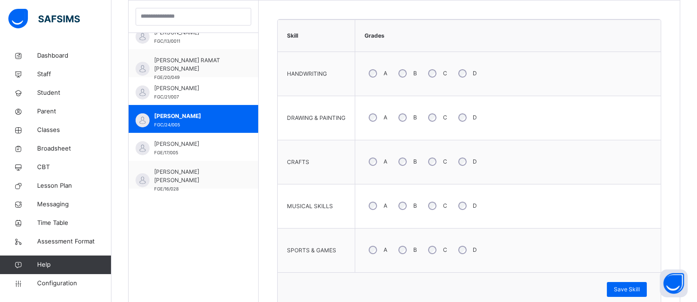
scroll to position [351, 0]
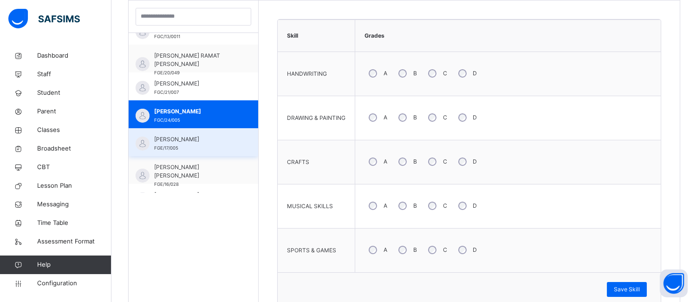
click at [189, 137] on span "MUHAMMAD ABDULLAH YAHAYA" at bounding box center [195, 139] width 83 height 8
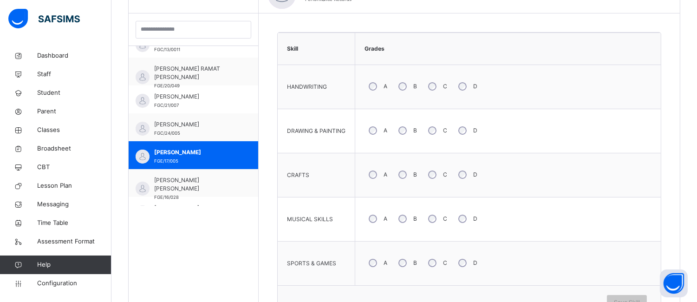
scroll to position [276, 0]
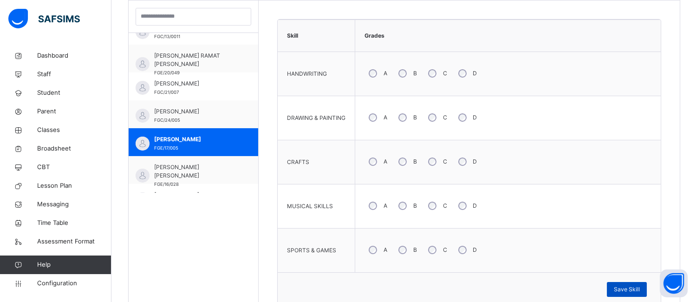
click at [632, 289] on span "Save Skill" at bounding box center [627, 289] width 26 height 8
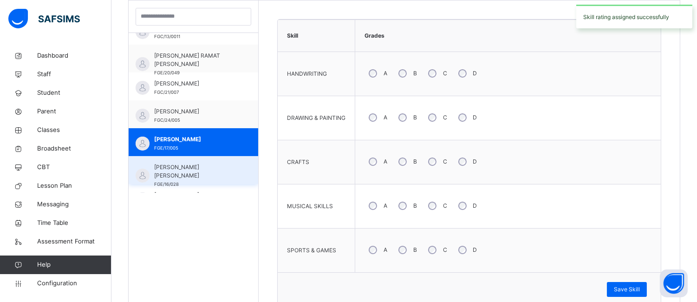
click at [171, 169] on span "MUHAMMAD ABDULLAHI MUSTAPHA" at bounding box center [195, 171] width 83 height 17
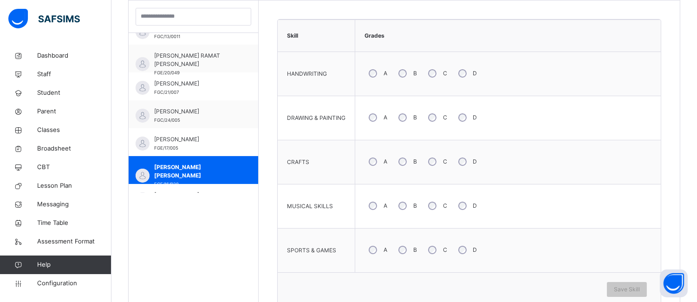
click at [414, 161] on label "B" at bounding box center [415, 161] width 4 height 8
click at [626, 284] on div "Save Skill" at bounding box center [627, 289] width 40 height 15
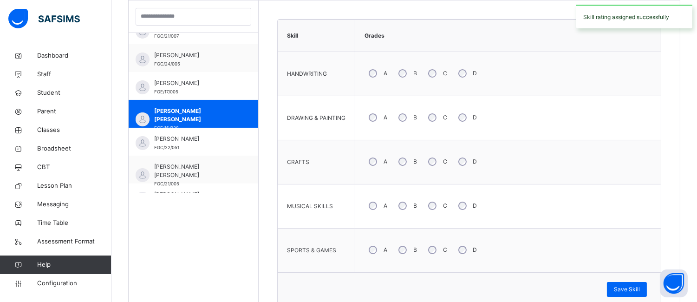
scroll to position [413, 0]
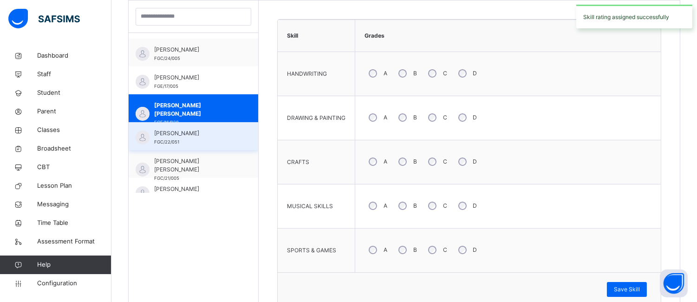
click at [198, 138] on span "MUHAMMAD BARKO KACHALLA" at bounding box center [195, 133] width 83 height 8
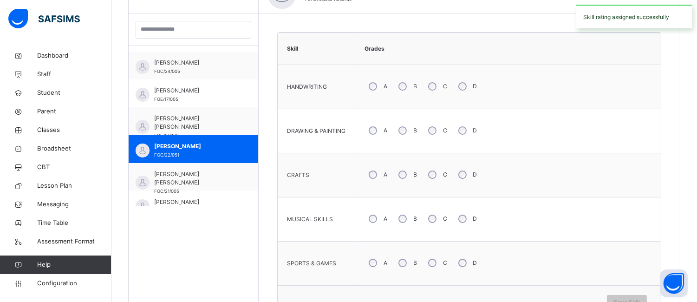
scroll to position [276, 0]
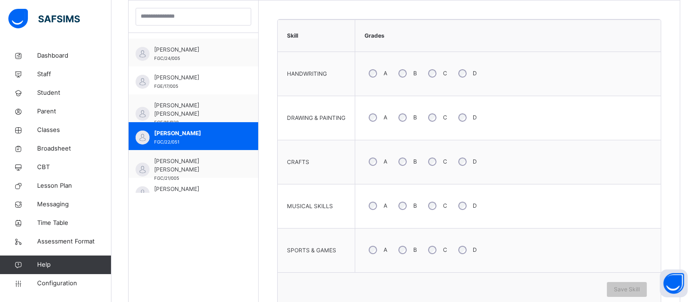
click at [412, 117] on div "B" at bounding box center [406, 118] width 25 height 20
click at [461, 254] on div "D" at bounding box center [467, 250] width 26 height 20
click at [640, 288] on span "Save Skill" at bounding box center [627, 289] width 26 height 8
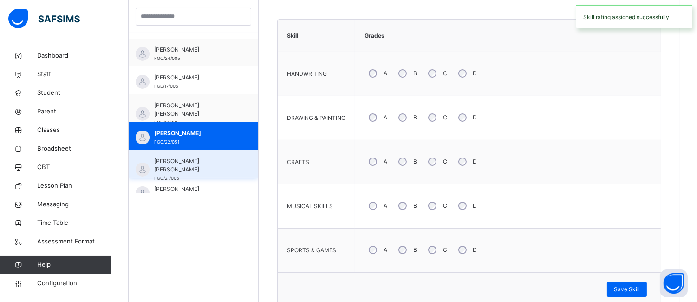
click at [205, 168] on span "MUHAMMAD SULAIMAN IBRAHIM" at bounding box center [195, 165] width 83 height 17
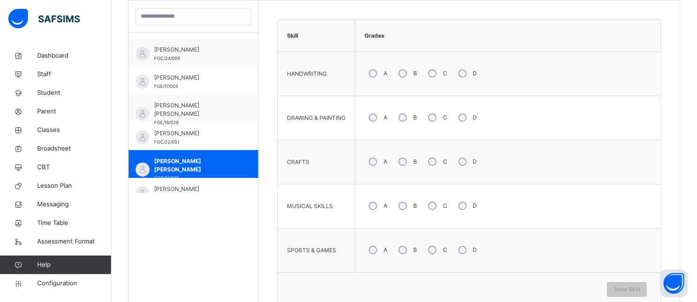
click at [407, 69] on div "B" at bounding box center [406, 74] width 25 height 20
click at [411, 161] on div "B" at bounding box center [406, 162] width 25 height 20
click at [626, 293] on span "Save Skill" at bounding box center [627, 289] width 26 height 8
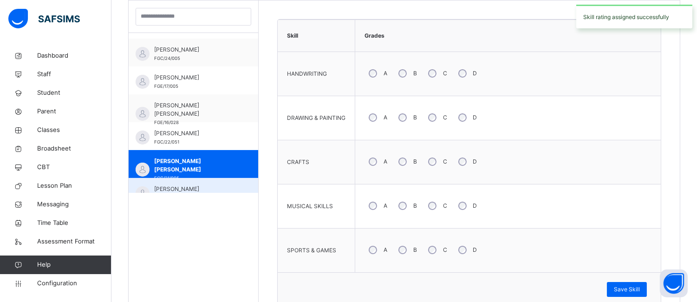
click at [208, 188] on span "RABI MUKTAR" at bounding box center [195, 189] width 83 height 8
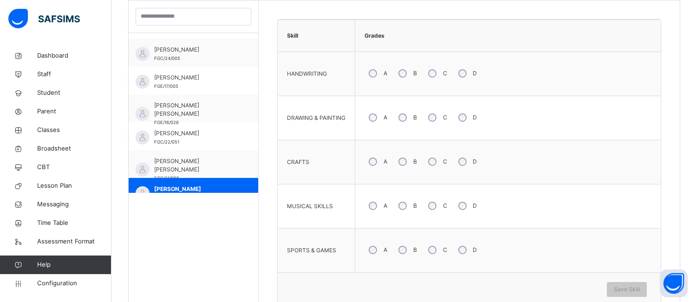
click at [386, 160] on label "A" at bounding box center [386, 161] width 4 height 8
click at [442, 249] on div "C" at bounding box center [437, 250] width 26 height 20
click at [628, 290] on span "Save Skill" at bounding box center [627, 289] width 26 height 8
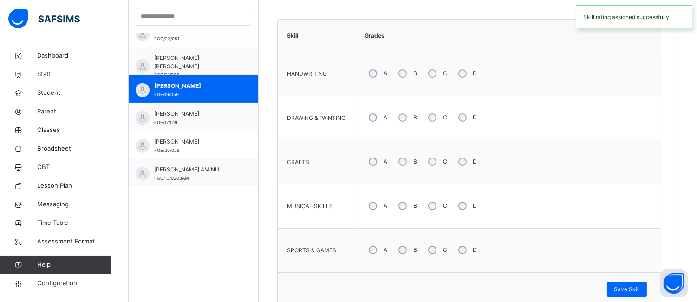
scroll to position [516, 0]
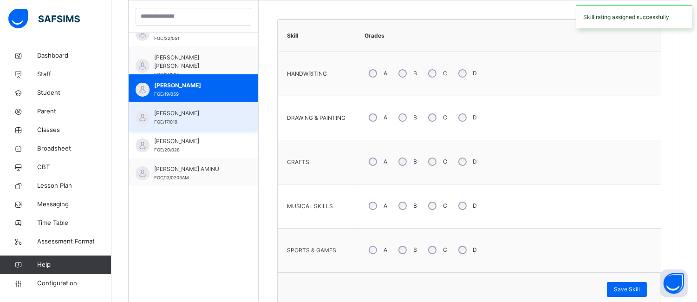
click at [220, 113] on span "RUKAYYA ALIYU ABDULLAHI" at bounding box center [195, 113] width 83 height 8
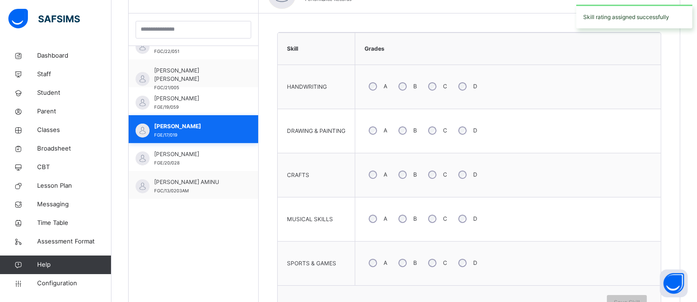
scroll to position [276, 0]
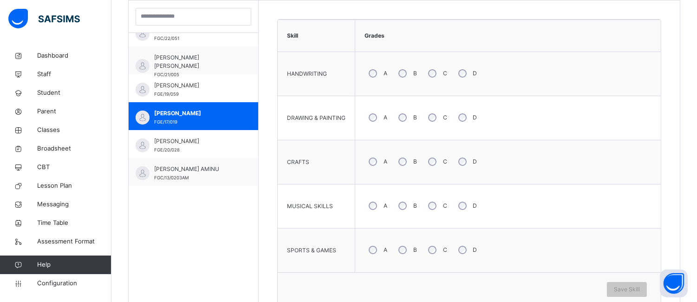
click at [379, 72] on div "A" at bounding box center [377, 74] width 25 height 20
click at [409, 115] on div "B" at bounding box center [406, 118] width 25 height 20
click at [625, 287] on span "Save Skill" at bounding box center [627, 289] width 26 height 8
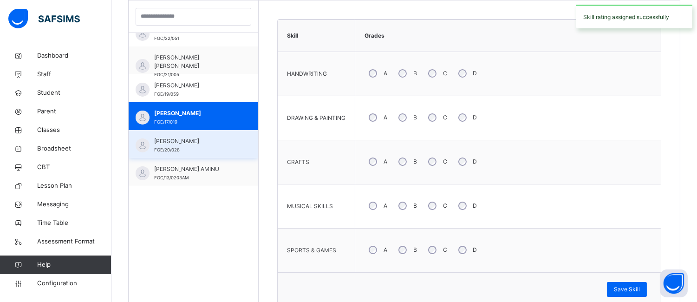
click at [201, 145] on span "SADIQ AHMAD ABDULRASHID" at bounding box center [195, 141] width 83 height 8
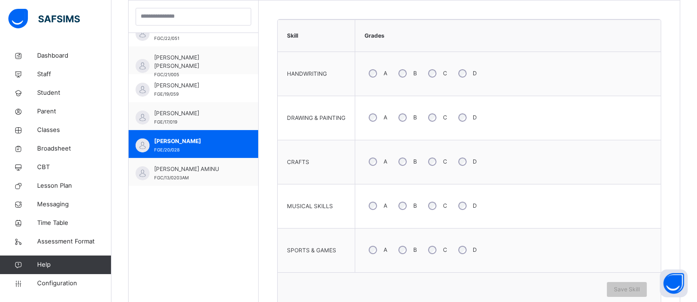
click at [410, 117] on div "B" at bounding box center [406, 118] width 25 height 20
click at [419, 161] on div "A B C D" at bounding box center [508, 161] width 296 height 33
click at [640, 287] on span "Save Skill" at bounding box center [627, 289] width 26 height 8
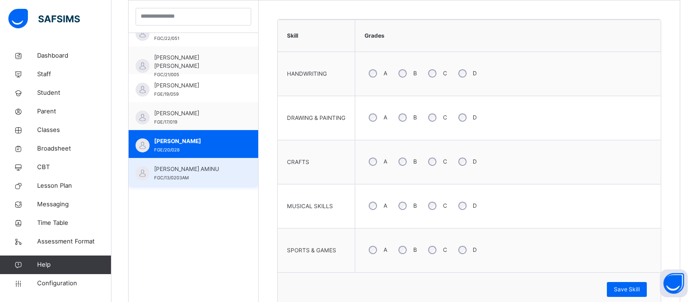
click at [175, 174] on div "SANI MUKHTAR AMINU FGC/13/0203AM" at bounding box center [195, 173] width 83 height 17
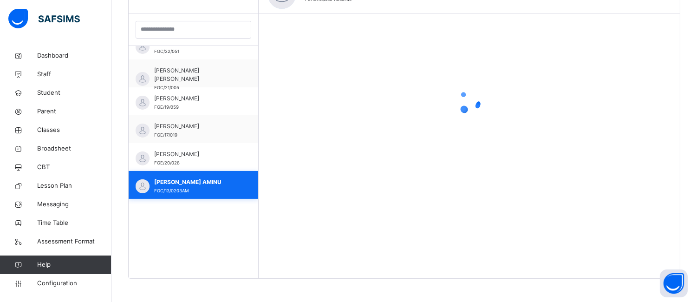
scroll to position [263, 0]
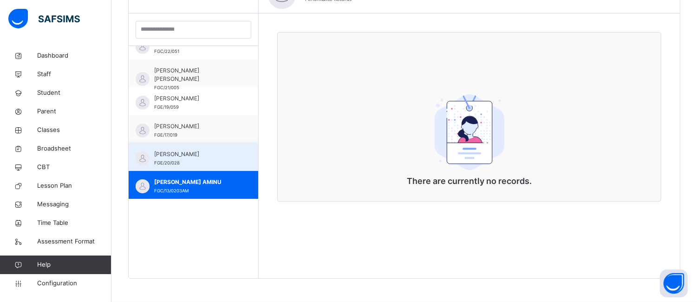
click at [200, 154] on span "SADIQ AHMAD ABDULRASHID" at bounding box center [195, 154] width 83 height 8
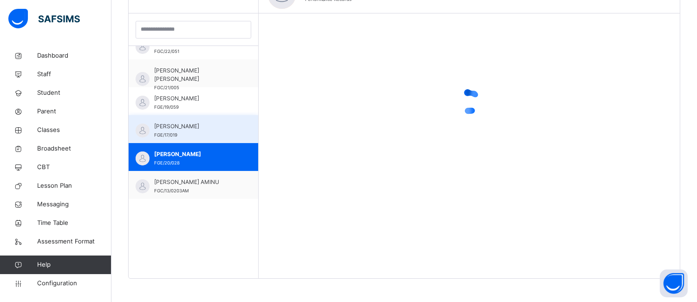
click at [178, 133] on div "RUKAYYA ALIYU ABDULLAHI FGE/17/019" at bounding box center [195, 130] width 83 height 17
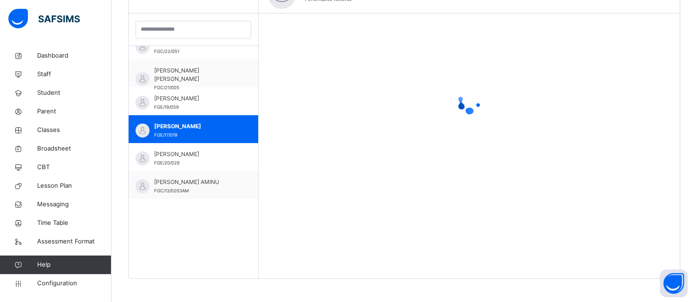
scroll to position [276, 0]
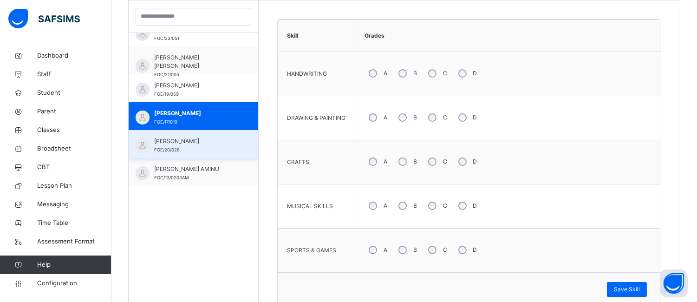
click at [179, 145] on span "SADIQ AHMAD ABDULRASHID" at bounding box center [195, 141] width 83 height 8
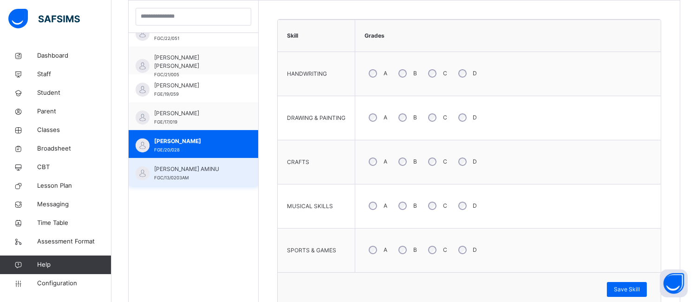
click at [177, 170] on span "SANI MUKHTAR AMINU" at bounding box center [195, 169] width 83 height 8
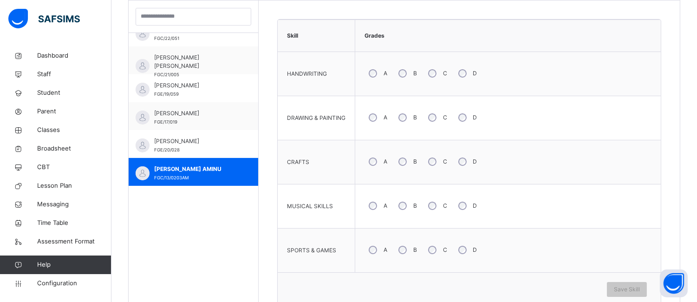
click at [408, 122] on div "B" at bounding box center [406, 118] width 25 height 20
click at [428, 160] on div "C" at bounding box center [437, 162] width 26 height 20
click at [434, 210] on div "C" at bounding box center [437, 206] width 26 height 20
click at [634, 288] on span "Save Skill" at bounding box center [627, 289] width 26 height 8
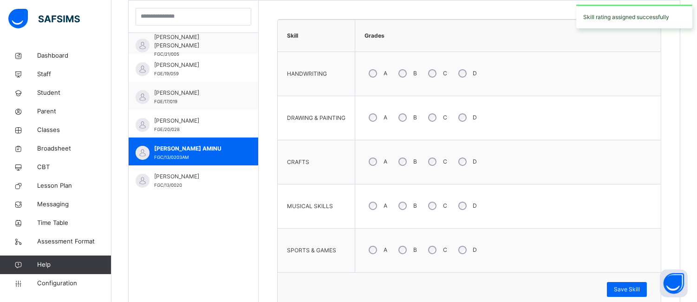
scroll to position [557, 0]
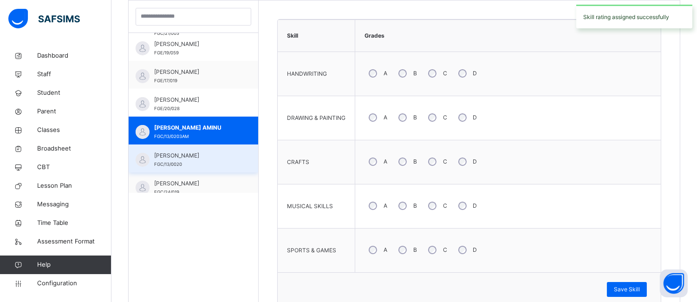
click at [203, 161] on div "SHEHU ABDULLAHI NASIR FGC/13/0020" at bounding box center [195, 159] width 83 height 17
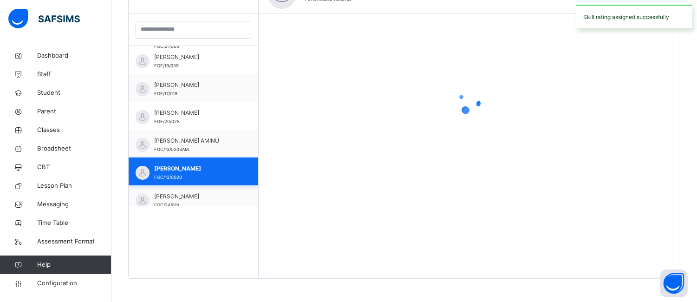
scroll to position [276, 0]
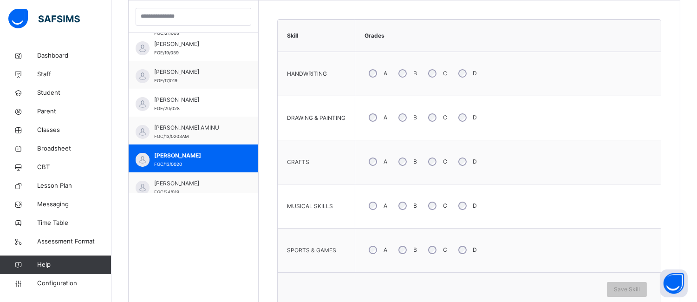
click at [434, 205] on tbody "HANDWRITING A B C D DRAWING & PAINTING A B C D CRAFTS A B C D MUSICAL SKILLS A …" at bounding box center [469, 162] width 383 height 221
click at [406, 165] on div "B" at bounding box center [406, 162] width 25 height 20
click at [632, 289] on span "Save Skill" at bounding box center [627, 289] width 26 height 8
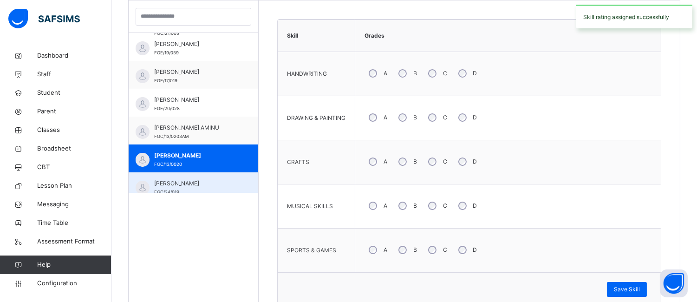
click at [195, 182] on span "SUMAYYA ABUBAKAR MUHAMMAD" at bounding box center [195, 183] width 83 height 8
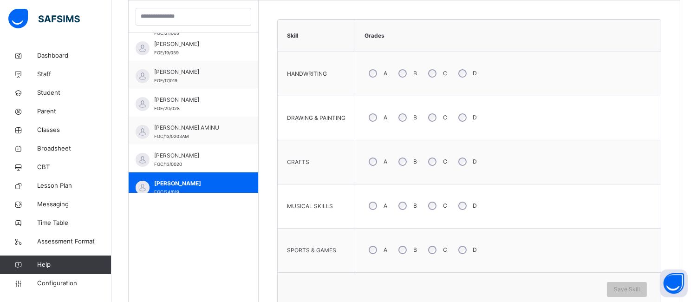
click at [409, 164] on div "B" at bounding box center [406, 162] width 25 height 20
click at [624, 289] on span "Save Skill" at bounding box center [627, 289] width 26 height 8
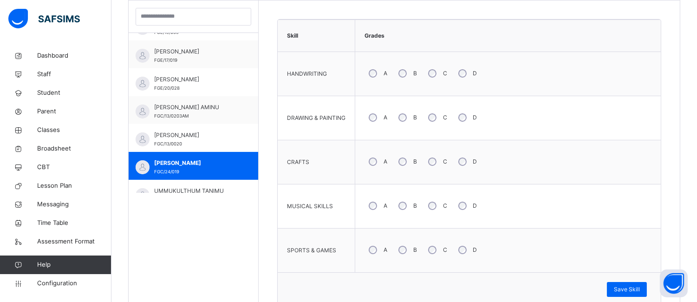
scroll to position [592, 0]
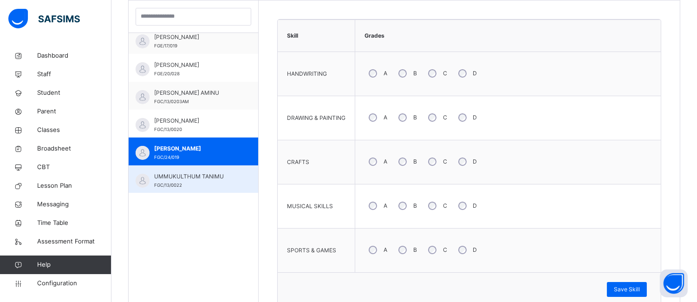
click at [211, 174] on span "UMMUKULTHUM TANIMU" at bounding box center [195, 176] width 83 height 8
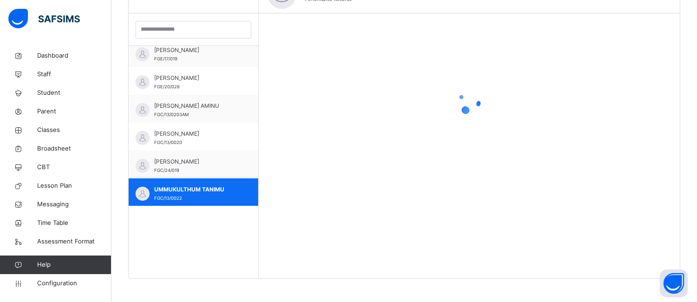
scroll to position [276, 0]
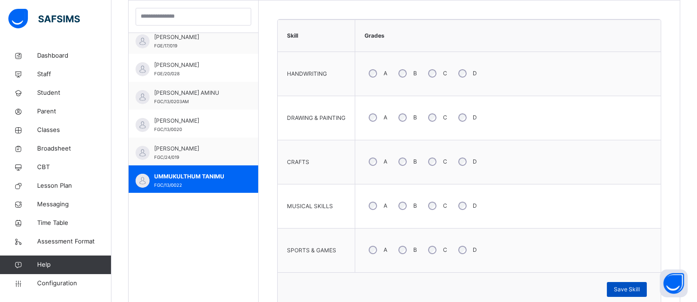
click at [630, 288] on span "Save Skill" at bounding box center [627, 289] width 26 height 8
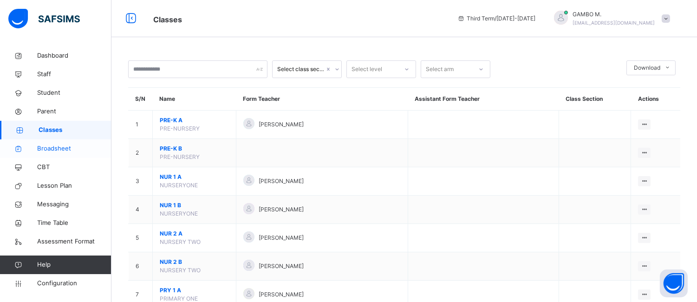
click at [50, 146] on span "Broadsheet" at bounding box center [74, 148] width 74 height 9
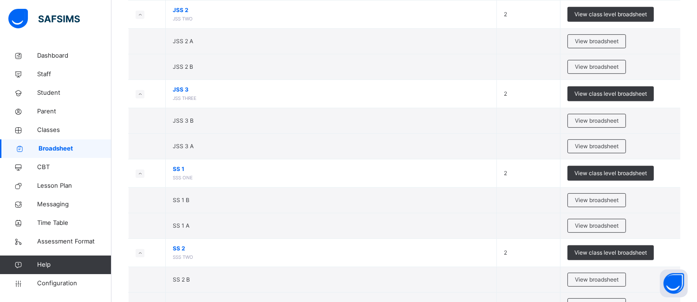
scroll to position [828, 0]
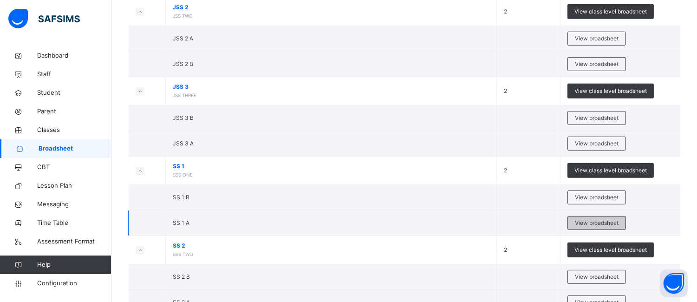
click at [595, 224] on span "View broadsheet" at bounding box center [597, 223] width 44 height 8
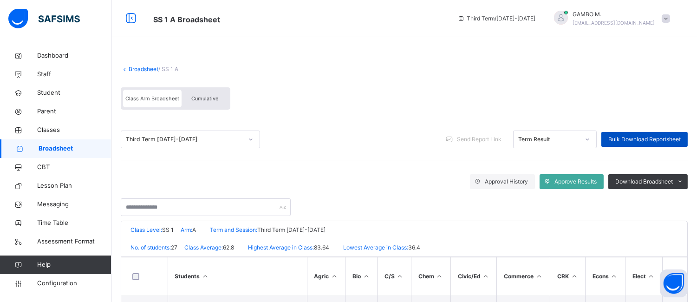
click at [635, 136] on span "Bulk Download Reportsheet" at bounding box center [645, 139] width 72 height 8
click at [66, 150] on span "Broadsheet" at bounding box center [75, 148] width 73 height 9
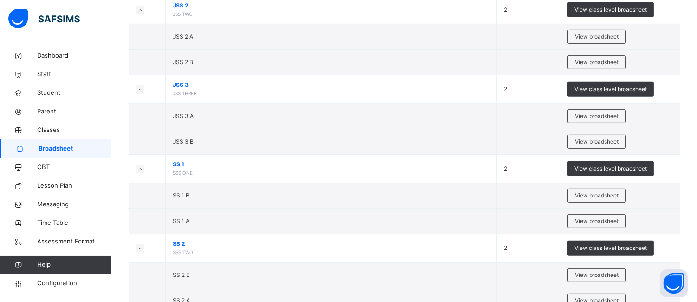
scroll to position [828, 0]
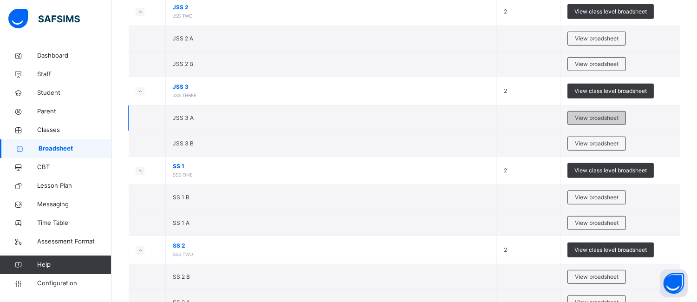
click at [587, 124] on div "View broadsheet" at bounding box center [597, 118] width 59 height 14
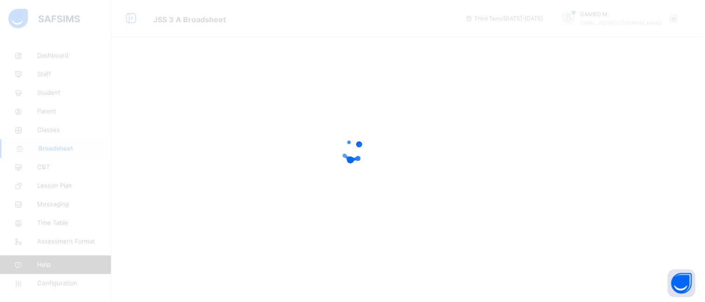
click at [587, 124] on div at bounding box center [352, 151] width 705 height 302
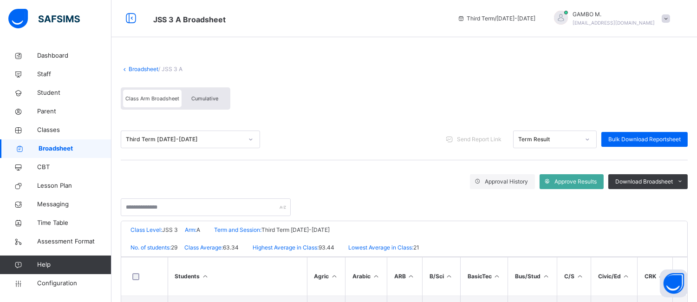
click at [197, 100] on span "Cumulative" at bounding box center [204, 98] width 27 height 7
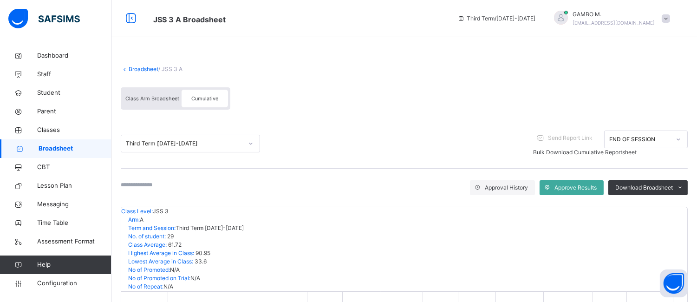
click at [611, 149] on span "Bulk Download Cumulative Reportsheet" at bounding box center [585, 152] width 104 height 7
click at [148, 99] on span "Class Arm Broadsheet" at bounding box center [152, 98] width 54 height 7
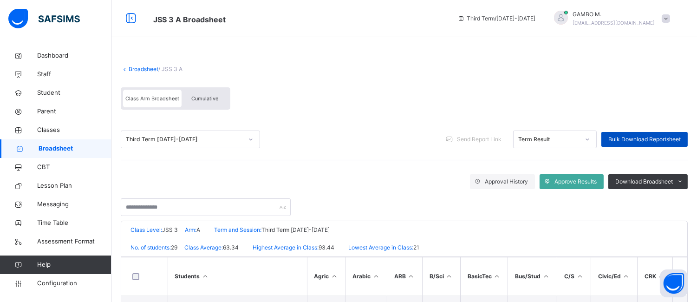
click at [659, 136] on span "Bulk Download Reportsheet" at bounding box center [645, 139] width 72 height 8
click at [137, 72] on link "Broadsheet" at bounding box center [144, 68] width 30 height 7
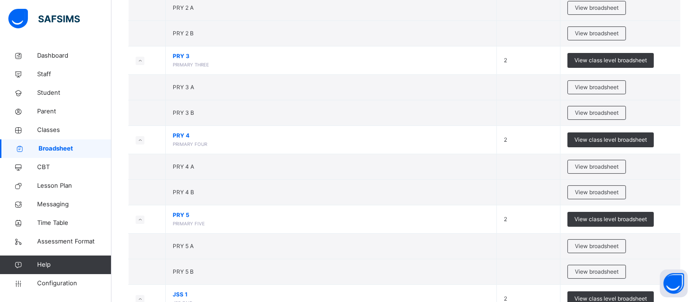
scroll to position [725, 0]
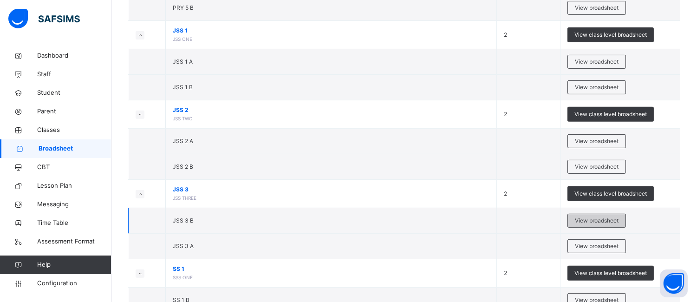
click at [607, 223] on span "View broadsheet" at bounding box center [597, 220] width 44 height 8
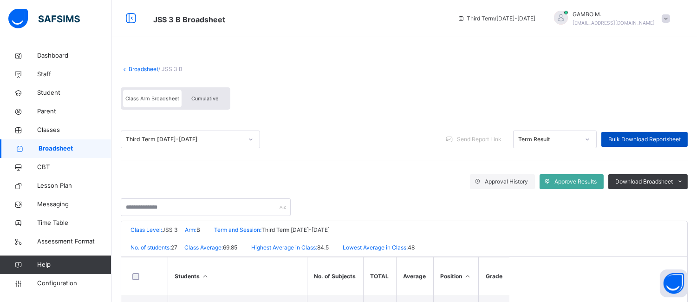
click at [640, 141] on span "Bulk Download Reportsheet" at bounding box center [645, 139] width 72 height 8
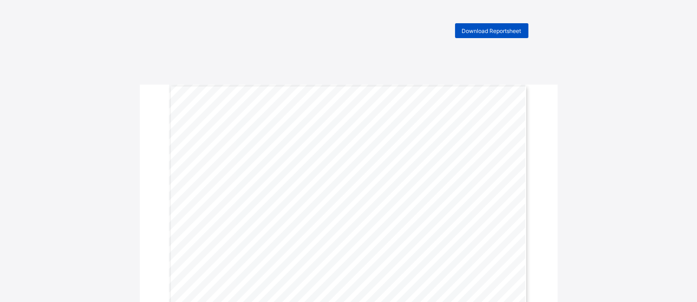
click at [479, 29] on span "Download Reportsheet" at bounding box center [491, 30] width 59 height 7
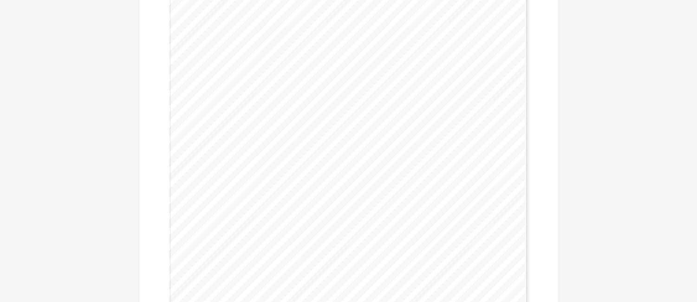
scroll to position [2292, 0]
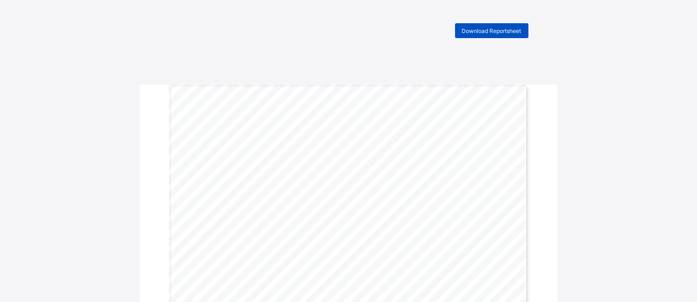
click at [496, 33] on span "Download Reportsheet" at bounding box center [491, 30] width 59 height 7
click at [481, 29] on span "Download Reportsheet" at bounding box center [491, 30] width 59 height 7
click at [482, 30] on span "Download Reportsheet" at bounding box center [491, 30] width 59 height 7
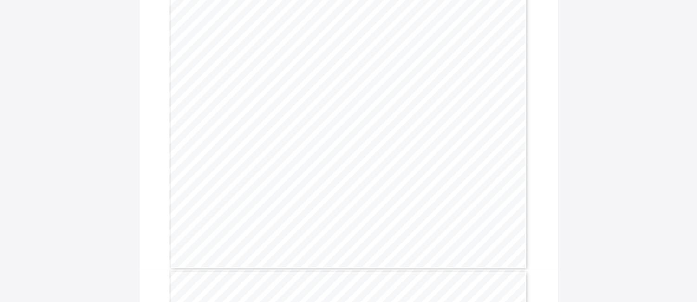
scroll to position [1342, 0]
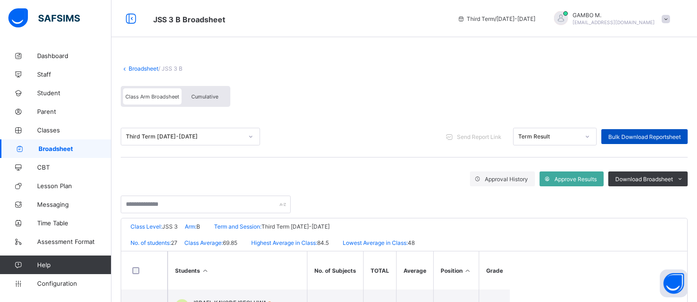
click at [670, 136] on span "Bulk Download Reportsheet" at bounding box center [645, 136] width 72 height 7
click at [633, 135] on span "Bulk Download Reportsheet" at bounding box center [645, 136] width 72 height 7
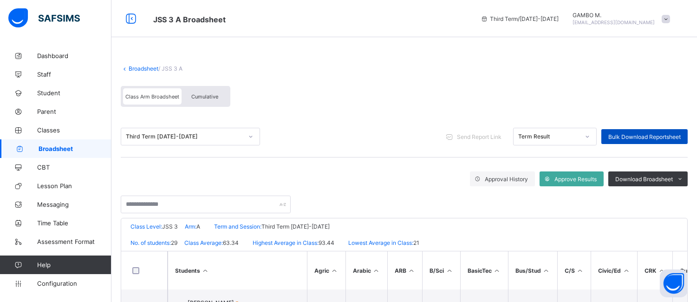
click at [648, 140] on div "Bulk Download Reportsheet" at bounding box center [645, 136] width 86 height 15
click at [146, 66] on link "Broadsheet" at bounding box center [144, 68] width 30 height 7
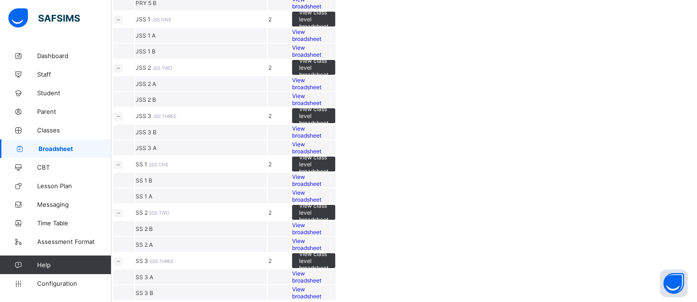
scroll to position [711, 0]
click at [335, 139] on div "View broadsheet" at bounding box center [313, 132] width 43 height 14
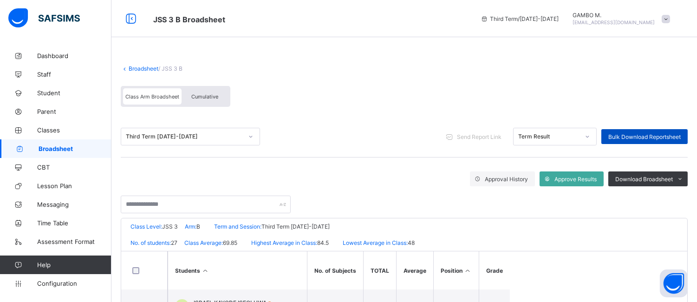
click at [645, 135] on span "Bulk Download Reportsheet" at bounding box center [645, 136] width 72 height 7
click at [131, 71] on link "Broadsheet" at bounding box center [144, 68] width 30 height 7
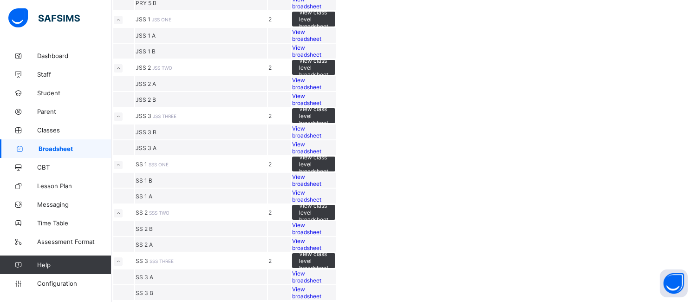
scroll to position [638, 0]
click at [321, 91] on span "View broadsheet" at bounding box center [306, 84] width 29 height 14
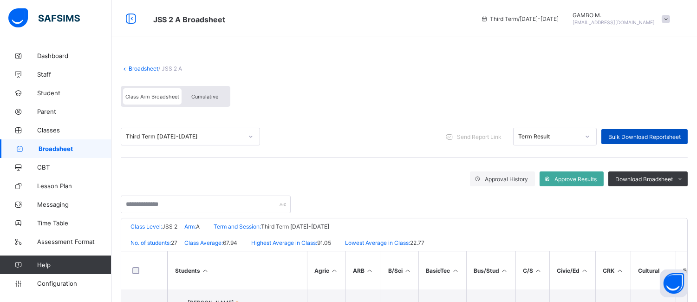
click at [653, 138] on span "Bulk Download Reportsheet" at bounding box center [645, 136] width 72 height 7
click at [211, 99] on div "Cumulative" at bounding box center [205, 96] width 46 height 16
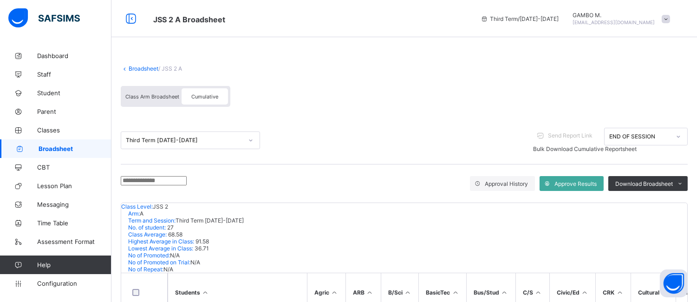
click at [638, 145] on div "Bulk Download Cumulative Reportsheet" at bounding box center [610, 148] width 155 height 7
click at [128, 68] on icon at bounding box center [125, 68] width 8 height 7
click at [145, 71] on link "Broadsheet" at bounding box center [144, 68] width 30 height 7
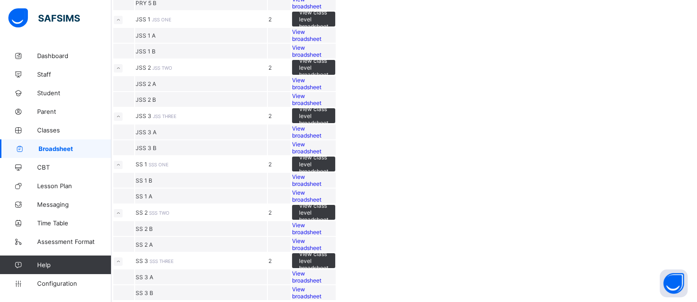
scroll to position [638, 0]
click at [321, 106] on span "View broadsheet" at bounding box center [306, 99] width 29 height 14
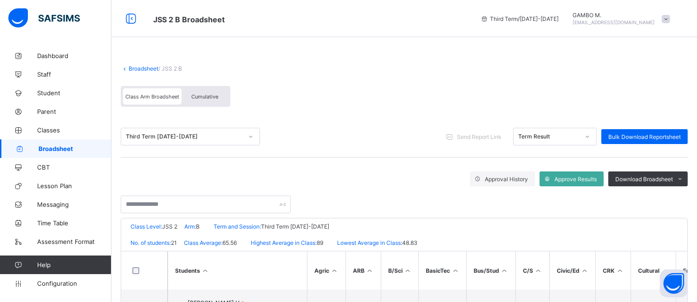
click at [205, 99] on div "Cumulative" at bounding box center [205, 96] width 46 height 16
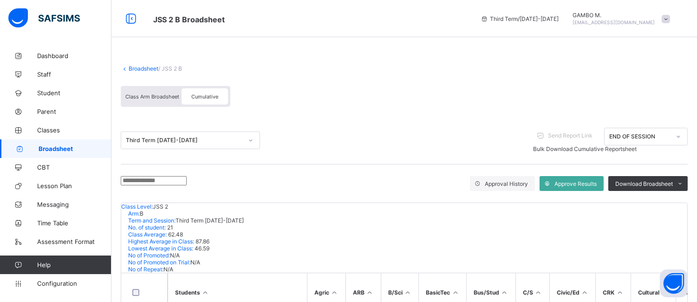
click at [637, 145] on span "Bulk Download Cumulative Reportsheet" at bounding box center [585, 148] width 104 height 7
click at [160, 95] on span "Class Arm Broadsheet" at bounding box center [152, 96] width 54 height 7
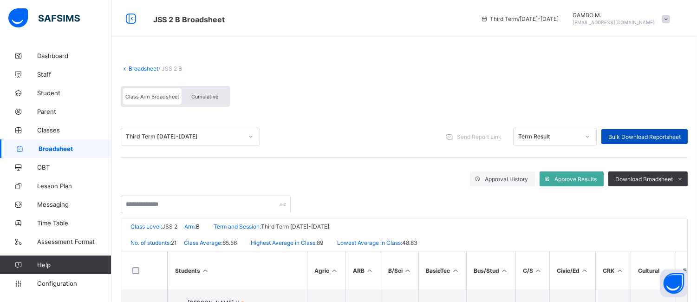
click at [647, 136] on span "Bulk Download Reportsheet" at bounding box center [645, 136] width 72 height 7
click at [147, 68] on link "Broadsheet" at bounding box center [144, 68] width 30 height 7
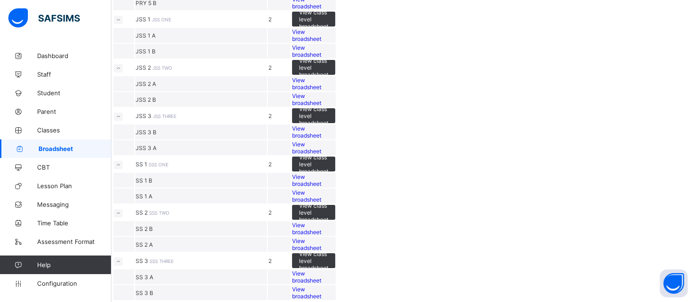
scroll to position [689, 0]
click at [321, 42] on span "View broadsheet" at bounding box center [306, 35] width 29 height 14
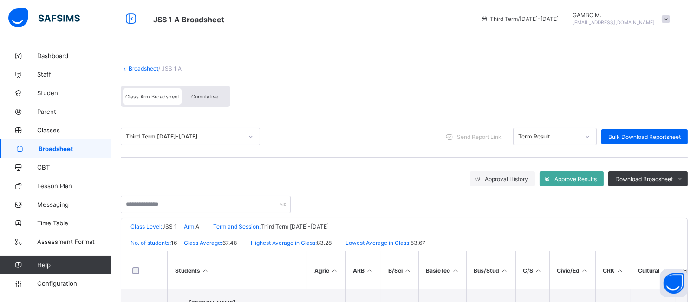
click at [200, 96] on span "Cumulative" at bounding box center [204, 96] width 27 height 7
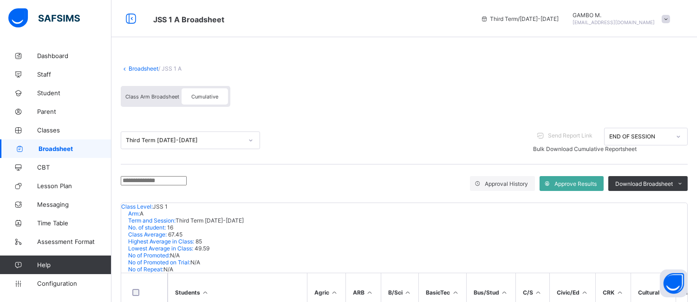
click at [616, 145] on span "Bulk Download Cumulative Reportsheet" at bounding box center [585, 148] width 104 height 7
click at [156, 98] on span "Class Arm Broadsheet" at bounding box center [152, 96] width 54 height 7
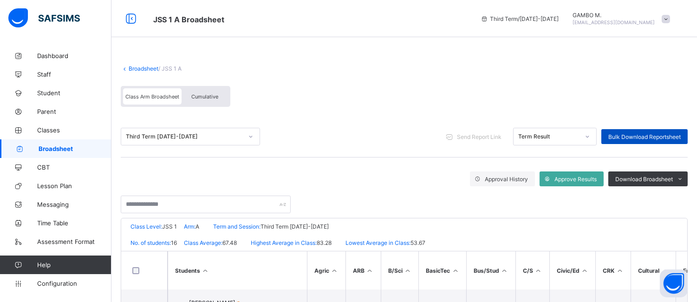
click at [656, 138] on span "Bulk Download Reportsheet" at bounding box center [645, 136] width 72 height 7
click at [147, 71] on link "Broadsheet" at bounding box center [144, 68] width 30 height 7
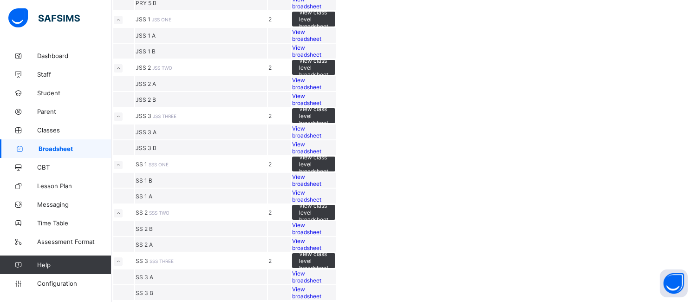
scroll to position [556, 0]
click at [321, 58] on span "View broadsheet" at bounding box center [306, 51] width 29 height 14
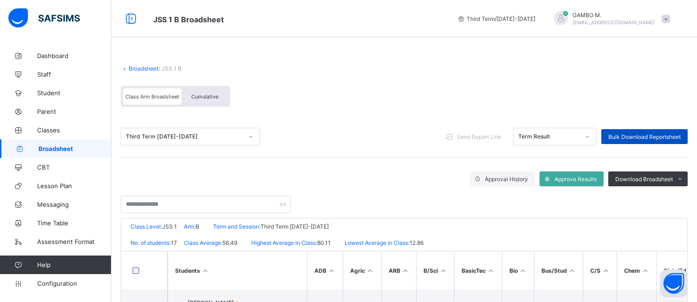
click at [680, 135] on span "Bulk Download Reportsheet" at bounding box center [645, 136] width 72 height 7
click at [141, 68] on link "Broadsheet" at bounding box center [144, 68] width 30 height 7
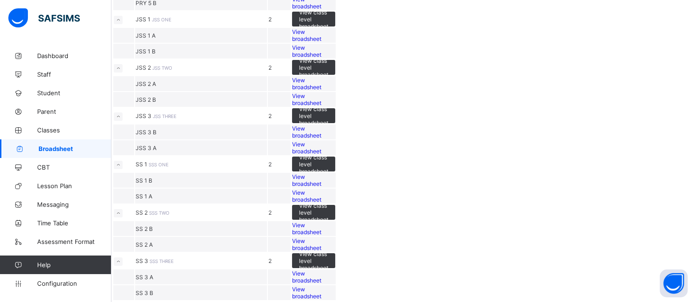
scroll to position [765, 0]
click at [321, 187] on span "View broadsheet" at bounding box center [306, 180] width 29 height 14
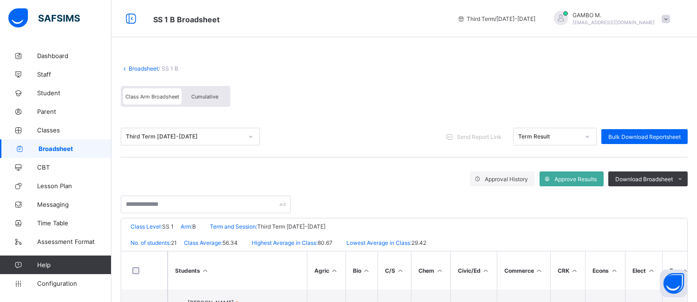
click at [205, 96] on span "Cumulative" at bounding box center [204, 96] width 27 height 7
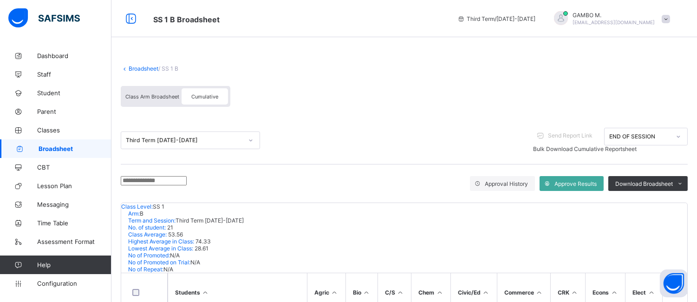
click at [623, 145] on span "Bulk Download Cumulative Reportsheet" at bounding box center [585, 148] width 104 height 7
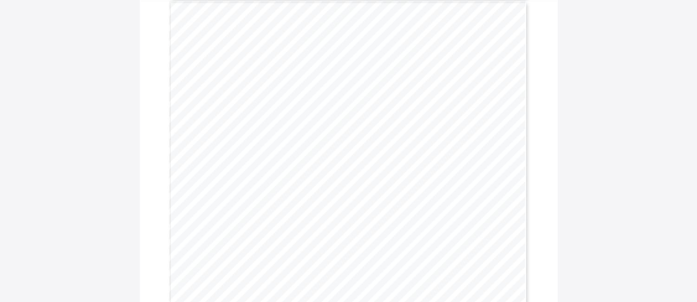
scroll to position [3210, 0]
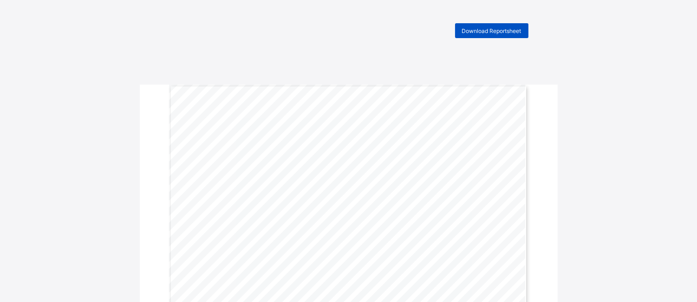
click at [495, 26] on div "Download Reportsheet" at bounding box center [491, 30] width 73 height 15
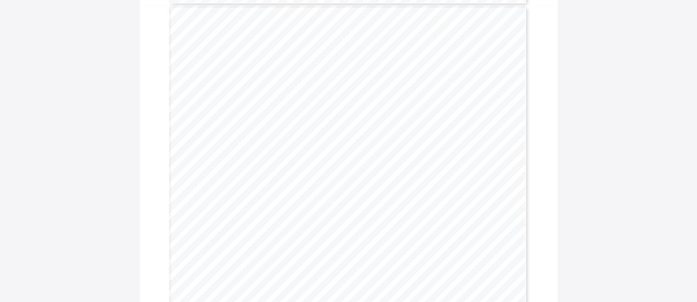
scroll to position [4265, 0]
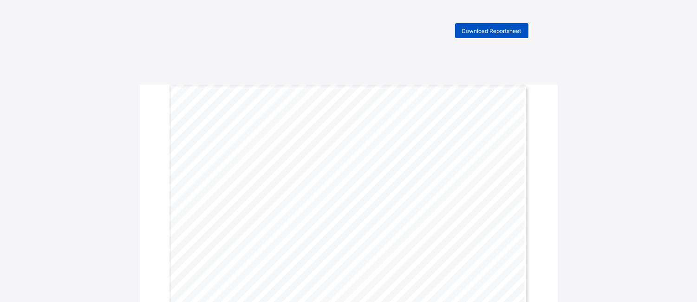
click at [482, 26] on div "Download Reportsheet" at bounding box center [491, 30] width 73 height 15
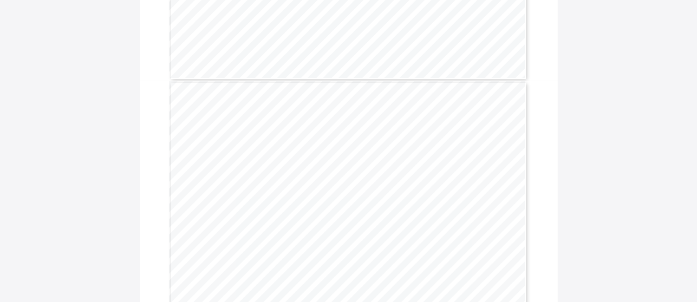
scroll to position [617, 0]
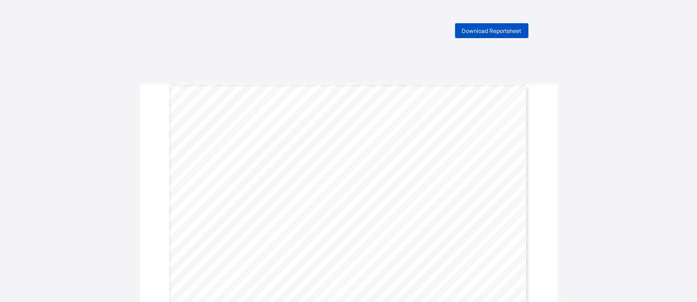
click at [503, 33] on span "Download Reportsheet" at bounding box center [491, 30] width 59 height 7
click at [500, 32] on span "Download Reportsheet" at bounding box center [491, 30] width 59 height 7
click at [516, 28] on span "Download Reportsheet" at bounding box center [491, 30] width 59 height 7
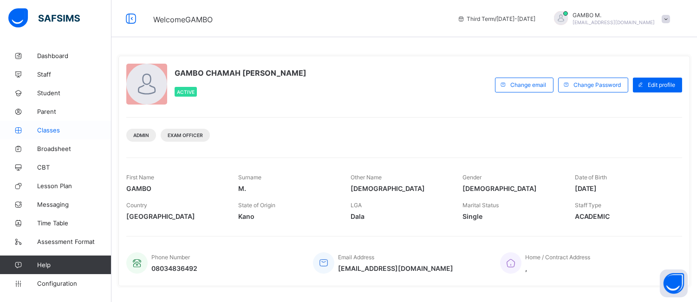
click at [56, 127] on span "Classes" at bounding box center [74, 129] width 74 height 7
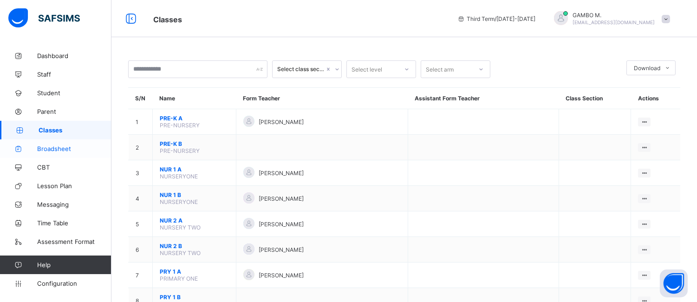
click at [52, 146] on span "Broadsheet" at bounding box center [74, 148] width 74 height 7
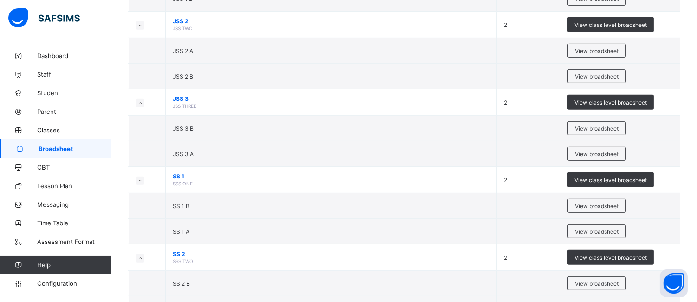
scroll to position [791, 0]
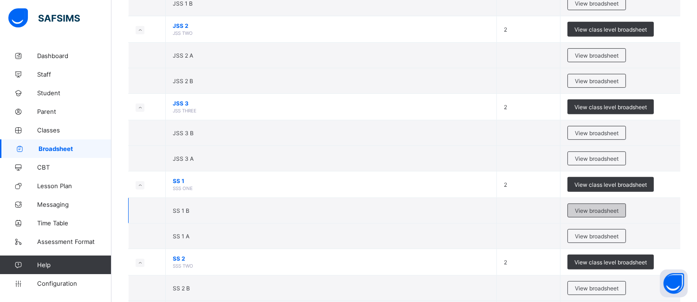
click at [600, 214] on span "View broadsheet" at bounding box center [597, 210] width 44 height 7
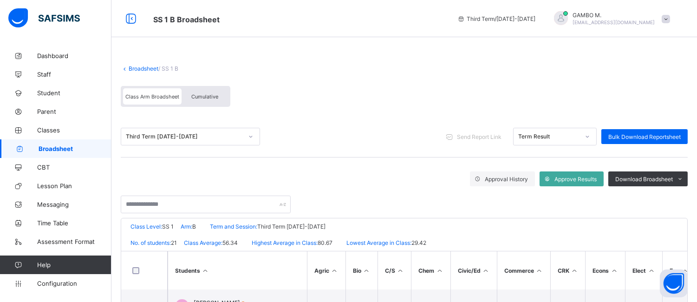
click at [215, 92] on div "Cumulative" at bounding box center [205, 96] width 46 height 16
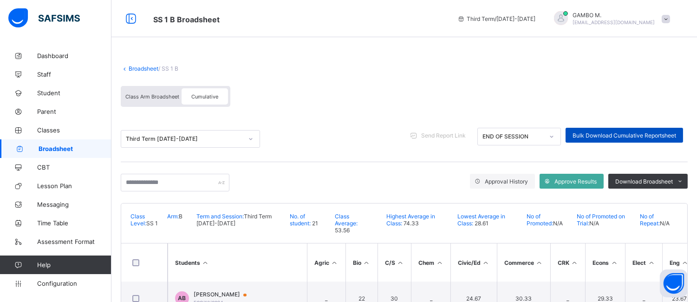
click at [613, 138] on span "Bulk Download Cumulative Reportsheet" at bounding box center [625, 135] width 104 height 7
click at [138, 68] on link "Broadsheet" at bounding box center [144, 68] width 30 height 7
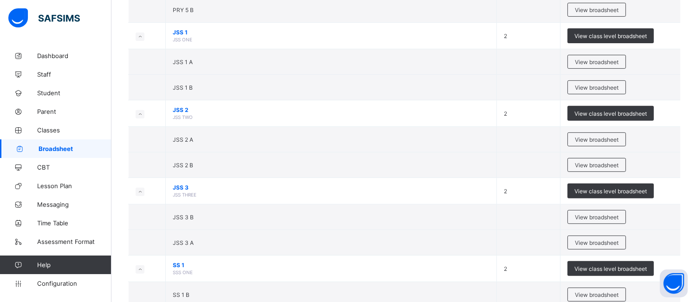
scroll to position [709, 0]
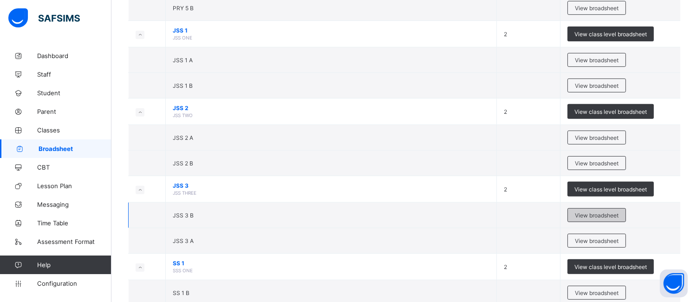
click at [615, 216] on span "View broadsheet" at bounding box center [597, 215] width 44 height 7
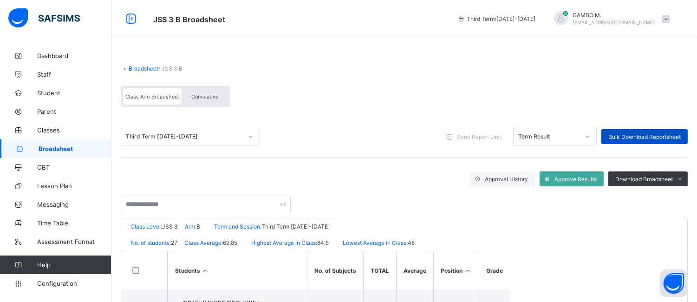
click at [651, 137] on span "Bulk Download Reportsheet" at bounding box center [645, 136] width 72 height 7
click at [205, 95] on span "Cumulative" at bounding box center [204, 96] width 27 height 7
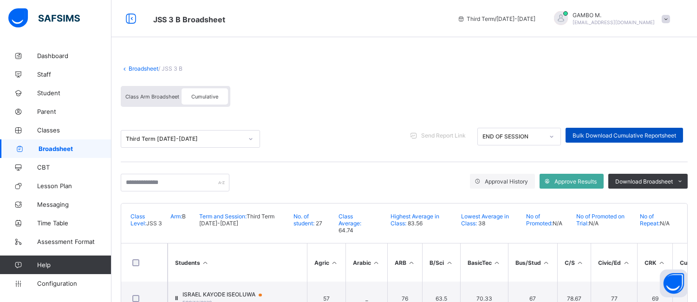
click at [626, 133] on span "Bulk Download Cumulative Reportsheet" at bounding box center [625, 135] width 104 height 7
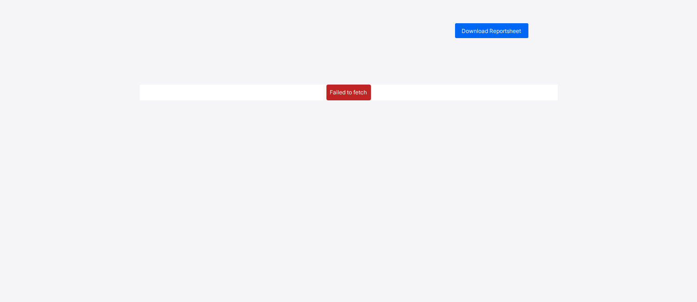
click at [357, 92] on div "Failed to fetch" at bounding box center [349, 93] width 45 height 16
click at [493, 36] on div "Download Reportsheet" at bounding box center [491, 30] width 73 height 15
click at [607, 5] on html "Download Reportsheet Failed to fetch New Update Available Hello there, You can …" at bounding box center [348, 162] width 697 height 325
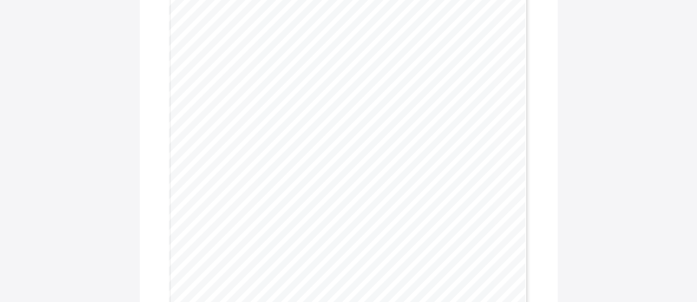
scroll to position [1299, 0]
